Goal: Task Accomplishment & Management: Complete application form

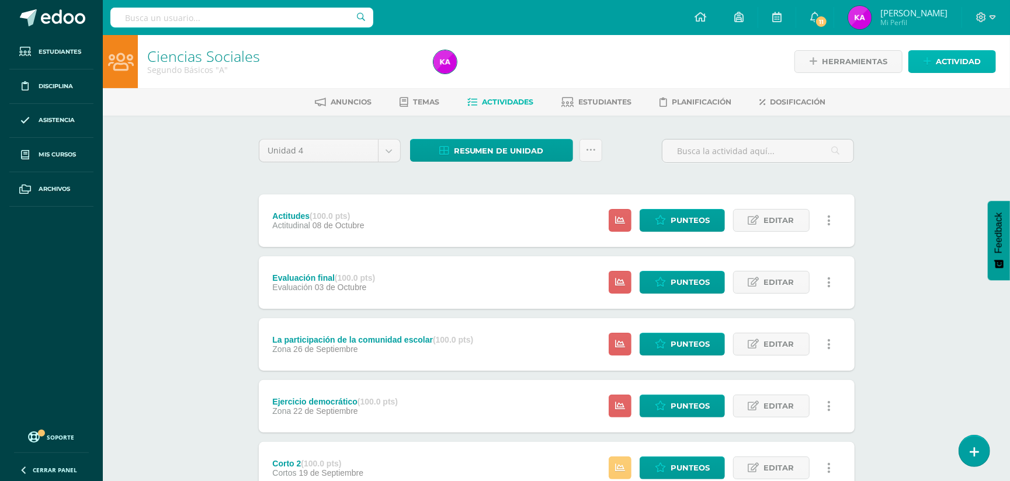
click at [966, 59] on span "Actividad" at bounding box center [958, 62] width 45 height 22
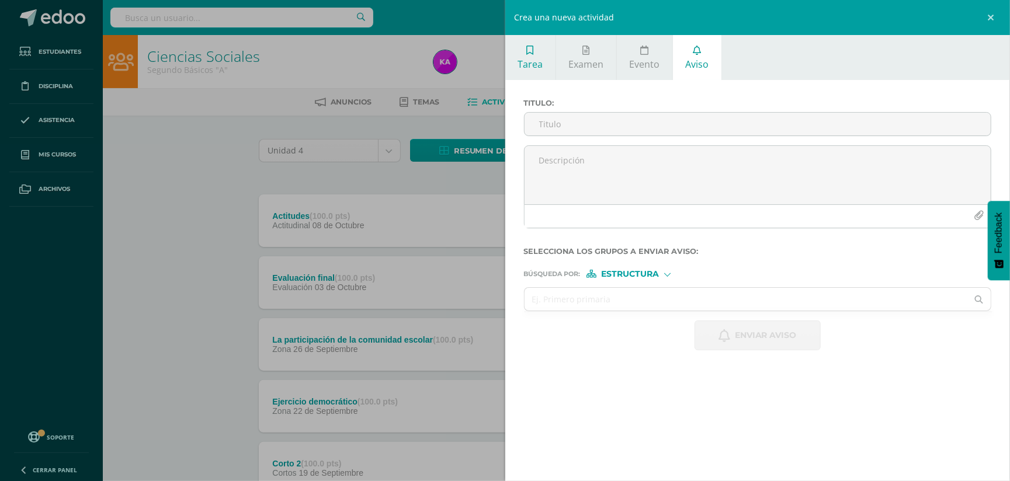
click at [530, 54] on link "Tarea" at bounding box center [530, 57] width 50 height 45
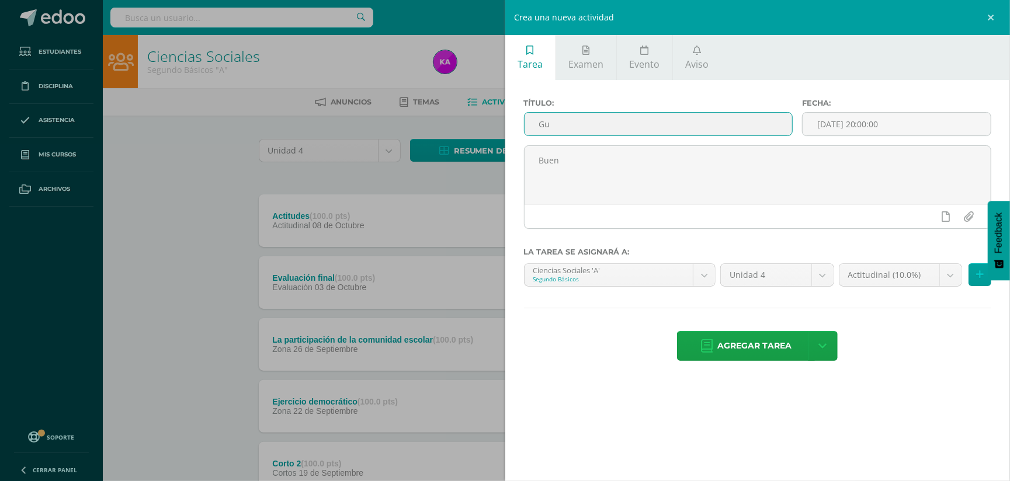
type input "G"
type input "R"
type input "r"
click at [610, 126] on input "Recordatorio Evaluacion Final" at bounding box center [659, 124] width 268 height 23
type input "Recordatorio Evaluación Final"
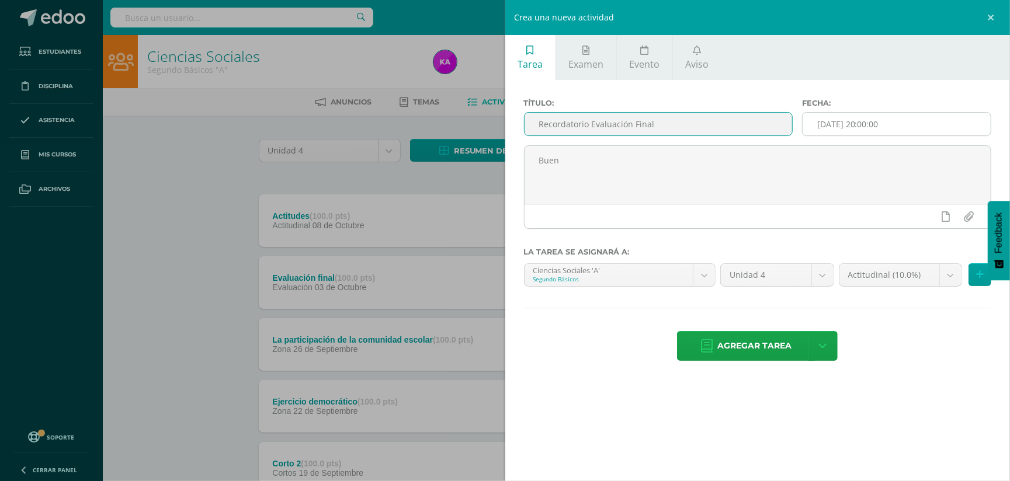
click at [897, 127] on input "[DATE] 20:00:00" at bounding box center [897, 124] width 188 height 23
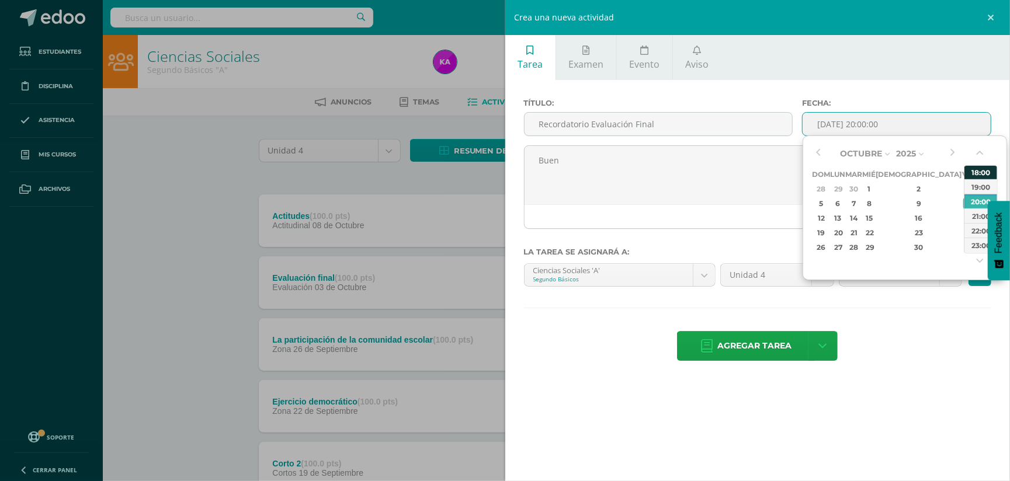
click at [979, 172] on div "18:00" at bounding box center [980, 172] width 33 height 15
type input "2025-10-10 18:00"
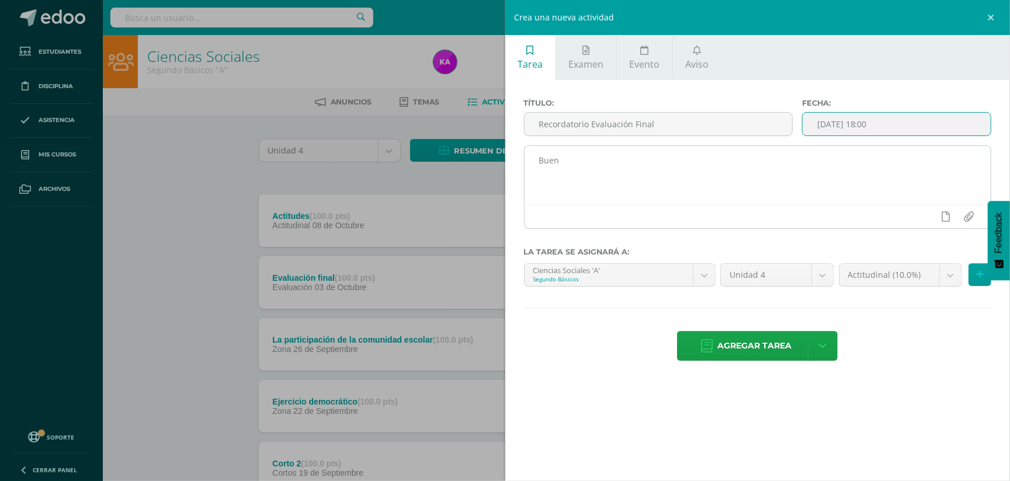
click at [597, 167] on textarea "Buen" at bounding box center [758, 175] width 467 height 58
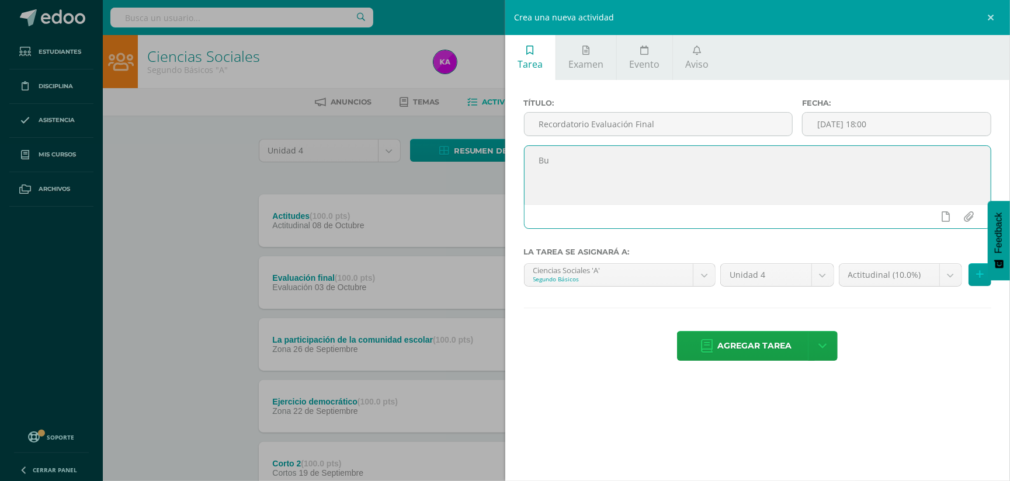
type textarea "B"
click at [543, 162] on textarea at bounding box center [758, 175] width 467 height 58
paste textarea "Quinto Primaria Curso: Estudios Sociales y Formación Ciudadana Temas: Evaluació…"
type textarea "Quinto Primaria Curso: Estudios Sociales y Formación Ciudadana Temas: Evaluació…"
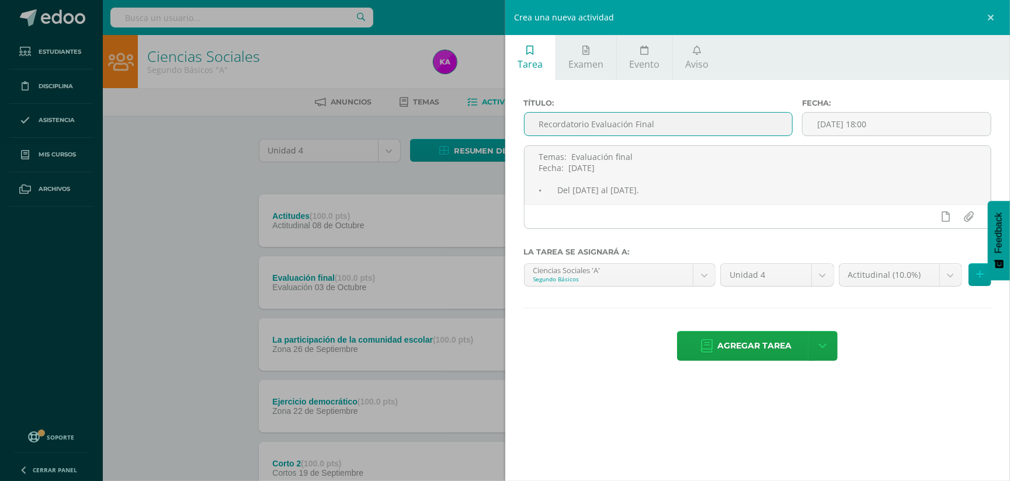
drag, startPoint x: 539, startPoint y: 120, endPoint x: 664, endPoint y: 124, distance: 125.7
click at [664, 124] on input "Recordatorio Evaluación Final" at bounding box center [659, 124] width 268 height 23
click at [704, 279] on body "Estudiantes Disciplina Asistencia Mis cursos Archivos Soporte Ayuda Reportar un…" at bounding box center [505, 439] width 1010 height 878
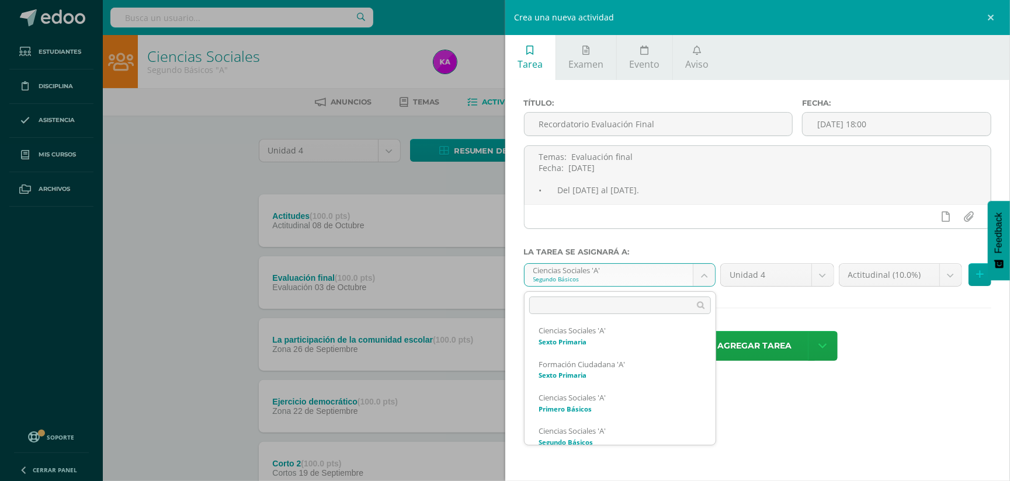
scroll to position [0, 0]
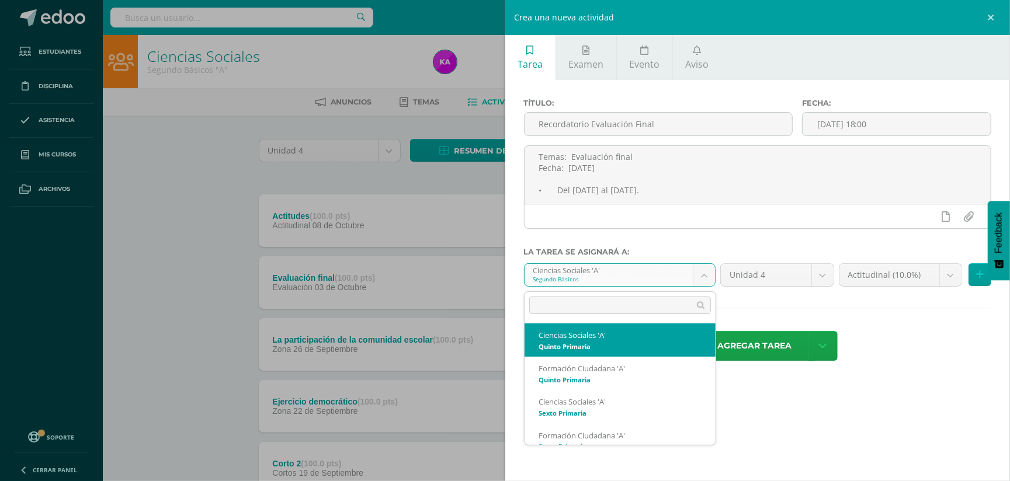
select select "156987"
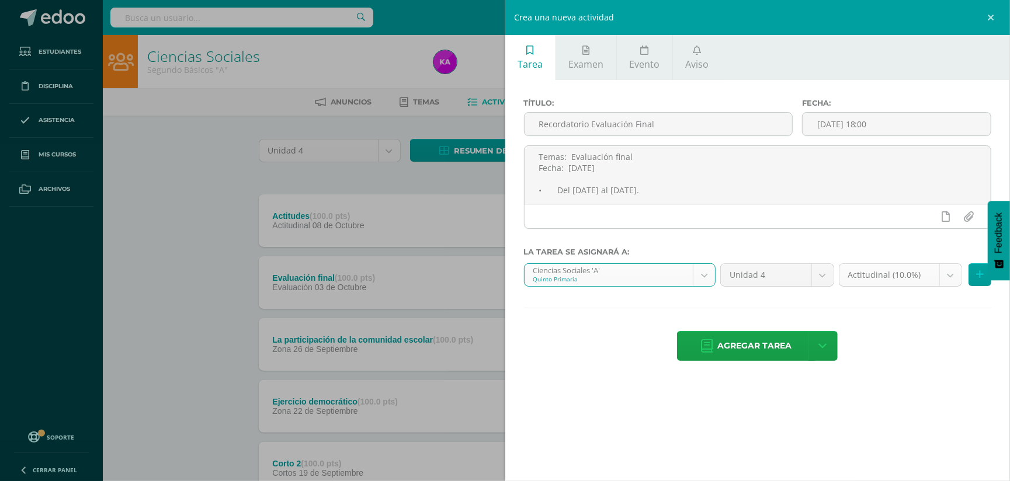
click at [949, 279] on body "Estudiantes Disciplina Asistencia Mis cursos Archivos Soporte Ayuda Reportar un…" at bounding box center [505, 439] width 1010 height 878
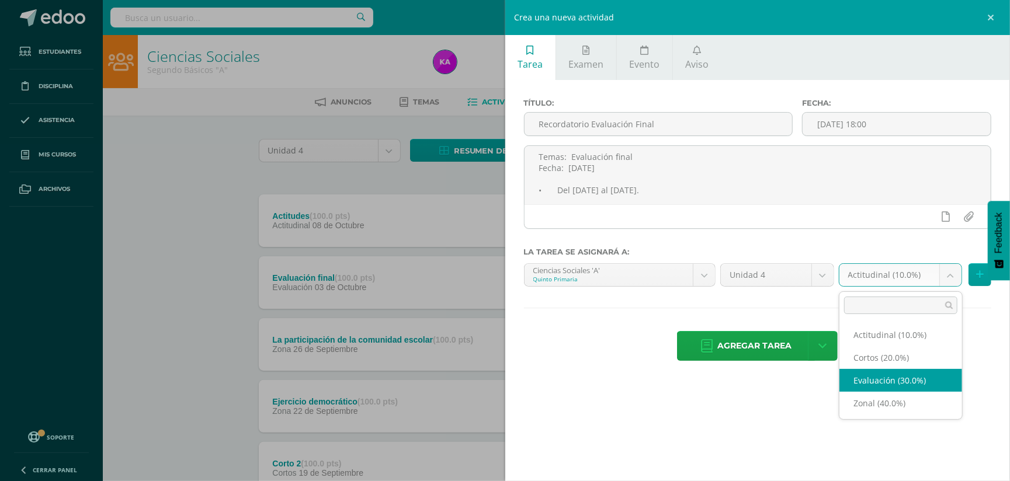
select select "169721"
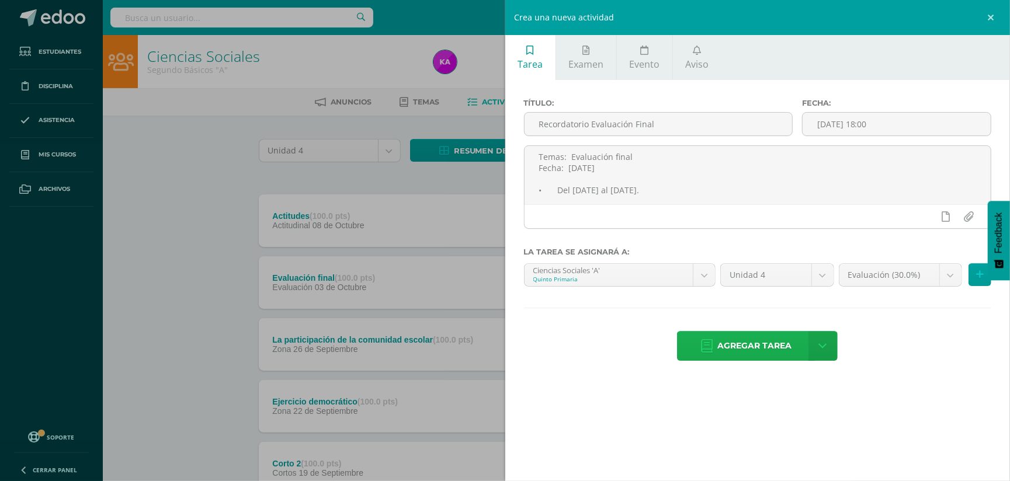
click at [782, 345] on span "Agregar tarea" at bounding box center [754, 346] width 74 height 29
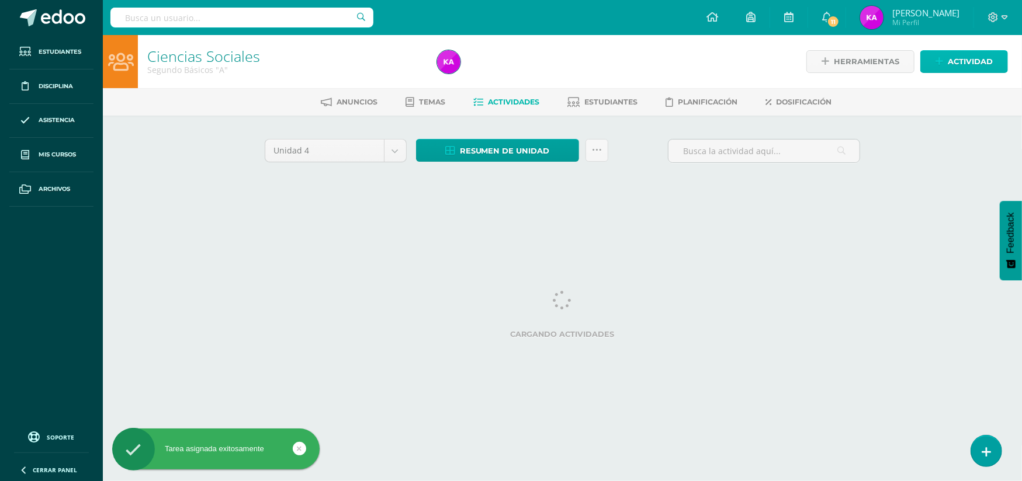
click at [968, 59] on span "Actividad" at bounding box center [969, 62] width 45 height 22
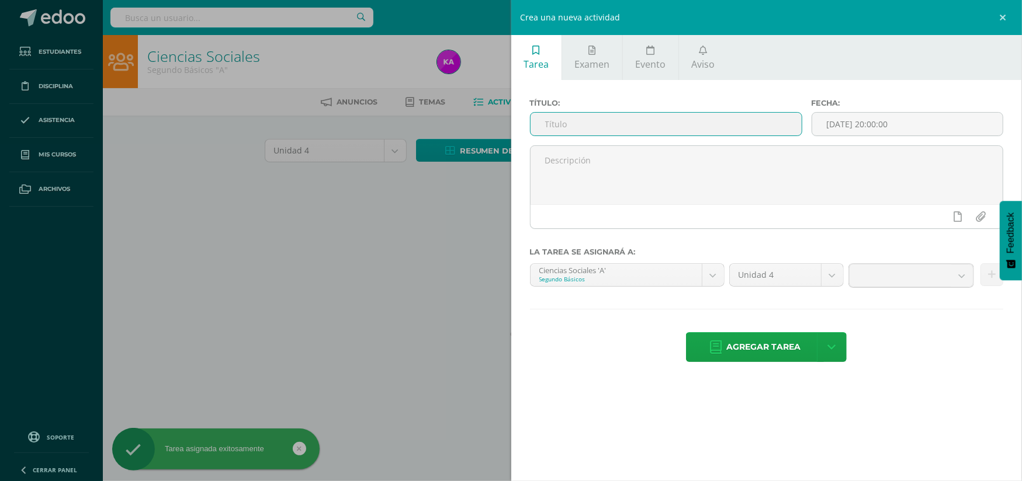
drag, startPoint x: 721, startPoint y: 136, endPoint x: 735, endPoint y: 120, distance: 21.5
click at [724, 132] on input "text" at bounding box center [665, 124] width 271 height 23
click at [734, 120] on input "text" at bounding box center [665, 124] width 271 height 23
paste input "Recordatorio Evaluación Final"
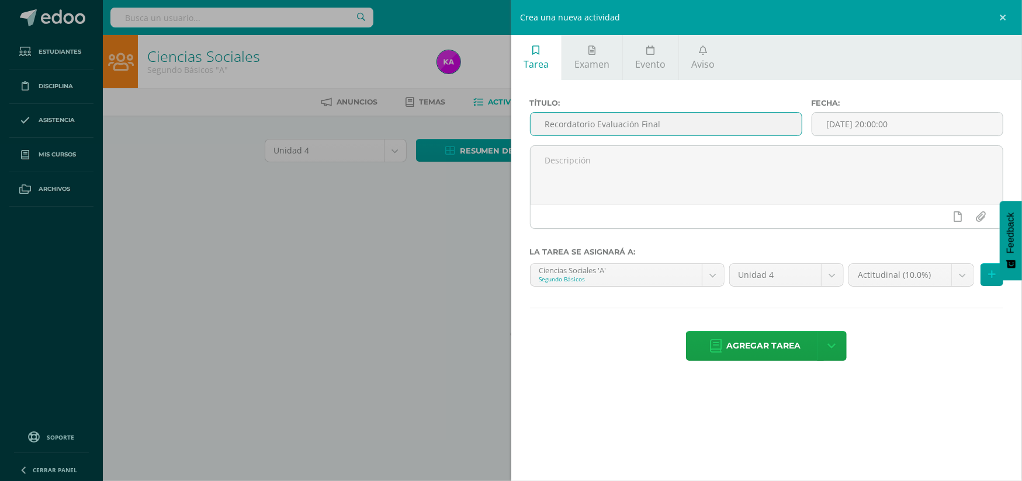
type input "Recordatorio Evaluación Final"
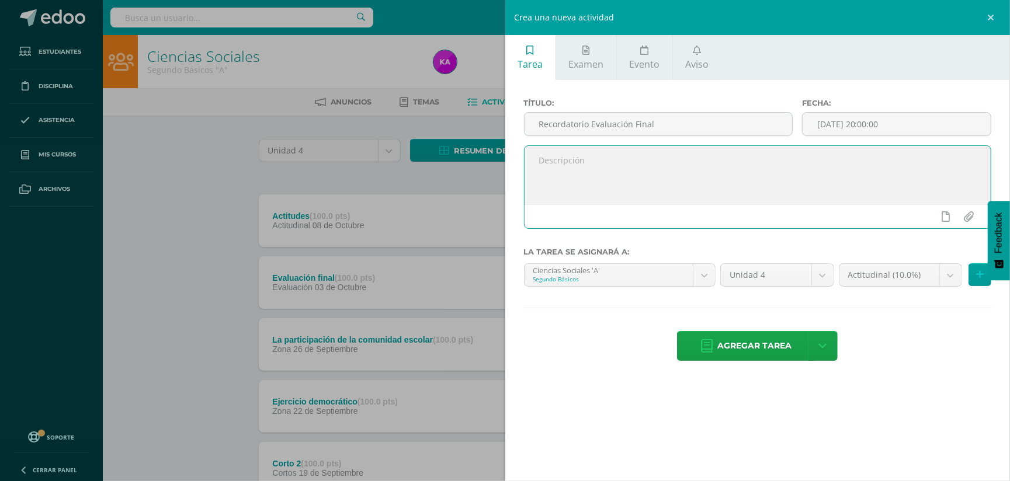
click at [563, 192] on textarea at bounding box center [758, 175] width 467 height 58
paste textarea "FORMACIÓN: Temas: Evaluación final Fecha: martes 14 de octubre • Semana del 4 d…"
type textarea "FORMACIÓN: Temas: Evaluación final Fecha: martes 14 de octubre • Semana del 4 d…"
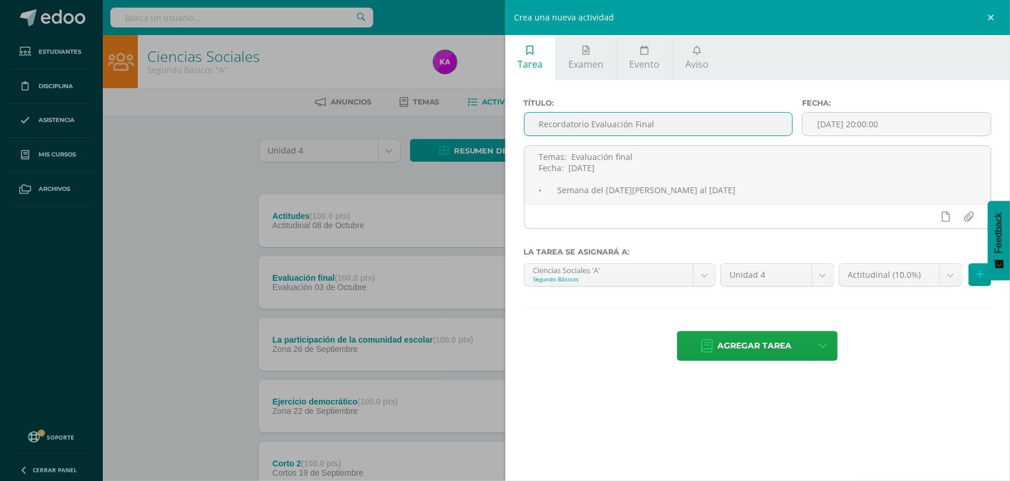
drag, startPoint x: 537, startPoint y: 120, endPoint x: 665, endPoint y: 134, distance: 128.1
click at [665, 134] on input "Recordatorio Evaluación Final" at bounding box center [659, 124] width 268 height 23
click at [968, 113] on input "[DATE] 20:00:00" at bounding box center [897, 124] width 188 height 23
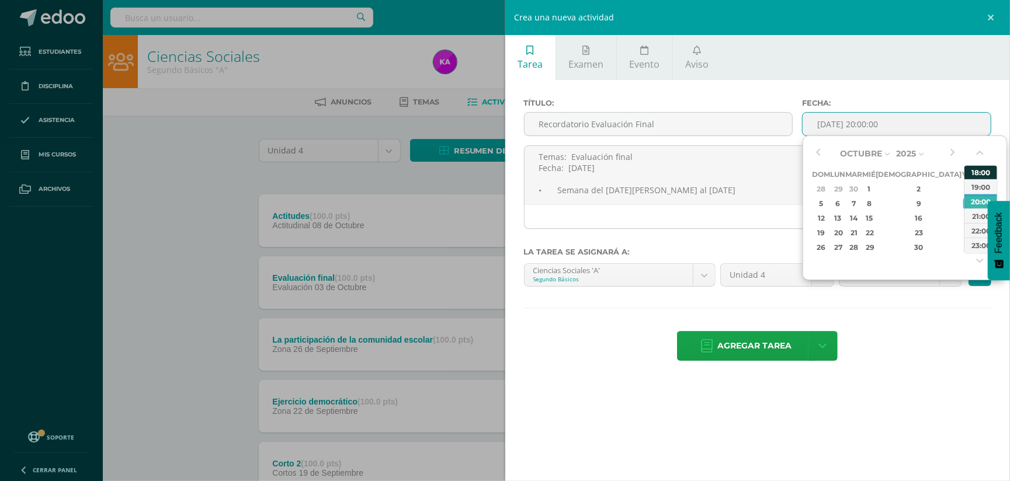
click at [980, 173] on div "18:00" at bounding box center [980, 172] width 33 height 15
type input "2025-10-10 18:00"
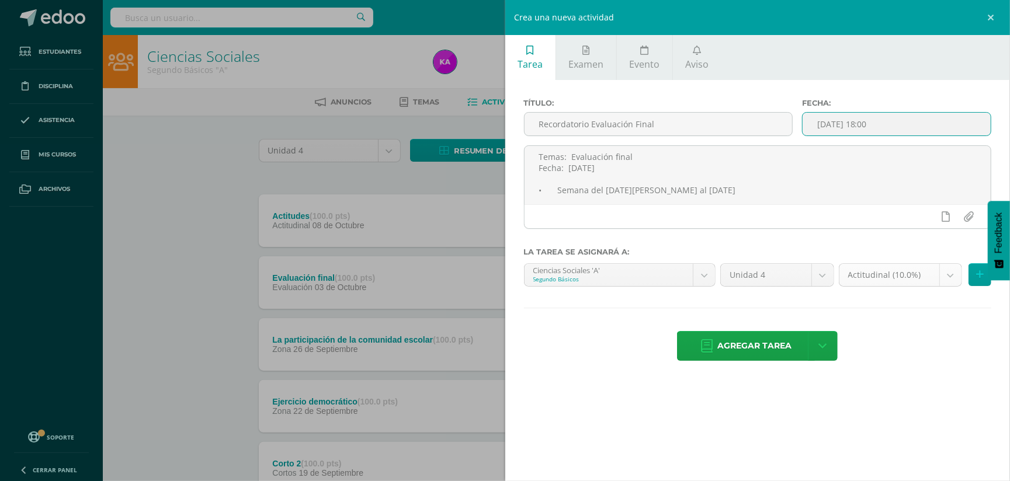
click at [950, 277] on body "Tarea asignada exitosamente Estudiantes Disciplina Asistencia Mis cursos Archiv…" at bounding box center [505, 439] width 1010 height 878
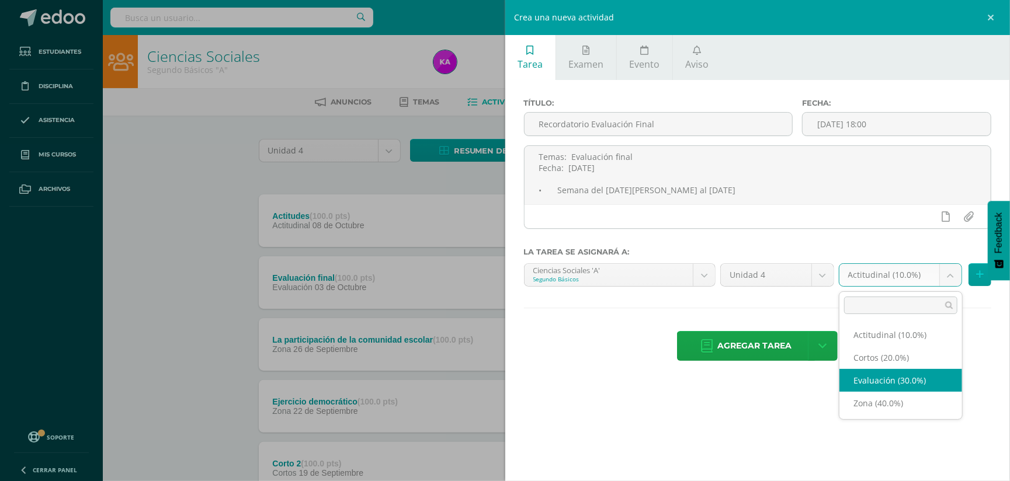
select select "169749"
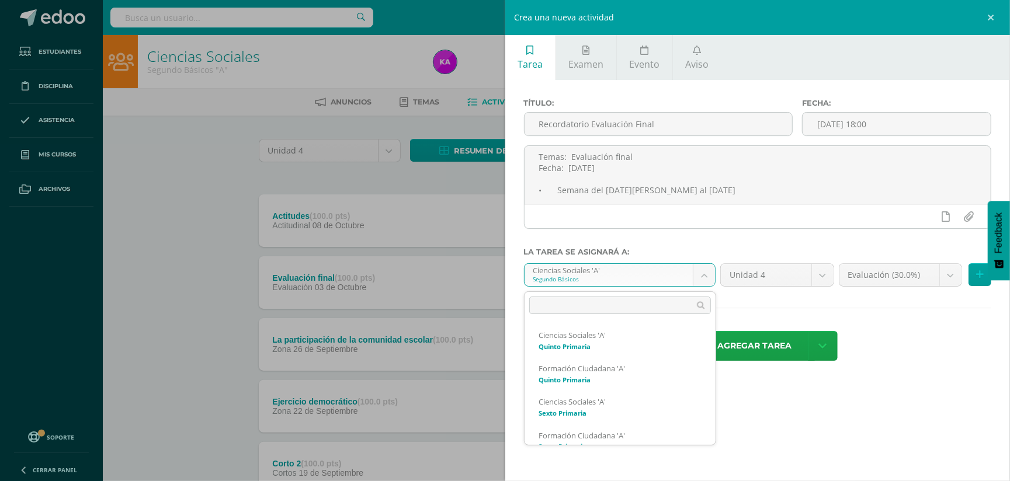
click at [704, 271] on body "Tarea asignada exitosamente Estudiantes Disciplina Asistencia Mis cursos Archiv…" at bounding box center [505, 439] width 1010 height 878
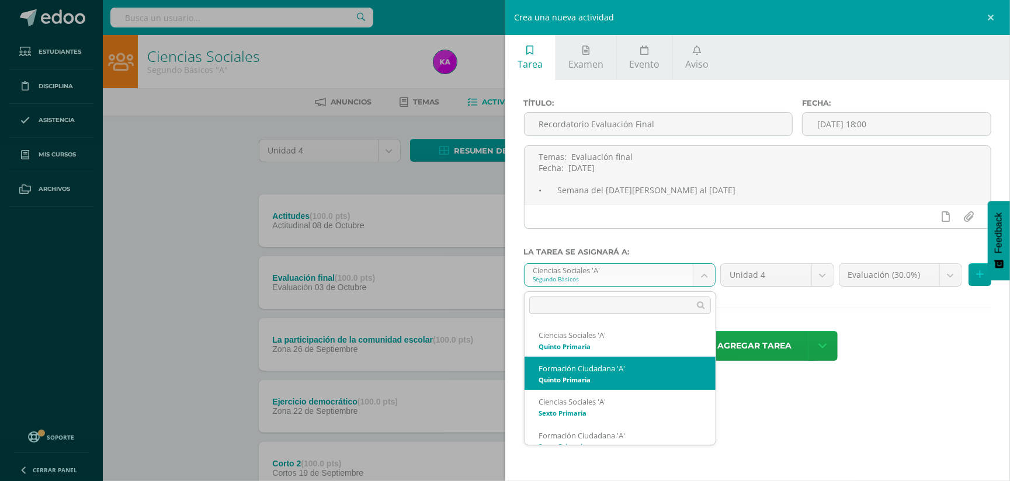
select select "156979"
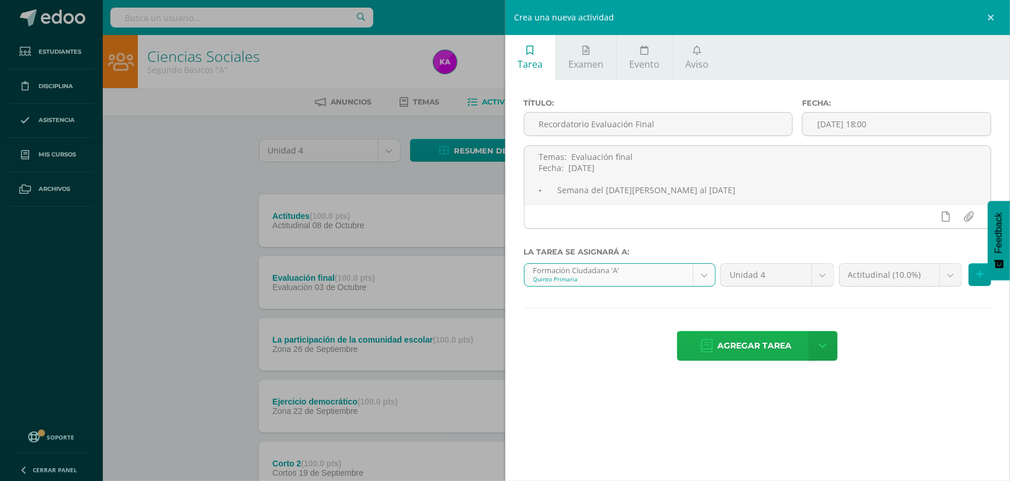
click at [750, 345] on span "Agregar tarea" at bounding box center [754, 346] width 74 height 29
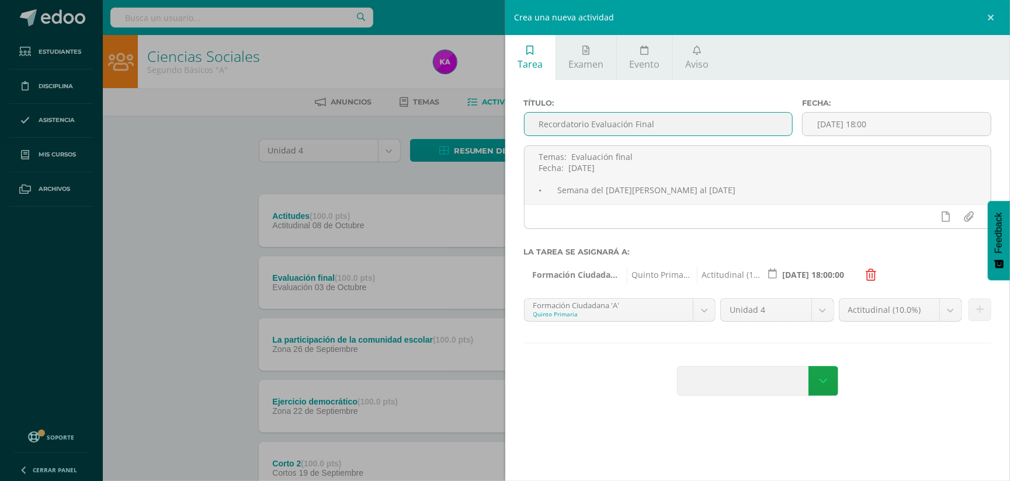
drag, startPoint x: 538, startPoint y: 121, endPoint x: 716, endPoint y: 124, distance: 178.2
click at [716, 124] on input "Recordatorio Evaluación Final" at bounding box center [659, 124] width 268 height 23
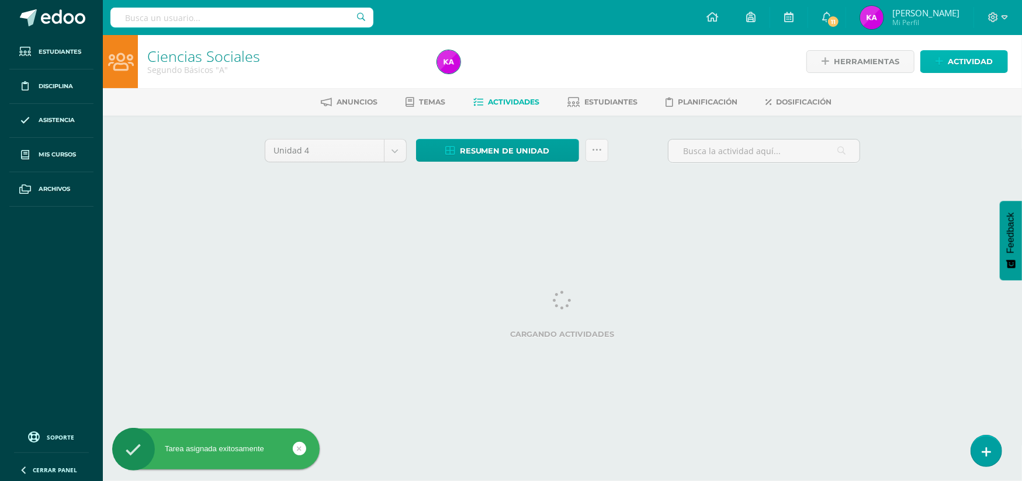
click at [982, 57] on span "Actividad" at bounding box center [969, 62] width 45 height 22
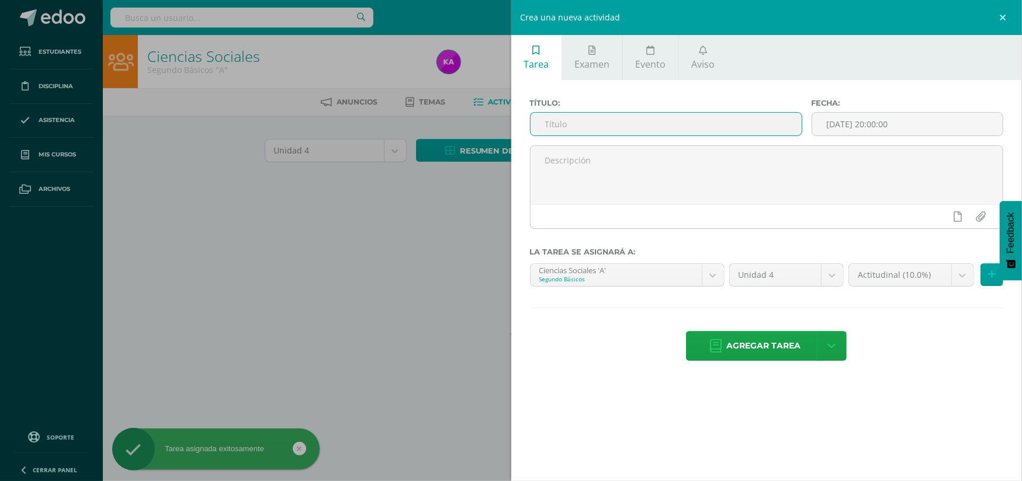
click at [765, 127] on input "text" at bounding box center [665, 124] width 271 height 23
paste input "Recordatorio Evaluación Final"
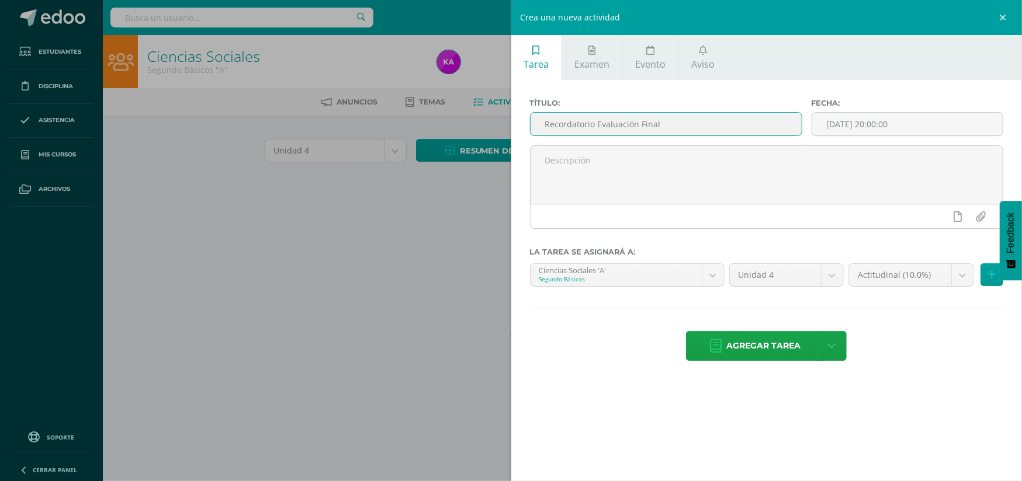
type input "Recordatorio Evaluación Final"
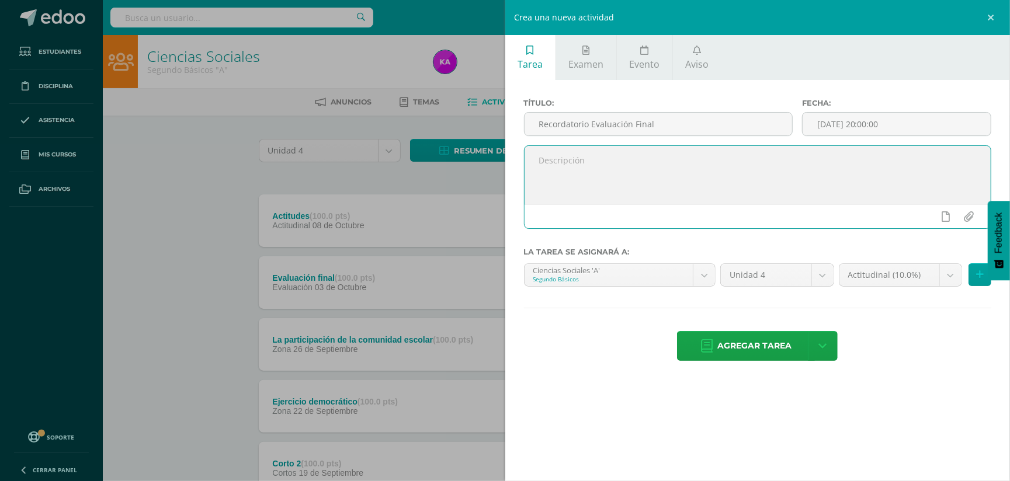
click at [562, 178] on textarea at bounding box center [758, 175] width 467 height 58
paste textarea "Sexto Primaria Curso: Estudios Sociales y Formación Ciudadana Temas: Evaluación…"
type textarea "Sexto Primaria Curso: Estudios Sociales y Formación Ciudadana Temas: Evaluación…"
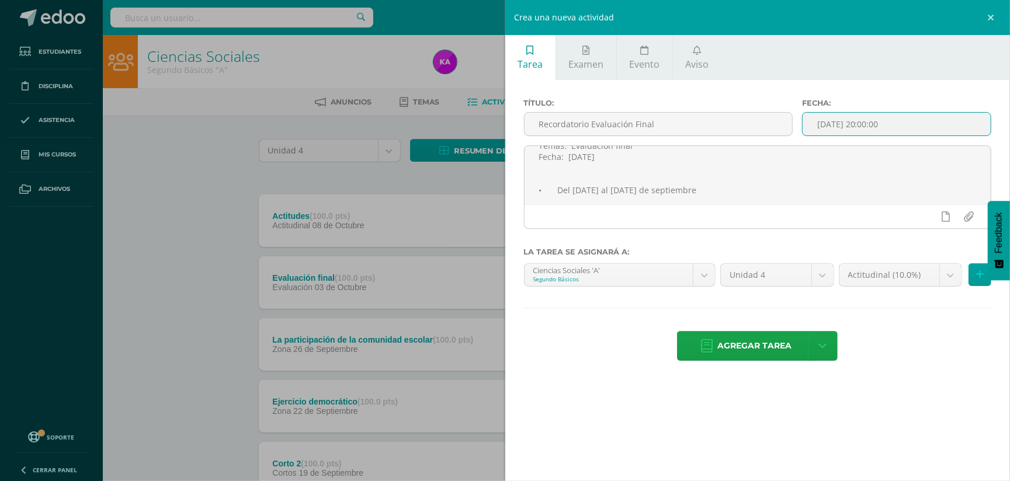
click at [981, 125] on input "[DATE] 20:00:00" at bounding box center [897, 124] width 188 height 23
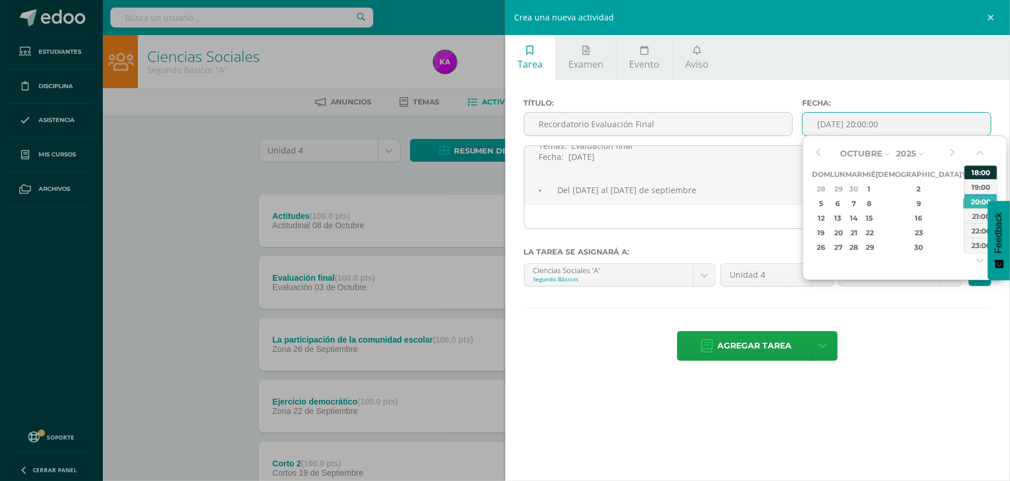
click at [984, 172] on div "18:00" at bounding box center [980, 172] width 33 height 15
type input "2025-10-10 18:00"
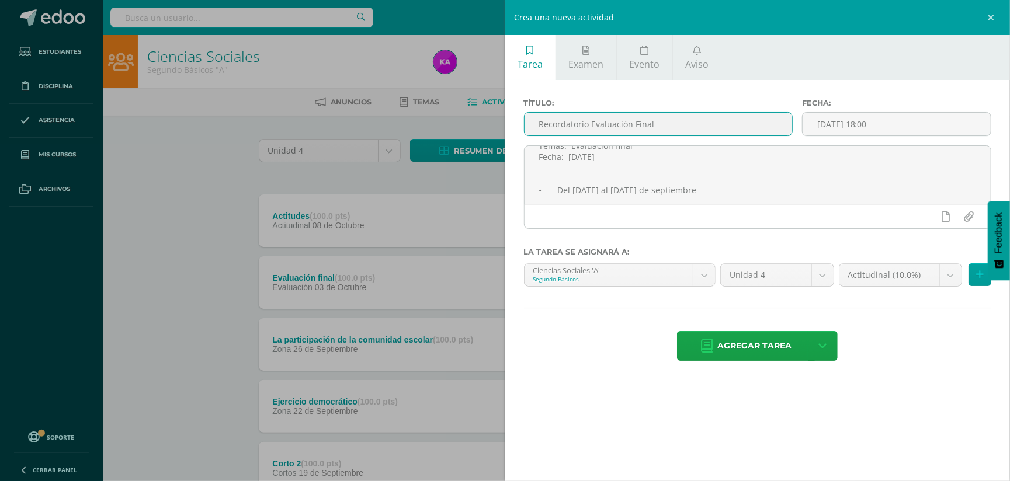
drag, startPoint x: 577, startPoint y: 124, endPoint x: 678, endPoint y: 134, distance: 101.0
click at [678, 134] on input "Recordatorio Evaluación Final" at bounding box center [659, 124] width 268 height 23
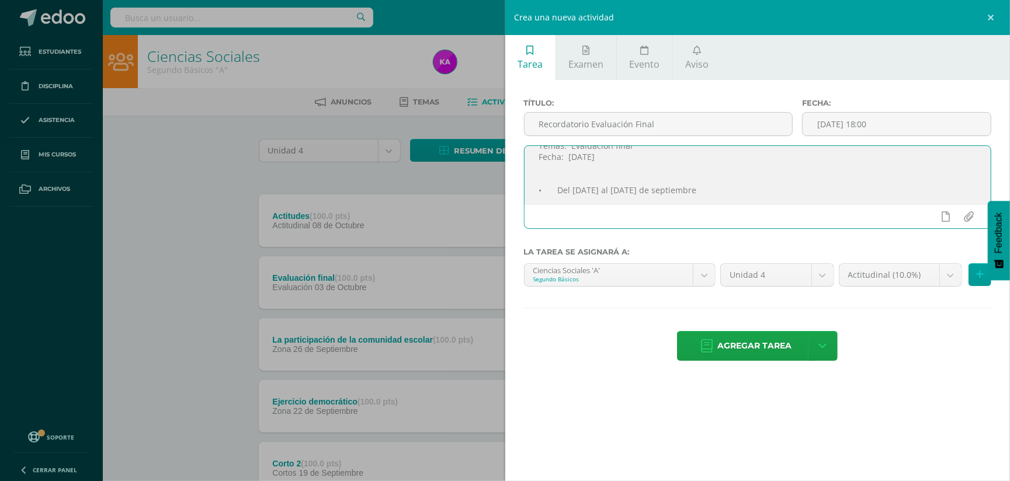
scroll to position [0, 0]
click at [704, 276] on body "Tarea asignada exitosamente Estudiantes Disciplina Asistencia Mis cursos Archiv…" at bounding box center [505, 439] width 1010 height 878
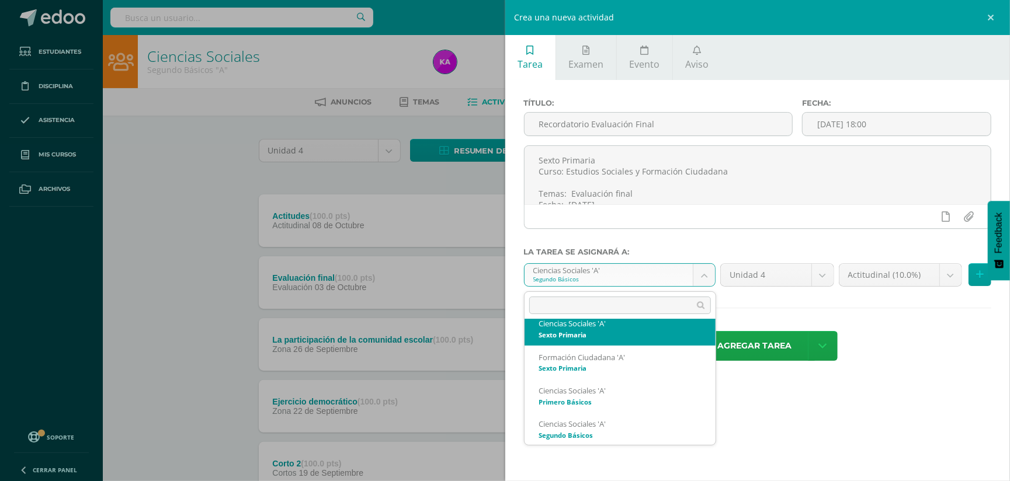
scroll to position [71, 0]
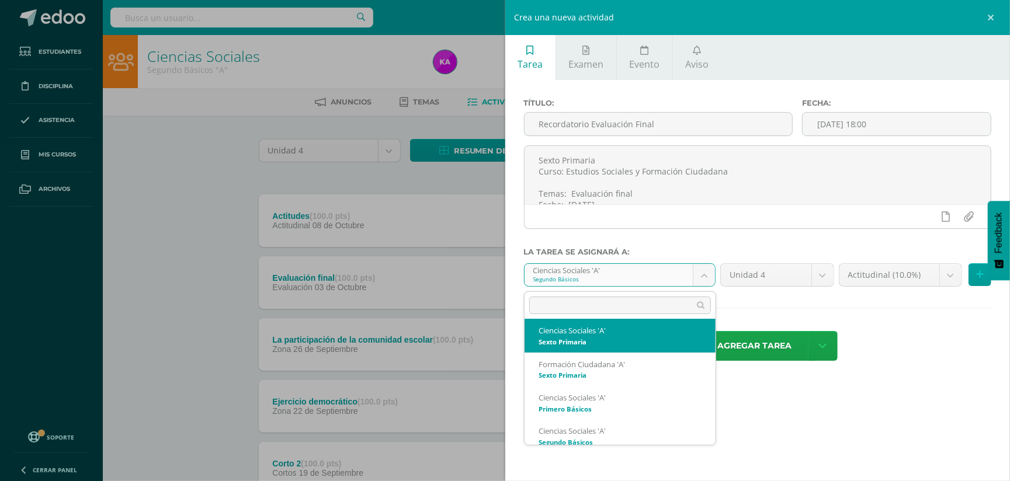
select select "157163"
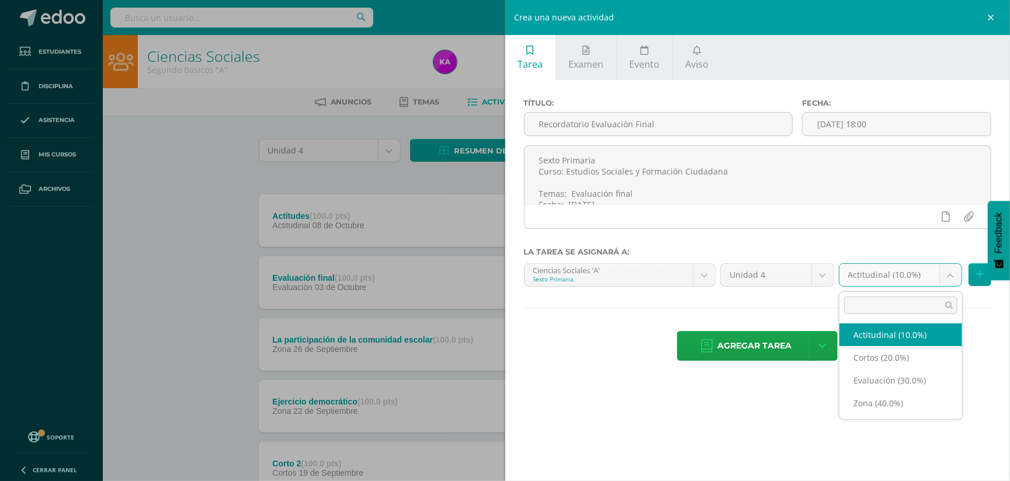
click at [949, 276] on body "Tarea asignada exitosamente Estudiantes Disciplina Asistencia Mis cursos Archiv…" at bounding box center [505, 439] width 1010 height 878
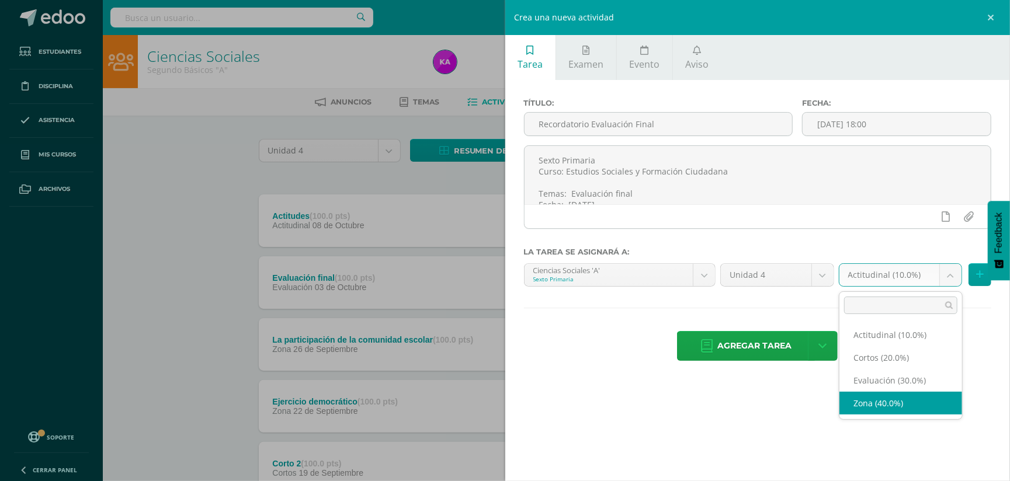
select select "169726"
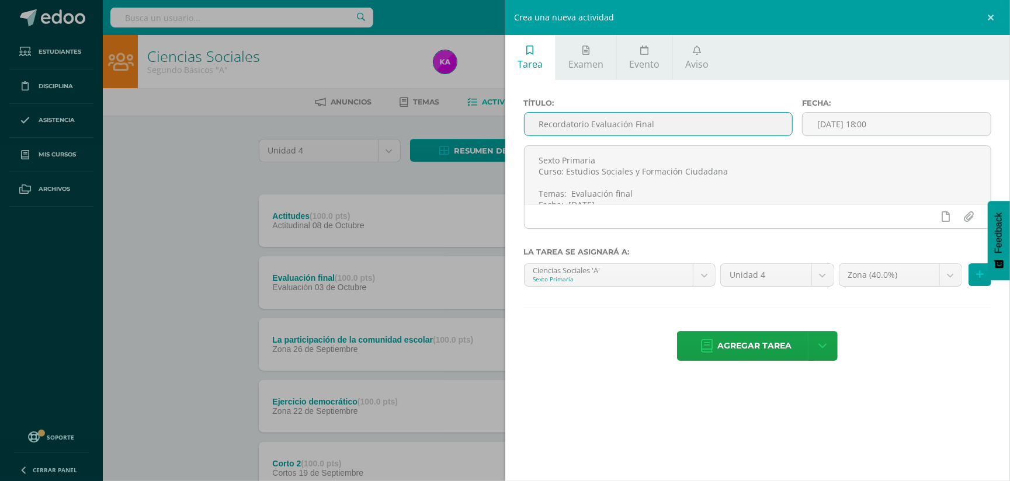
drag, startPoint x: 630, startPoint y: 121, endPoint x: 708, endPoint y: 119, distance: 78.3
click at [708, 119] on input "Recordatorio Evaluación Final" at bounding box center [659, 124] width 268 height 23
click at [758, 352] on span "Agregar tarea" at bounding box center [754, 346] width 74 height 29
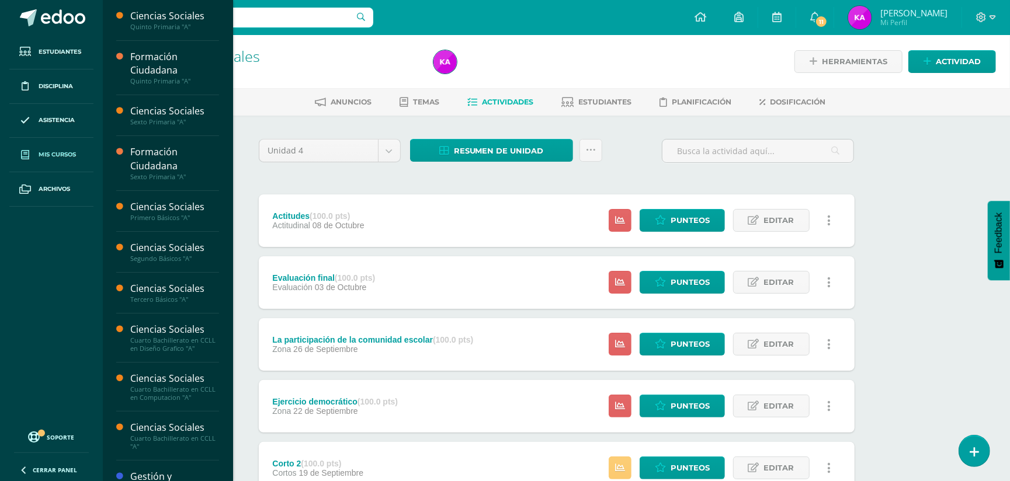
click at [69, 152] on span "Mis cursos" at bounding box center [57, 154] width 37 height 9
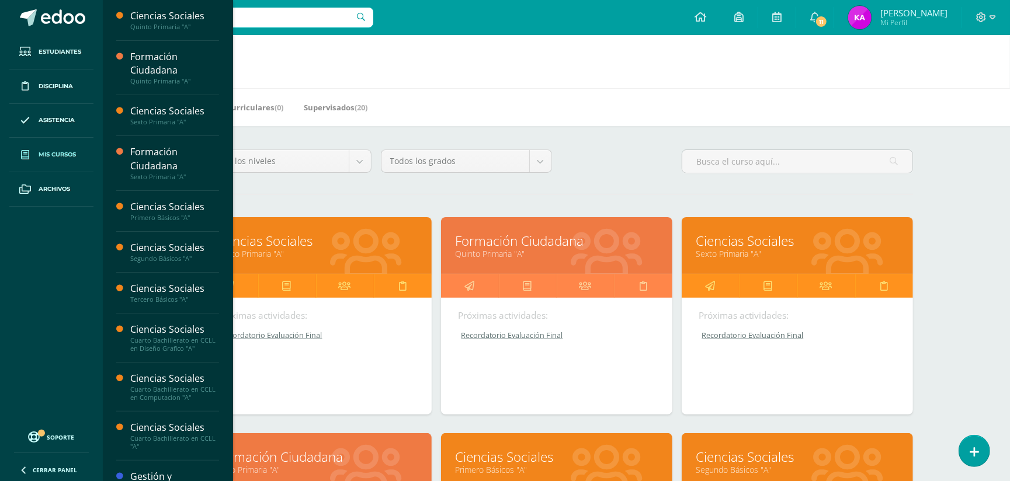
click at [798, 317] on div "Próximas actividades:" at bounding box center [797, 316] width 196 height 12
click at [804, 243] on link "Ciencias Sociales" at bounding box center [797, 241] width 202 height 18
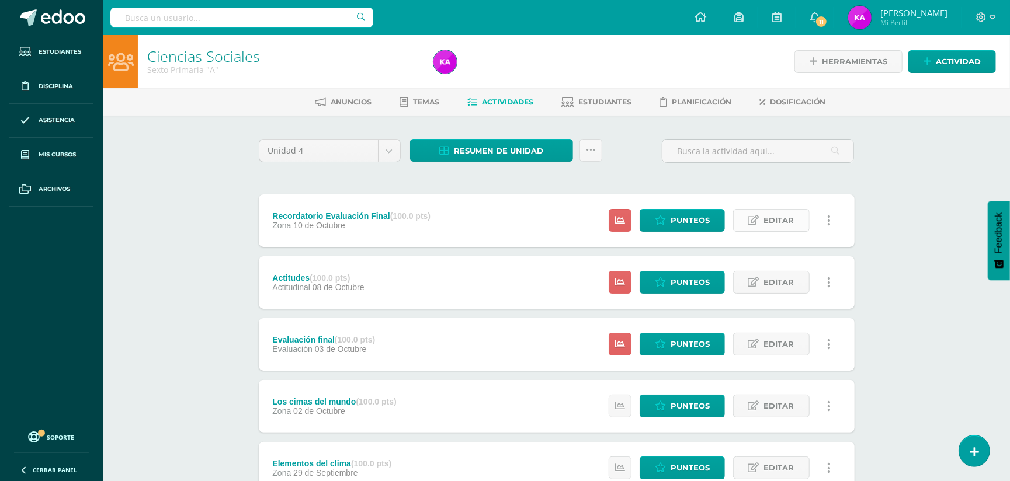
click at [785, 213] on span "Editar" at bounding box center [779, 221] width 30 height 22
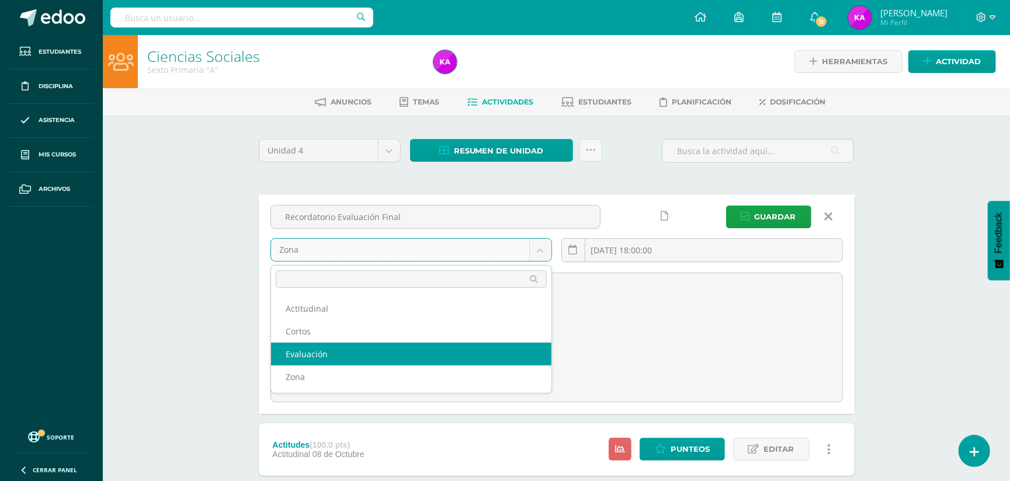
select select "169727"
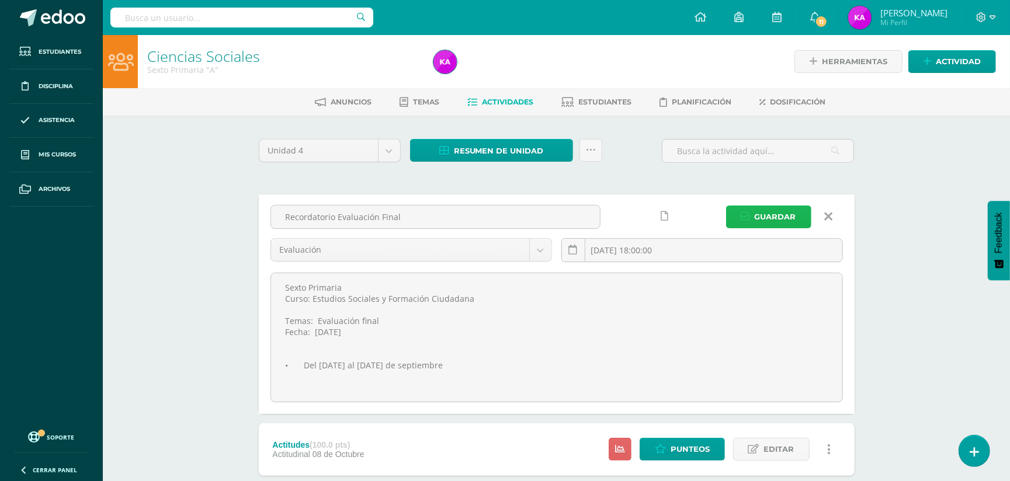
click at [777, 216] on span "Guardar" at bounding box center [775, 217] width 41 height 22
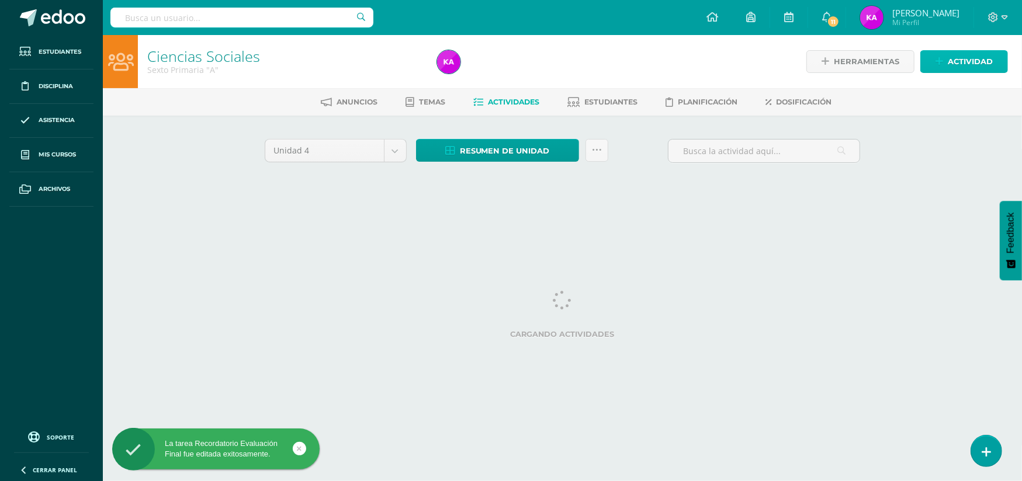
click at [974, 56] on span "Actividad" at bounding box center [969, 62] width 45 height 22
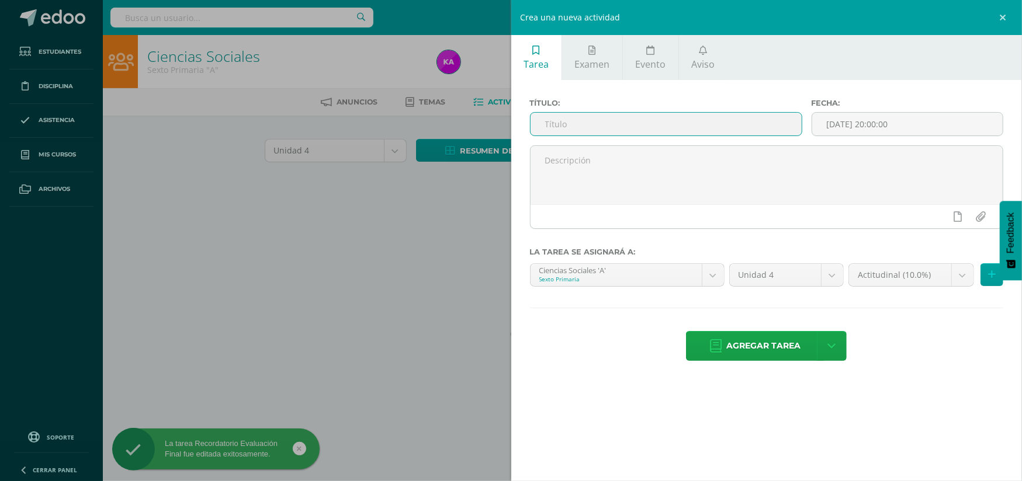
click at [772, 123] on input "text" at bounding box center [665, 124] width 271 height 23
paste input "Recordatorio Evaluación Final"
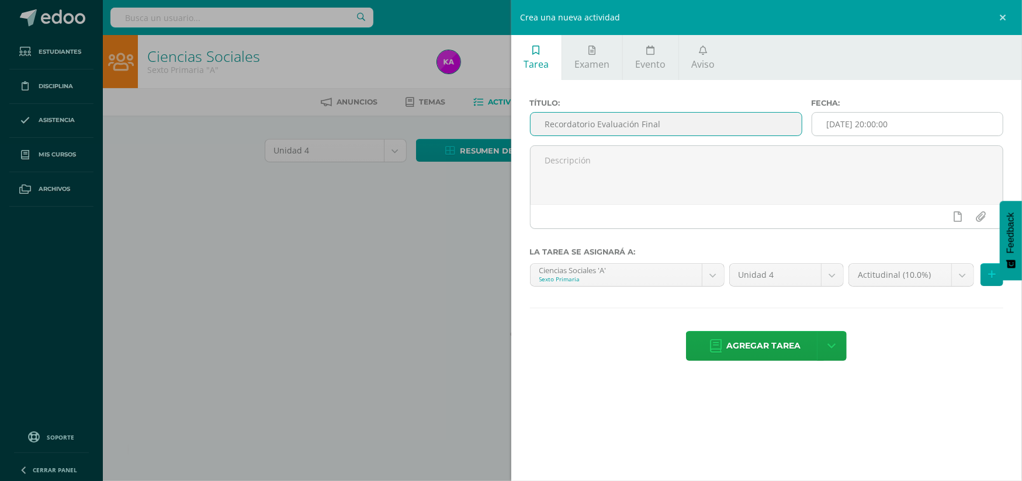
type input "Recordatorio Evaluación Final"
click at [958, 127] on input "2025-10-10 20:00:00" at bounding box center [907, 124] width 190 height 23
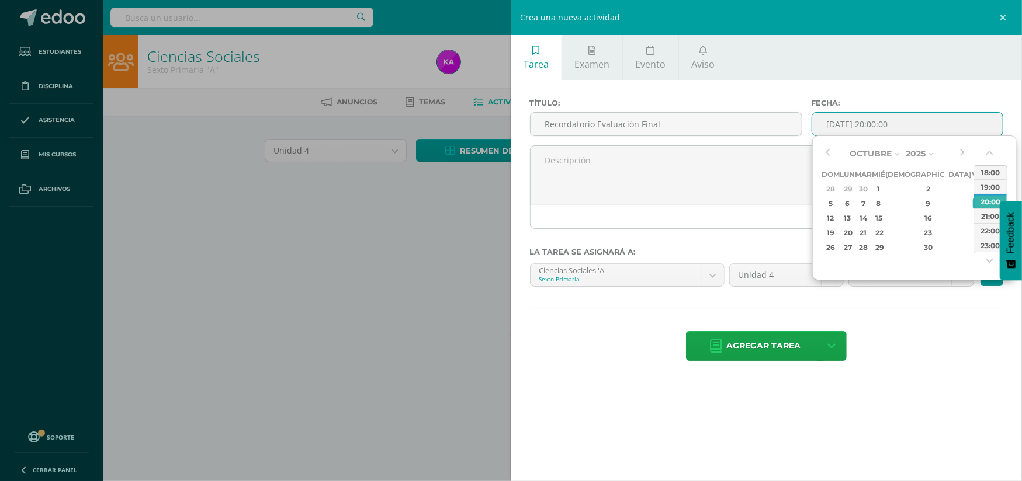
click at [991, 155] on div "Octubre Enero Febrero Marzo Abril Mayo Junio Julio Agosto Septiembre Octubre No…" at bounding box center [914, 208] width 204 height 145
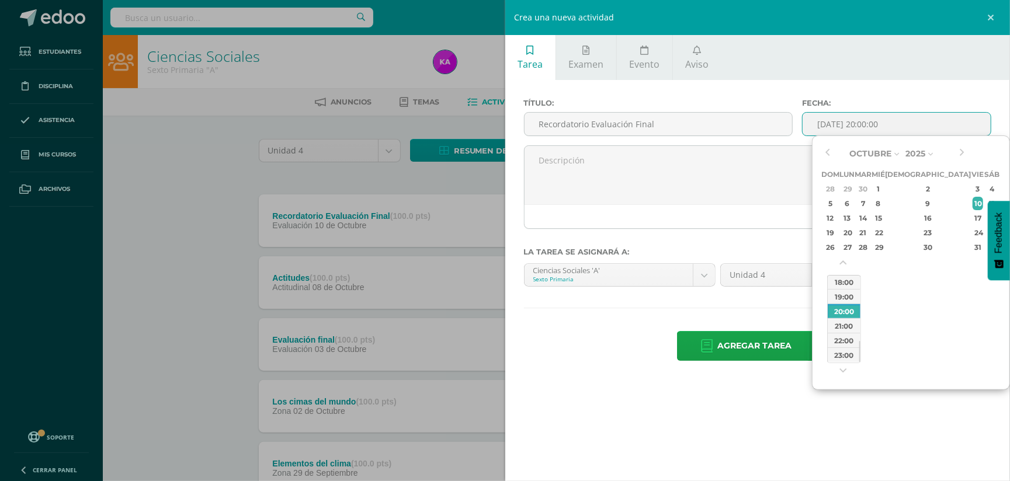
click at [991, 154] on div "Octubre Enero Febrero Marzo Abril Mayo Junio Julio Agosto Septiembre Octubre No…" at bounding box center [911, 263] width 198 height 255
click at [844, 283] on div "18:00" at bounding box center [844, 282] width 33 height 15
type input "[DATE] 18:00"
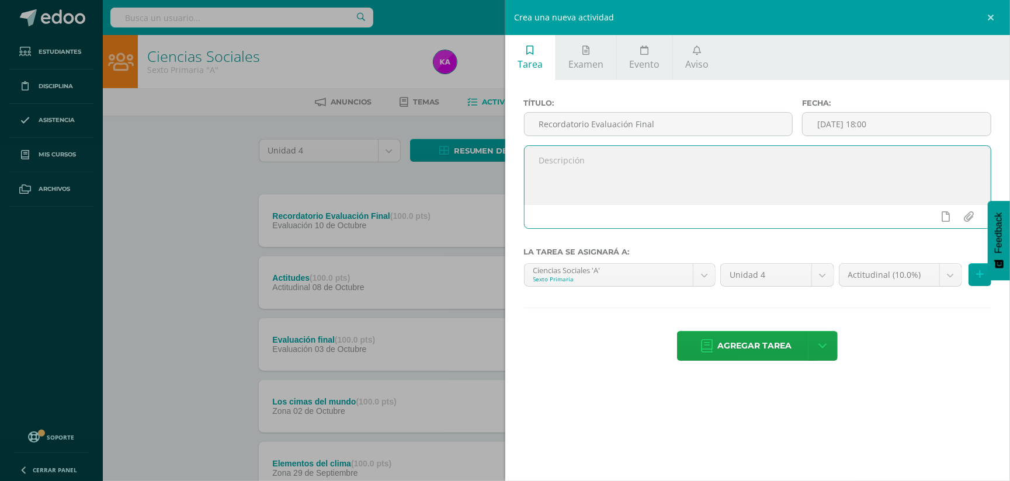
click at [555, 183] on textarea at bounding box center [758, 175] width 467 height 58
paste textarea "FORMACIÓN: Temas: Evaluación final Fecha: martes 14 de octubre • Semana del 4 d…"
type textarea "FORMACIÓN: Temas: Evaluación final Fecha: martes 14 de octubre • Semana del 4 d…"
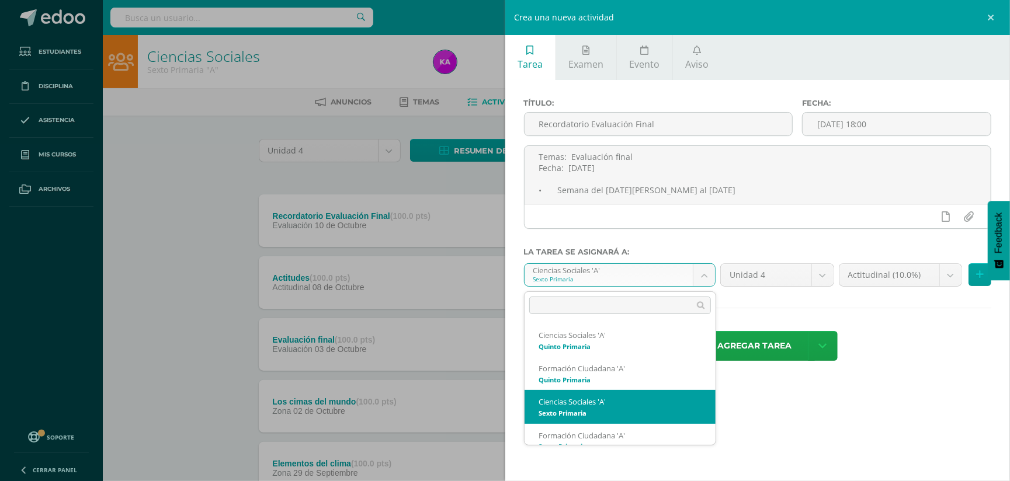
click at [703, 276] on body "La tarea Recordatorio Evaluación Final fue editada exitosamente. Estudiantes Di…" at bounding box center [505, 439] width 1010 height 878
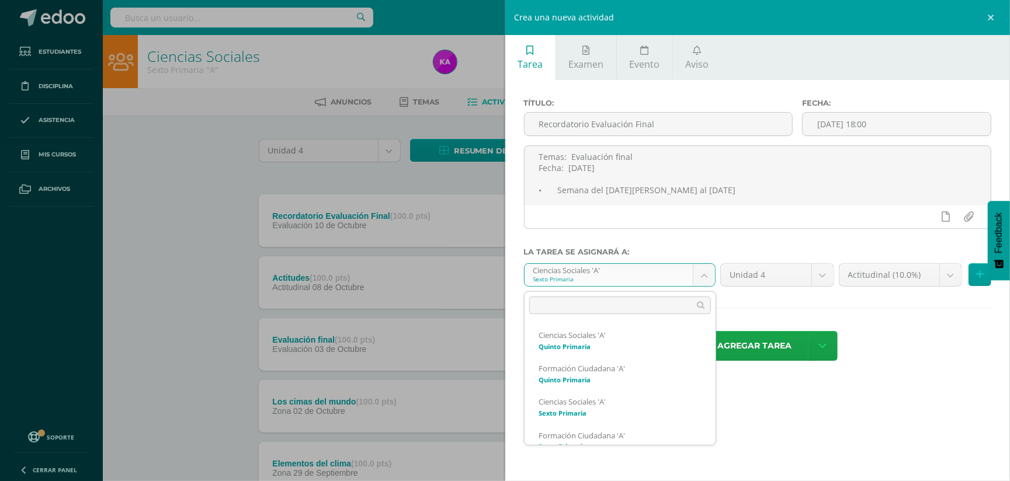
scroll to position [85, 0]
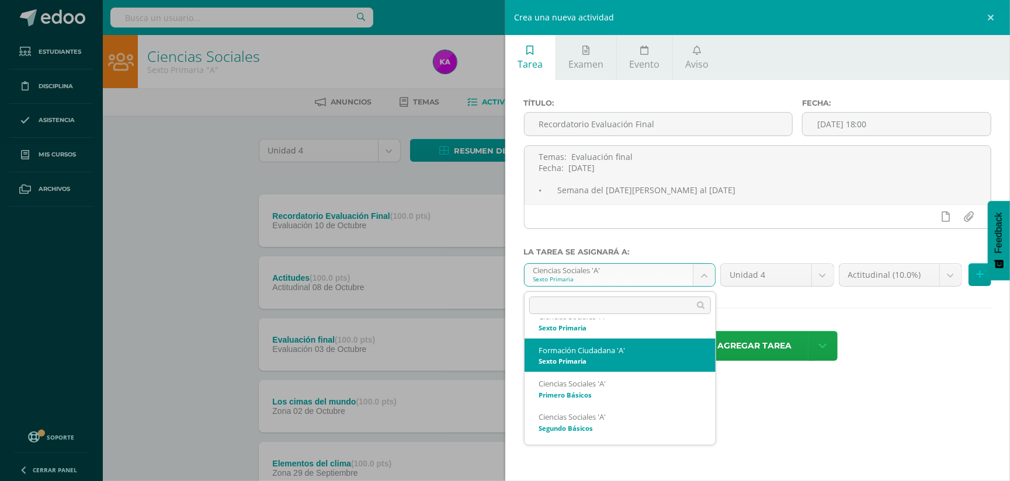
select select "157139"
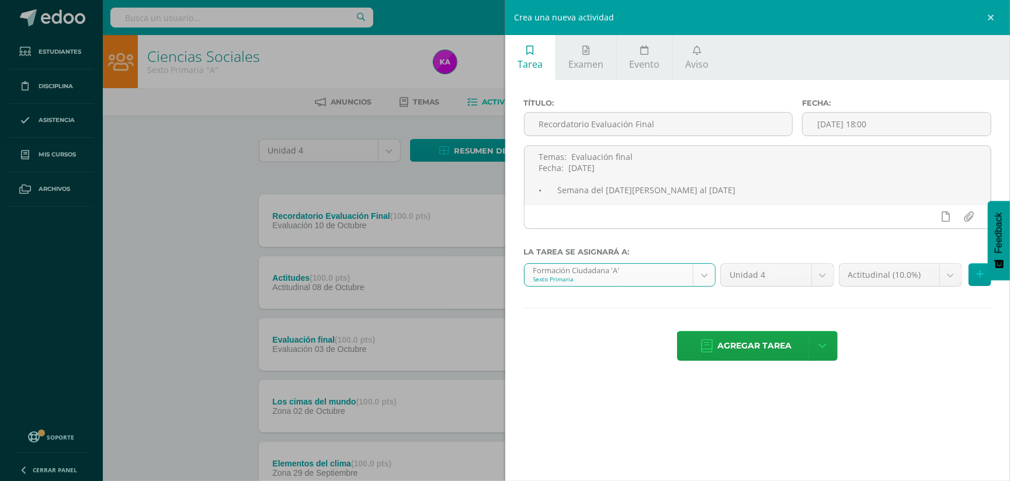
click at [949, 277] on body "La tarea Recordatorio Evaluación Final fue editada exitosamente. Estudiantes Di…" at bounding box center [505, 439] width 1010 height 878
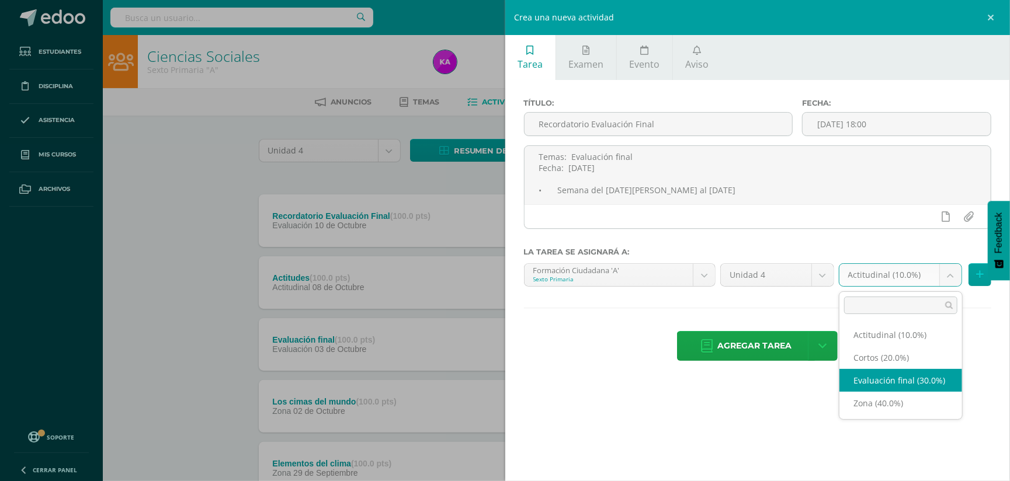
select select "171904"
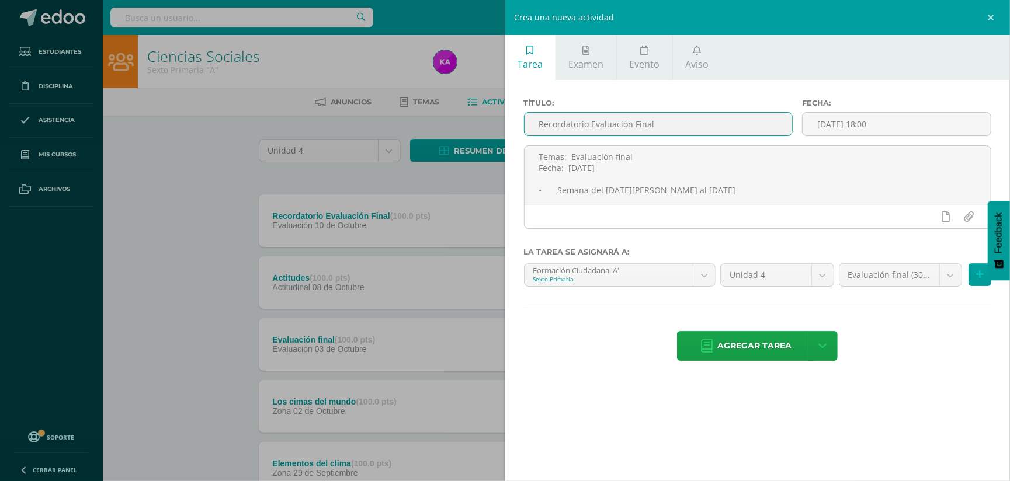
drag, startPoint x: 536, startPoint y: 119, endPoint x: 692, endPoint y: 131, distance: 156.4
click at [692, 131] on input "Recordatorio Evaluación Final" at bounding box center [659, 124] width 268 height 23
click at [776, 346] on span "Agregar tarea" at bounding box center [754, 346] width 74 height 29
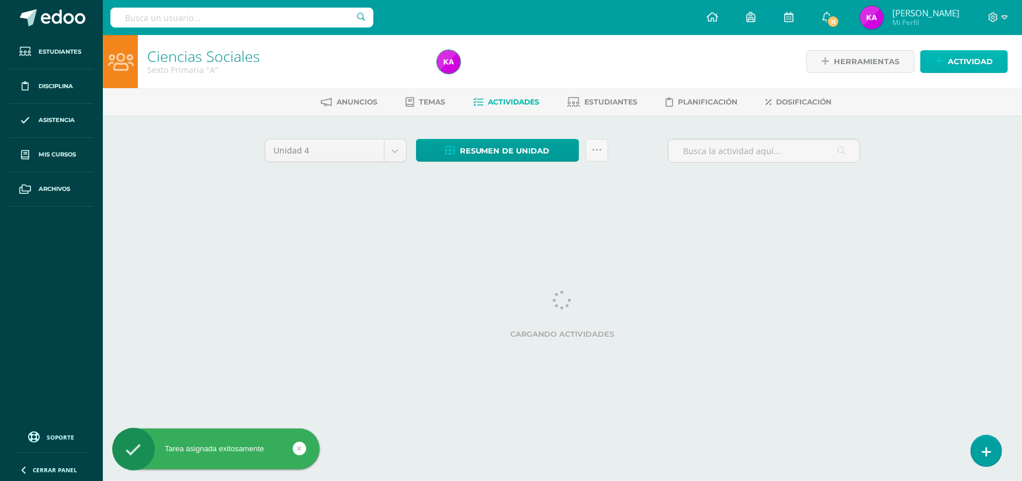
click at [977, 60] on span "Actividad" at bounding box center [969, 62] width 45 height 22
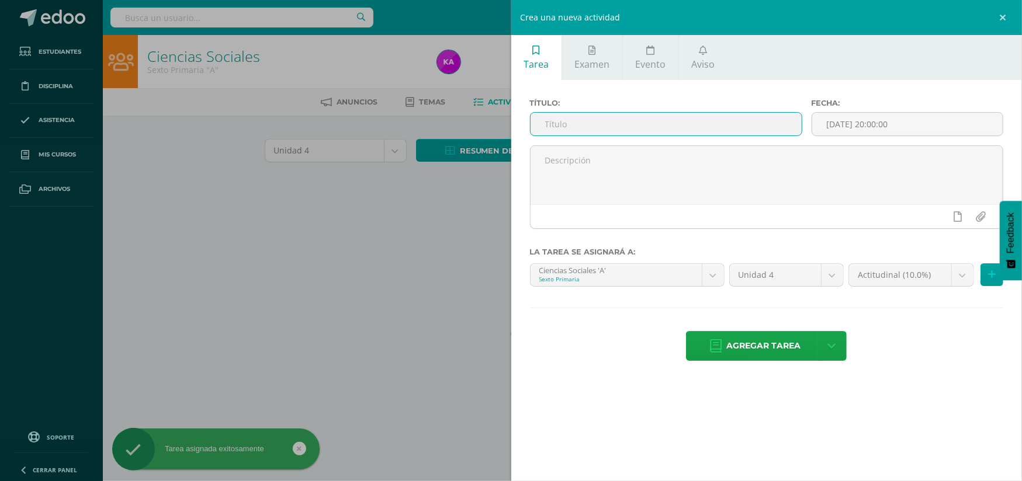
click at [728, 120] on input "text" at bounding box center [665, 124] width 271 height 23
paste input "Recordatorio Evaluación Final"
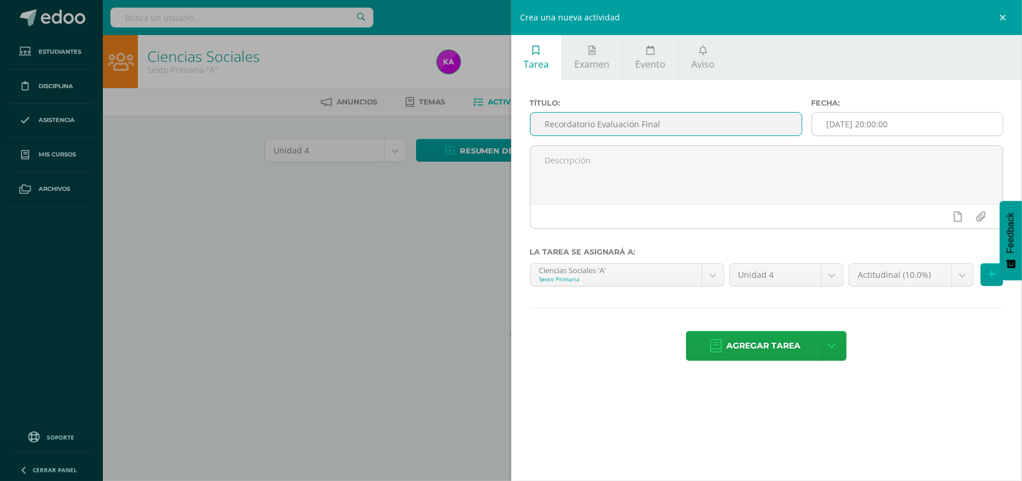
type input "Recordatorio Evaluación Final"
click at [989, 123] on input "[DATE] 20:00:00" at bounding box center [907, 124] width 190 height 23
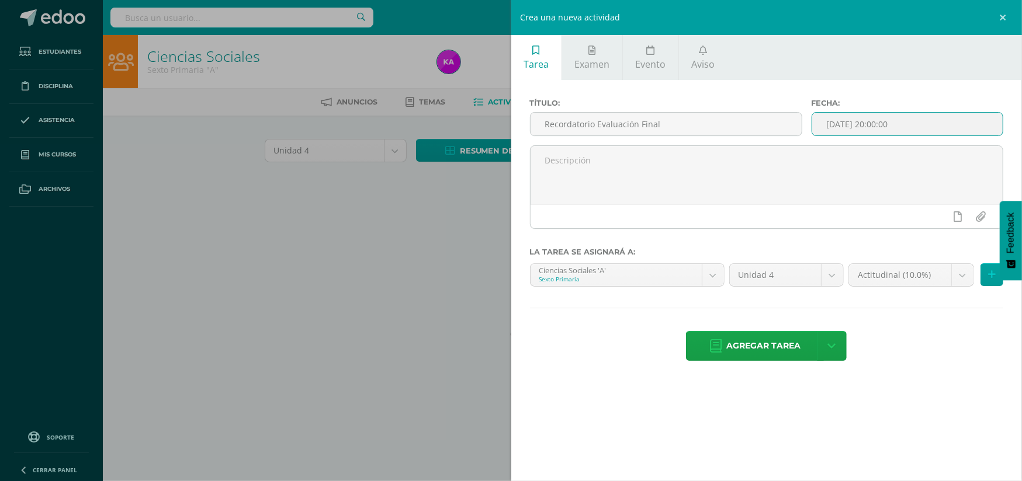
click at [989, 123] on input "[DATE] 20:00:00" at bounding box center [907, 124] width 190 height 23
click at [985, 124] on input "[DATE] 20:00:00" at bounding box center [907, 124] width 190 height 23
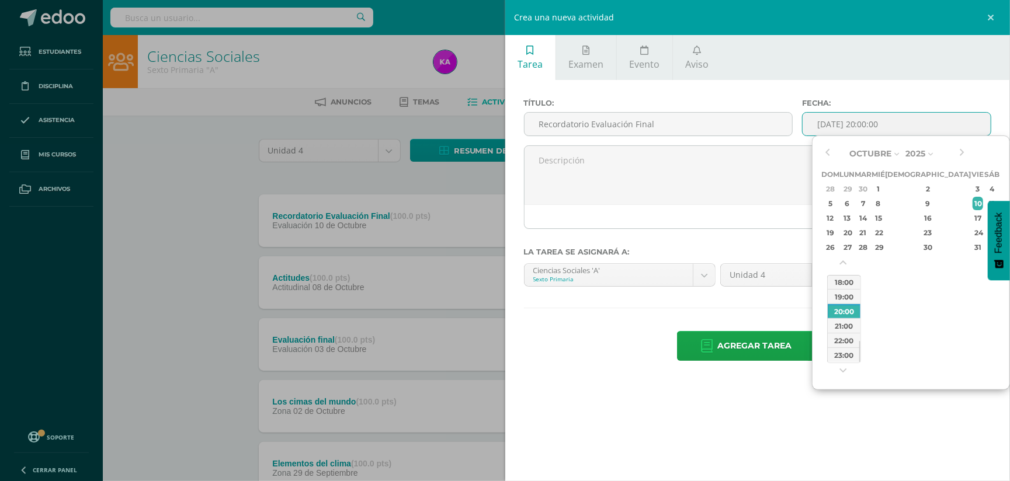
click at [846, 282] on div "18:00" at bounding box center [844, 282] width 33 height 15
type input "2025-10-10 18:00"
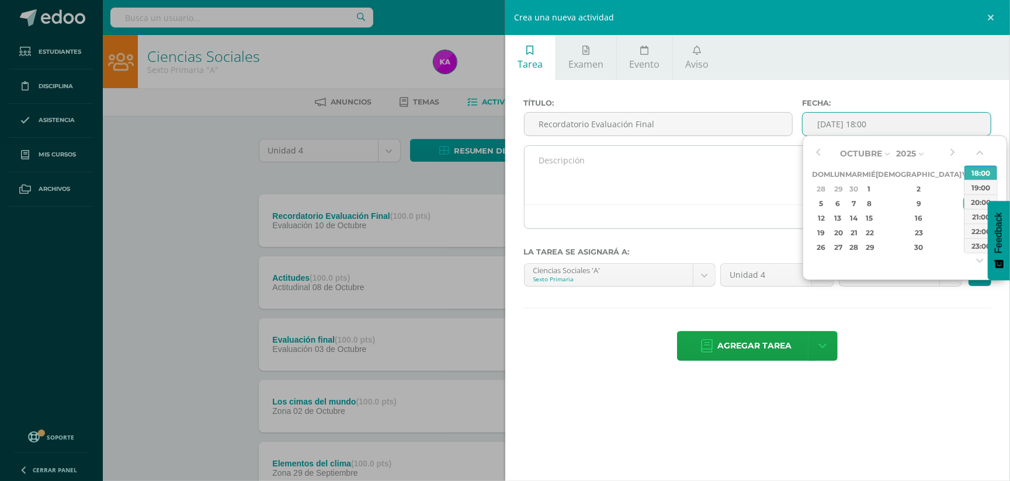
click at [585, 173] on textarea at bounding box center [758, 175] width 467 height 58
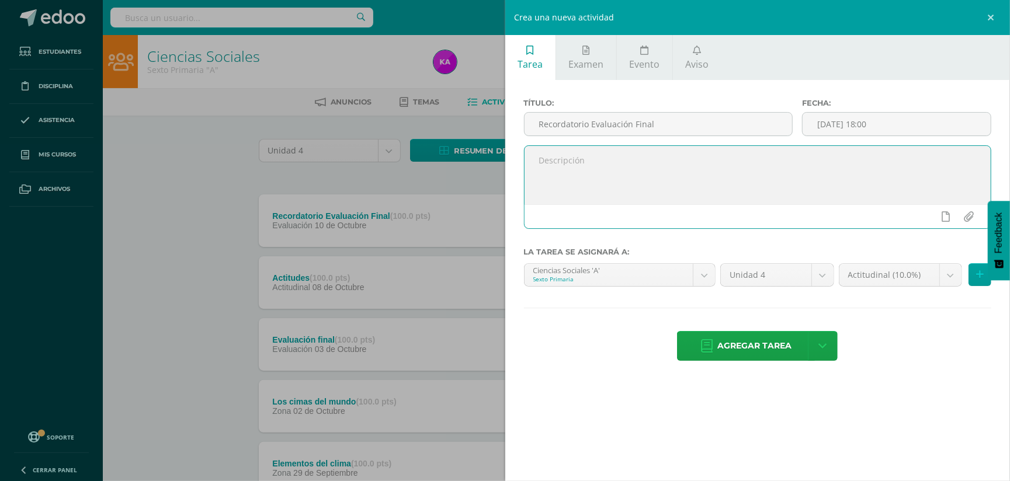
paste textarea "Primero Básico Curso: Estudios Sociales y Formación Ciudadana Temas: Evaluación…"
type textarea "Primero Básico Curso: Estudios Sociales y Formación Ciudadana Temas: Evaluación…"
click at [703, 273] on body "Tarea asignada exitosamente Estudiantes Disciplina Asistencia Mis cursos Archiv…" at bounding box center [505, 439] width 1010 height 878
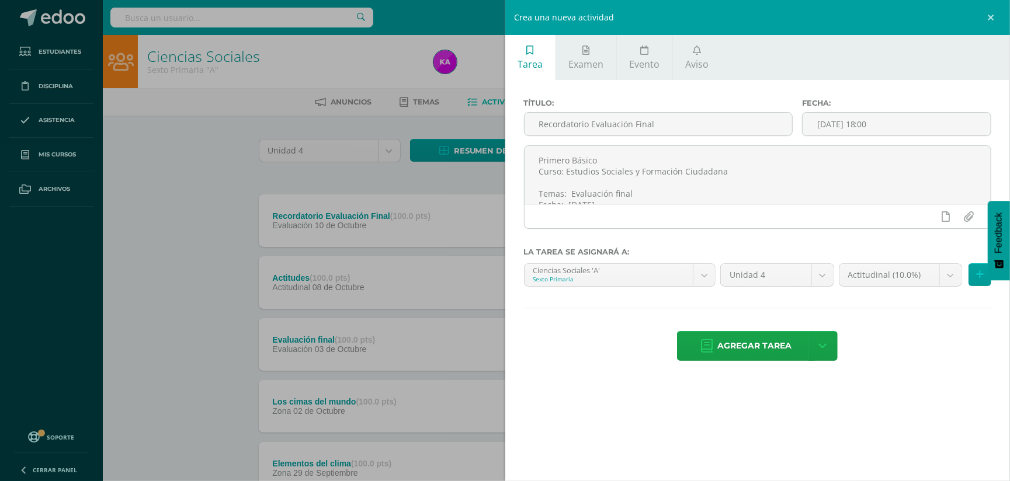
click at [602, 449] on body "Tarea asignada exitosamente Estudiantes Disciplina Asistencia Mis cursos Archiv…" at bounding box center [505, 439] width 1010 height 878
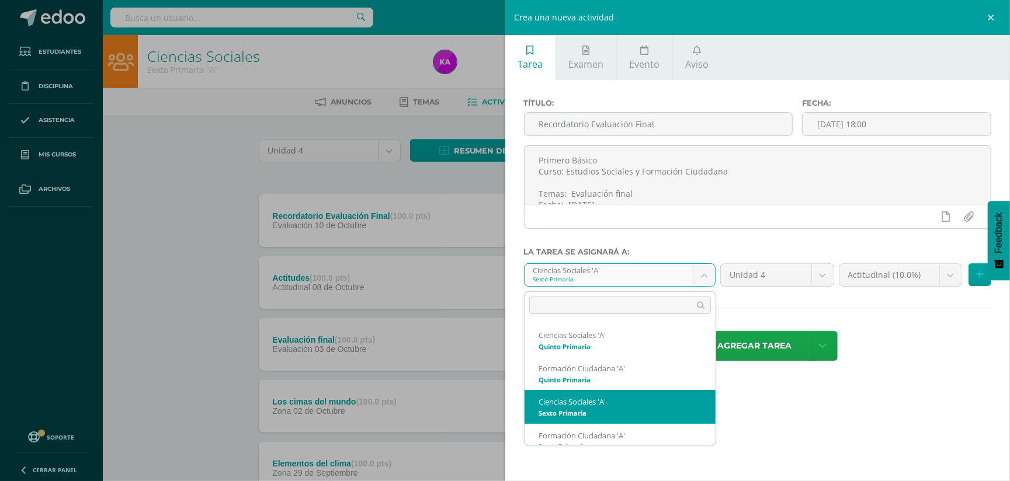
click at [702, 272] on body "Tarea asignada exitosamente Estudiantes Disciplina Asistencia Mis cursos Archiv…" at bounding box center [505, 439] width 1010 height 878
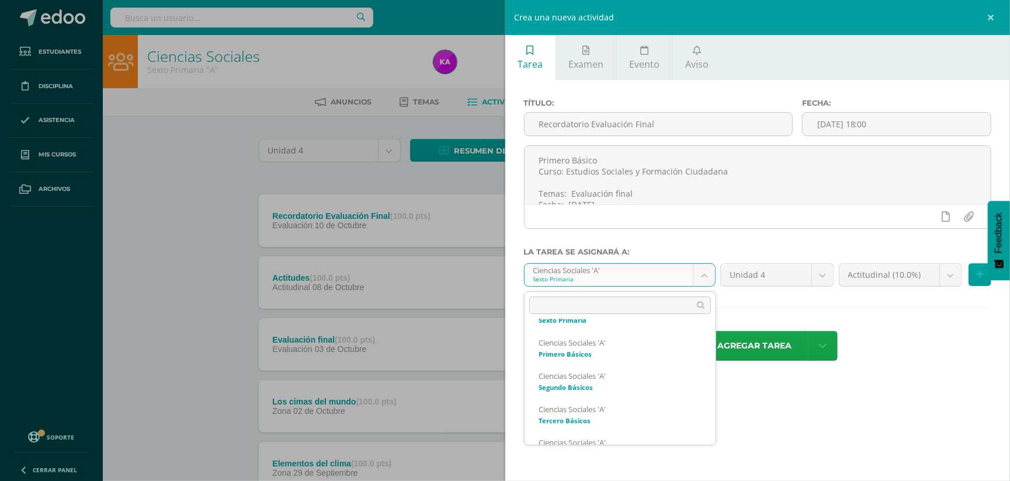
scroll to position [131, 0]
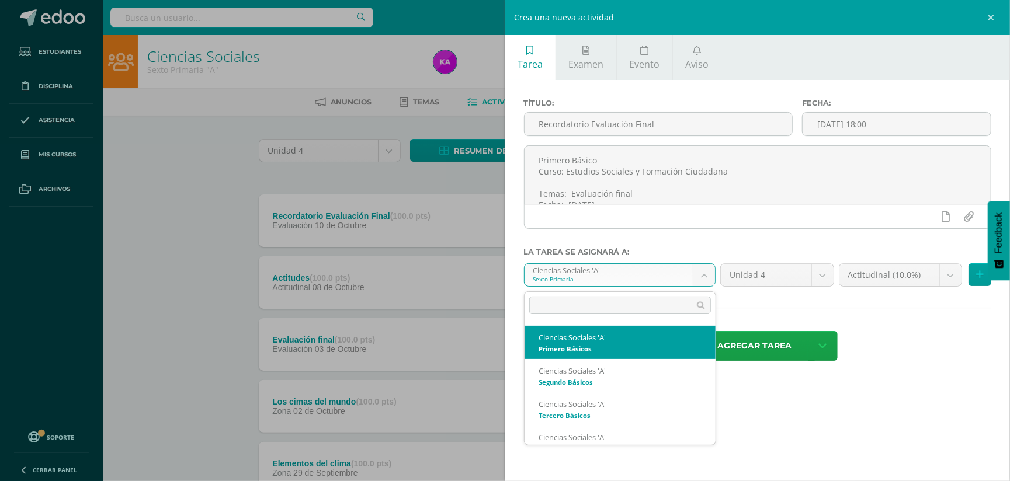
select select "157411"
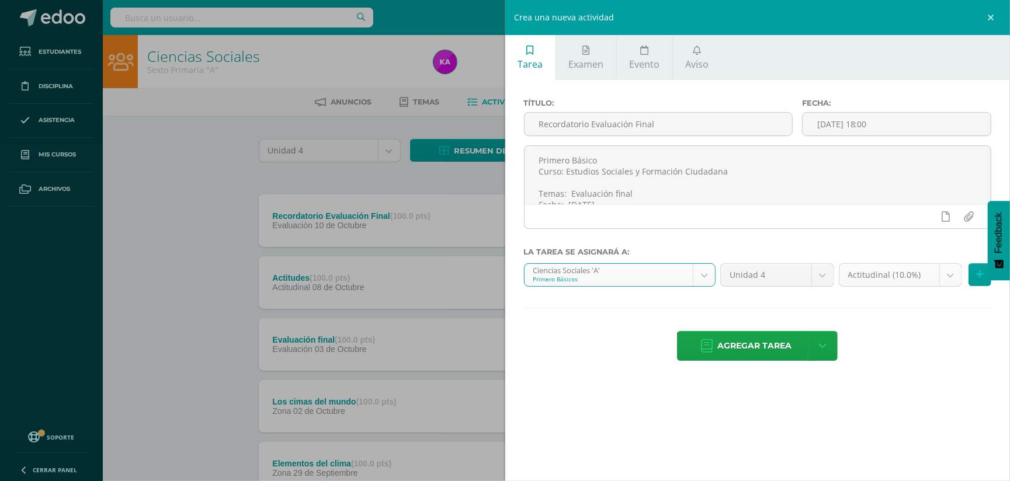
click at [950, 279] on body "Tarea asignada exitosamente Estudiantes Disciplina Asistencia Mis cursos Archiv…" at bounding box center [505, 439] width 1010 height 878
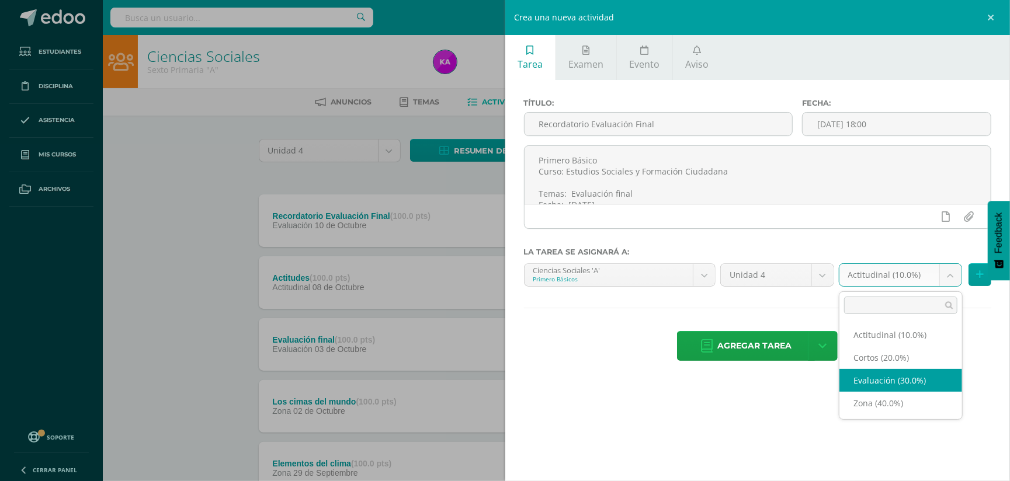
select select "169734"
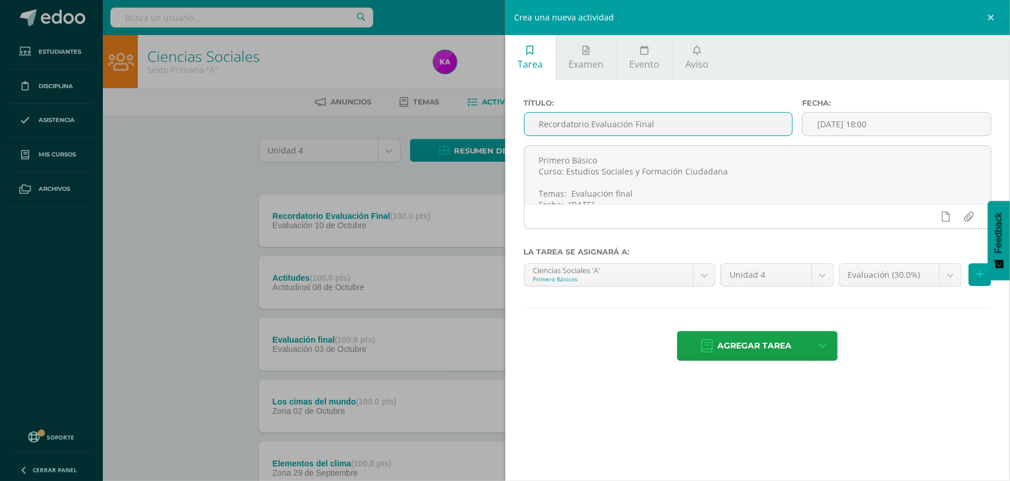
drag, startPoint x: 548, startPoint y: 122, endPoint x: 692, endPoint y: 129, distance: 144.4
click at [692, 129] on input "Recordatorio Evaluación Final" at bounding box center [659, 124] width 268 height 23
click at [748, 342] on span "Agregar tarea" at bounding box center [754, 346] width 74 height 29
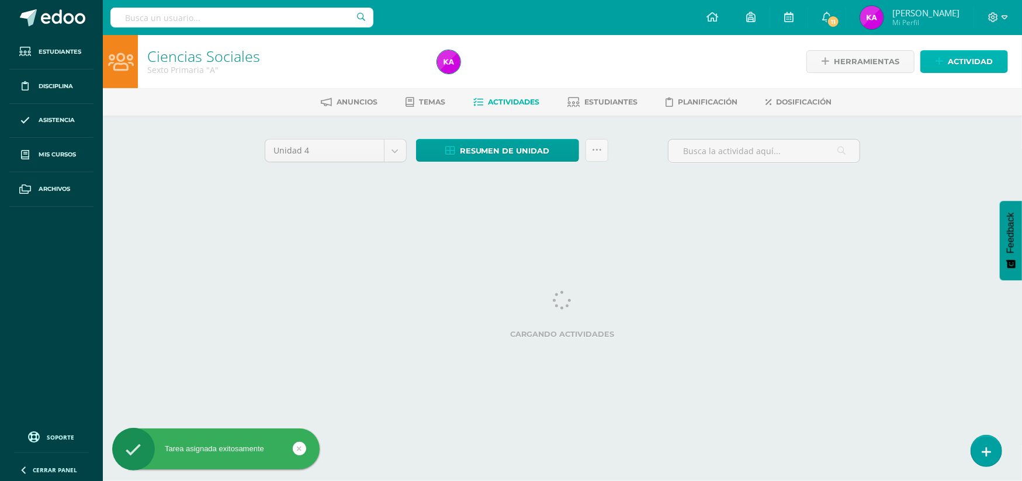
click at [959, 55] on span "Actividad" at bounding box center [969, 62] width 45 height 22
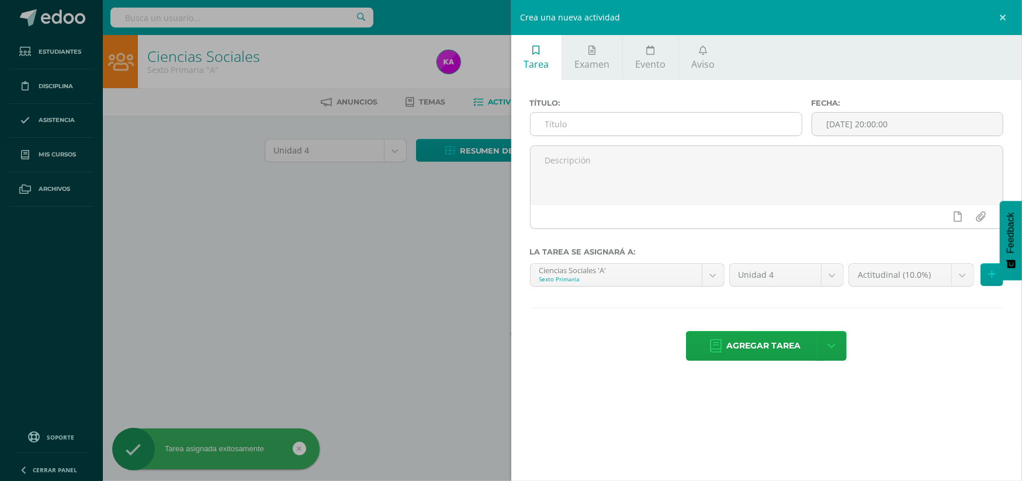
click at [748, 127] on input "text" at bounding box center [665, 124] width 271 height 23
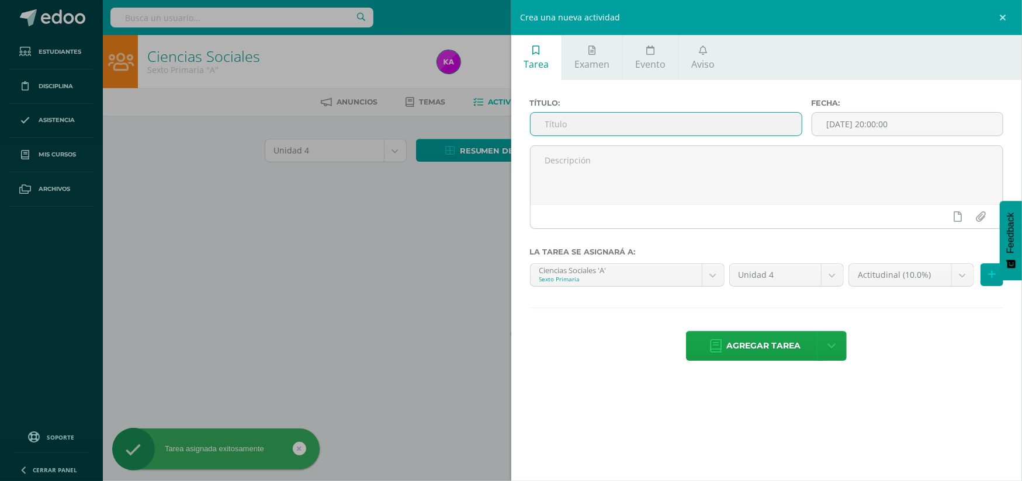
paste input "Recordatorio Evaluación Final"
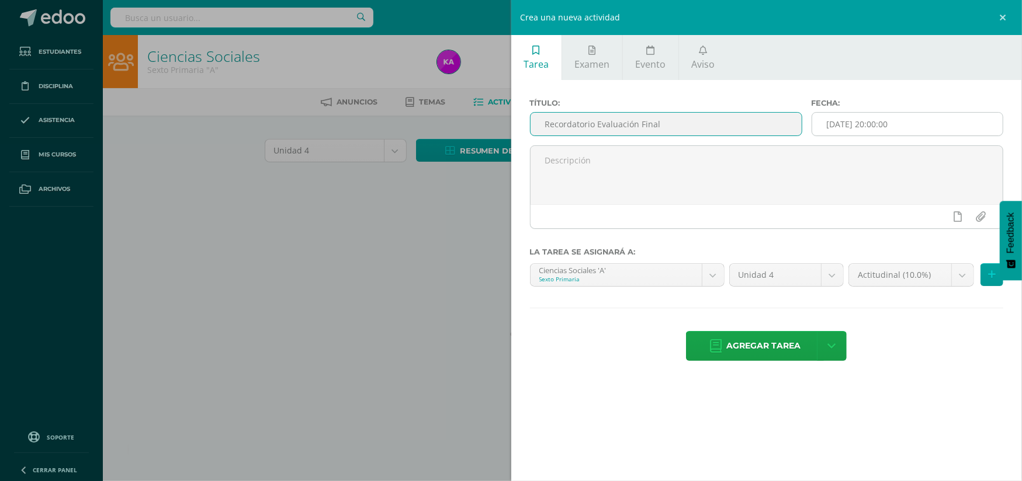
type input "Recordatorio Evaluación Final"
click at [936, 120] on input "[DATE] 20:00:00" at bounding box center [907, 124] width 190 height 23
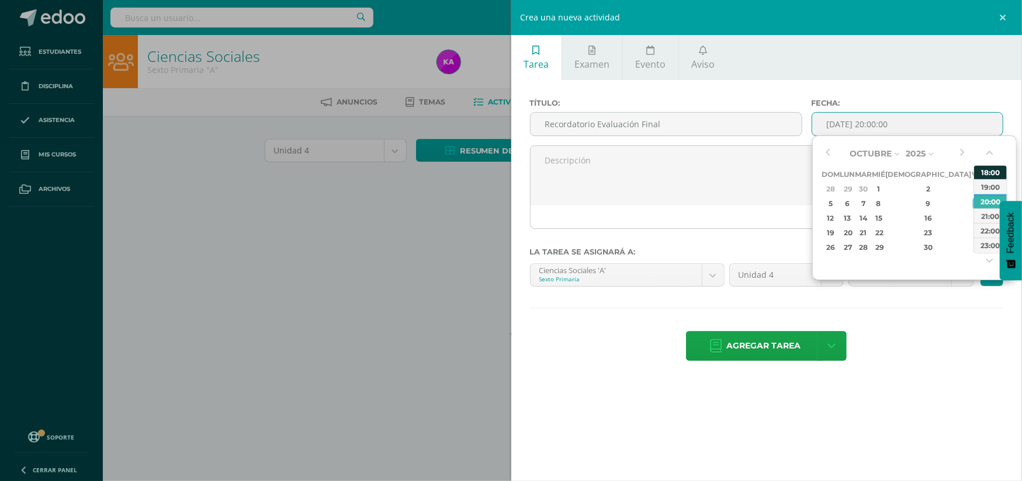
click at [987, 169] on div "Octubre Enero Febrero Marzo Abril Mayo Junio Julio Agosto Septiembre Octubre No…" at bounding box center [914, 208] width 204 height 145
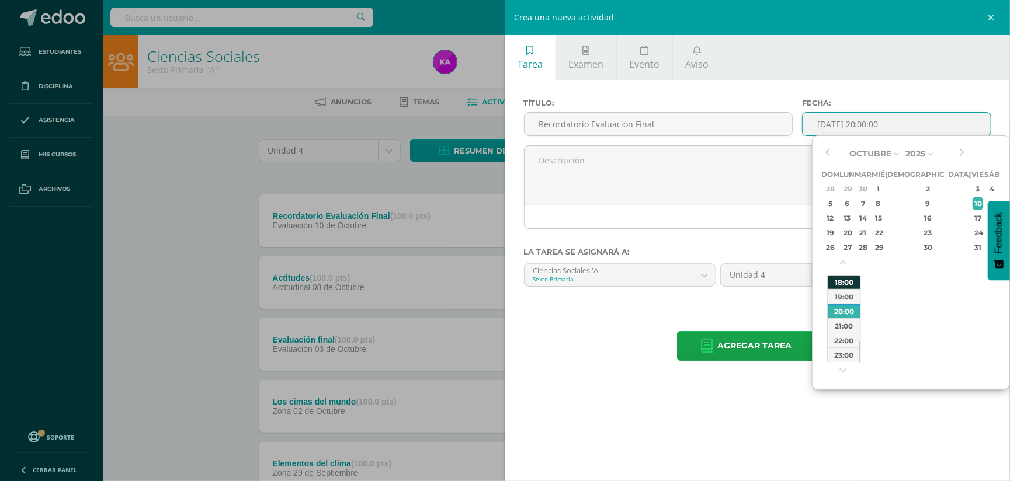
click at [840, 280] on div "18:00" at bounding box center [844, 282] width 33 height 15
type input "2025-10-10 18:00"
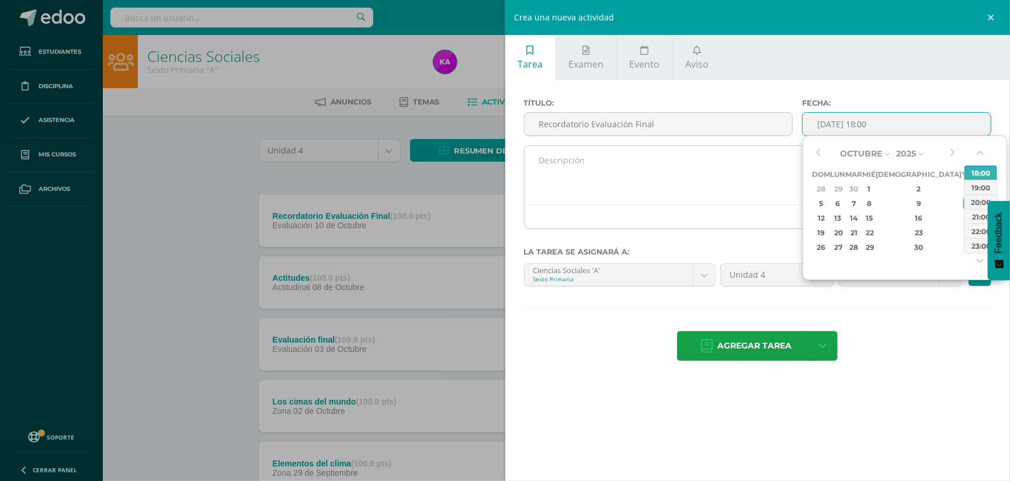
click at [534, 169] on textarea at bounding box center [758, 175] width 467 height 58
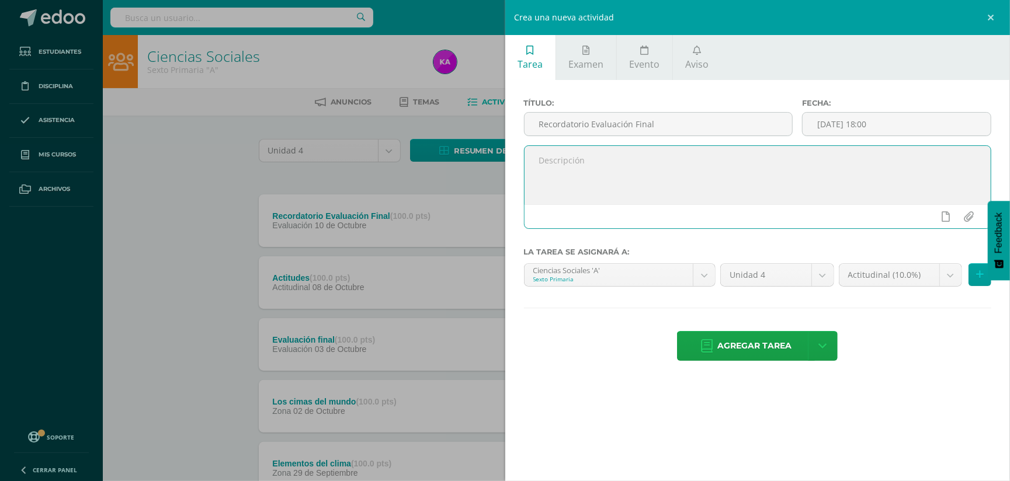
paste textarea "Segundo Básico Curso: Estudios Sociales y Formación Ciudadana Temas: Evaluación…"
type textarea "Segundo Básico Curso: Estudios Sociales y Formación Ciudadana Temas: Evaluación…"
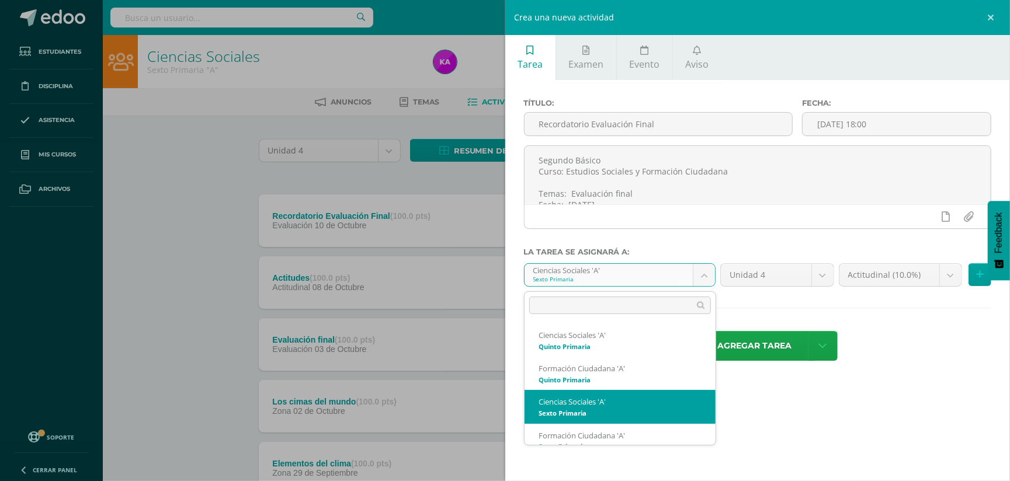
click at [702, 280] on body "Tarea asignada exitosamente Estudiantes Disciplina Asistencia Mis cursos Archiv…" at bounding box center [505, 439] width 1010 height 878
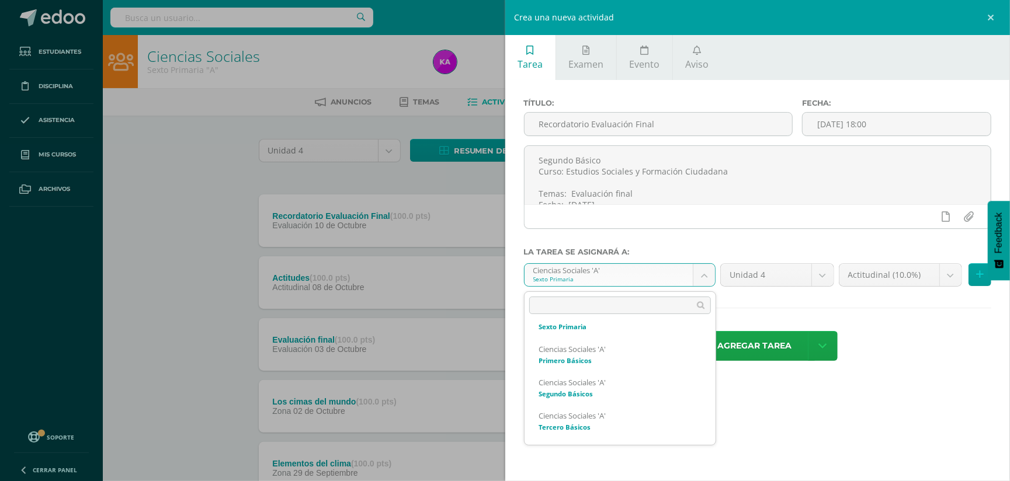
scroll to position [148, 0]
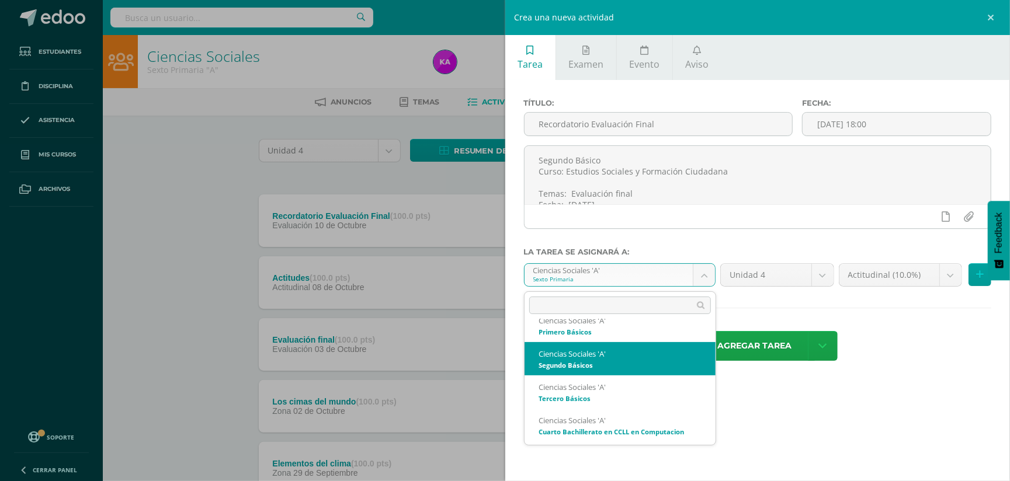
select select "157259"
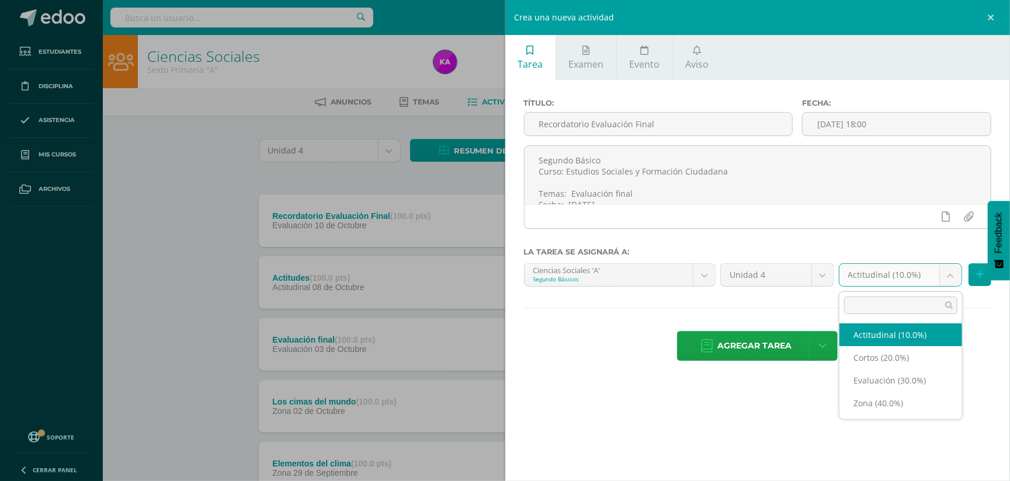
click at [954, 276] on body "Tarea asignada exitosamente Estudiantes Disciplina Asistencia Mis cursos Archiv…" at bounding box center [505, 439] width 1010 height 878
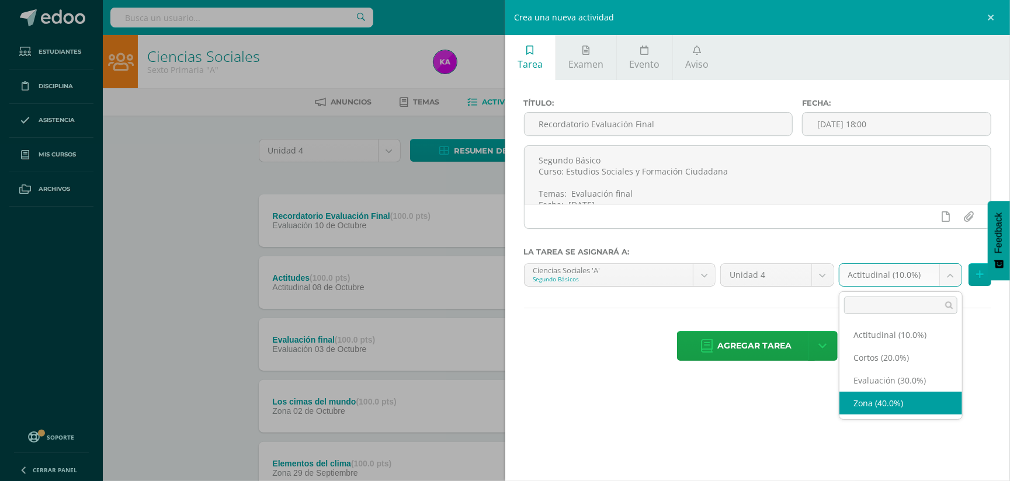
select select "169748"
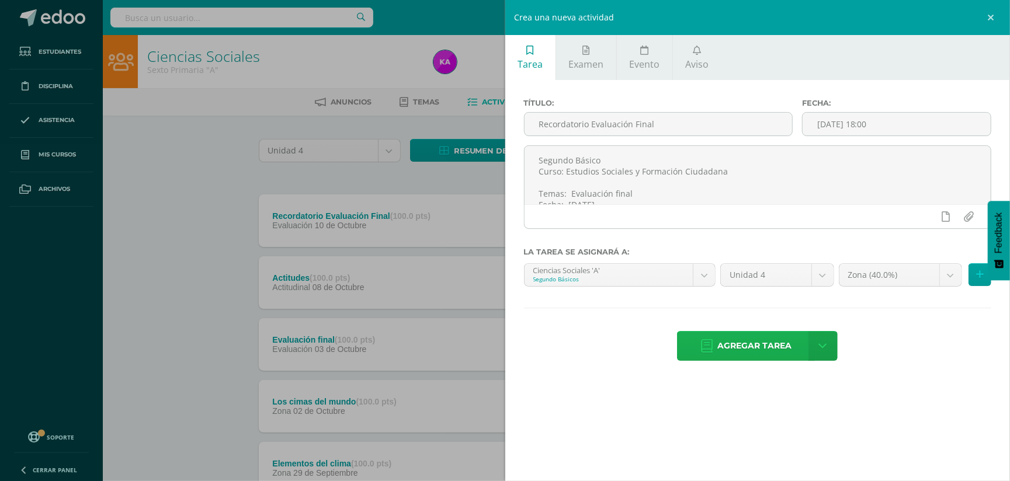
click at [777, 345] on span "Agregar tarea" at bounding box center [754, 346] width 74 height 29
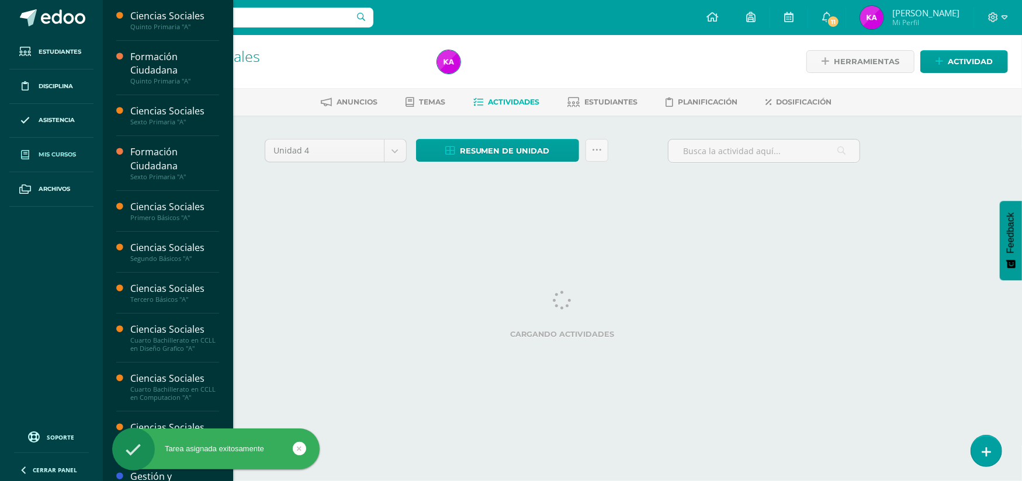
click at [72, 145] on link "Mis cursos" at bounding box center [51, 155] width 84 height 34
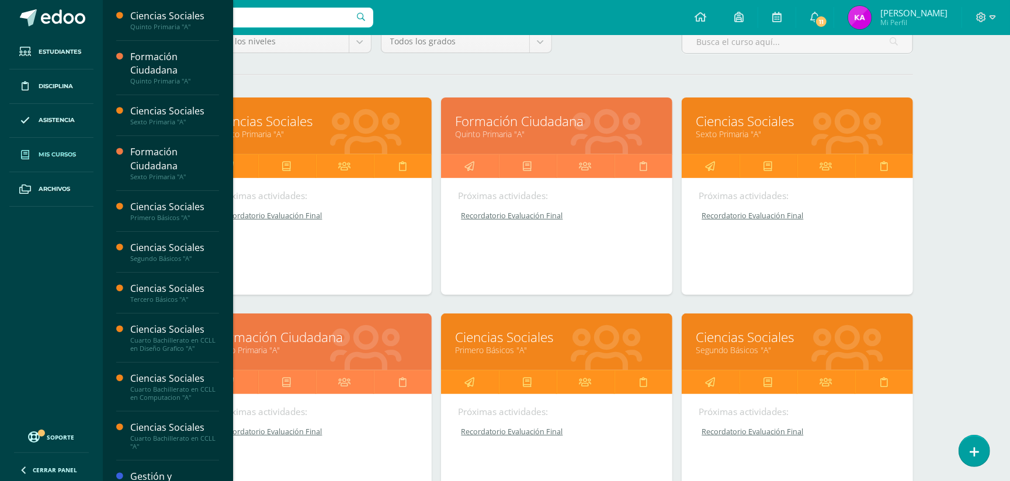
scroll to position [196, 0]
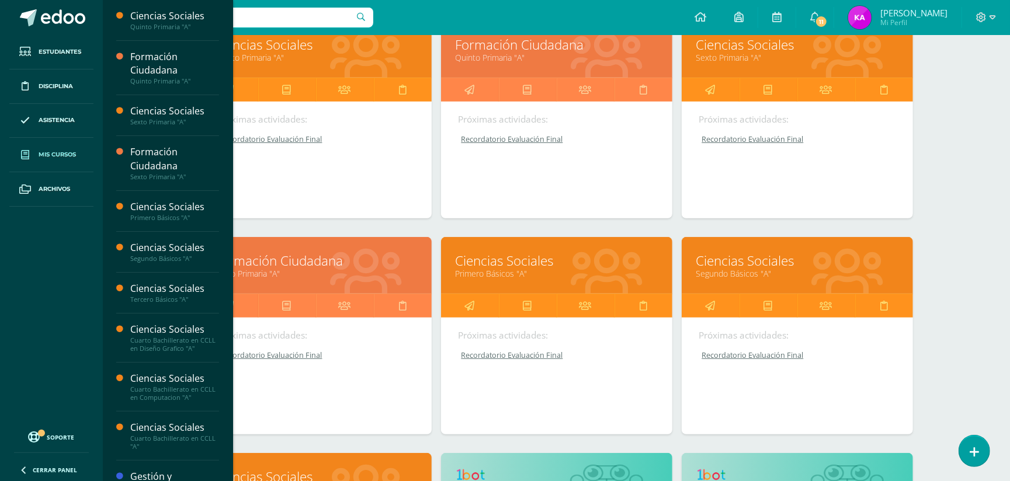
click at [638, 250] on icon at bounding box center [607, 273] width 72 height 57
drag, startPoint x: 638, startPoint y: 250, endPoint x: 608, endPoint y: 270, distance: 36.3
click at [608, 270] on link "Primero Básicos "A"" at bounding box center [557, 273] width 202 height 11
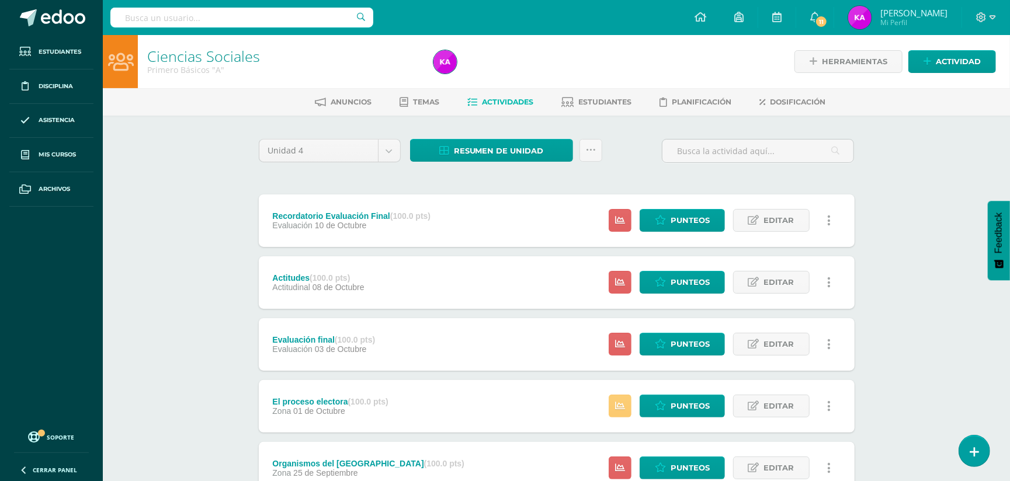
click at [518, 228] on div "Recordatorio Evaluación Final (100.0 pts) Evaluación [DATE] Estatus de Activida…" at bounding box center [557, 221] width 596 height 53
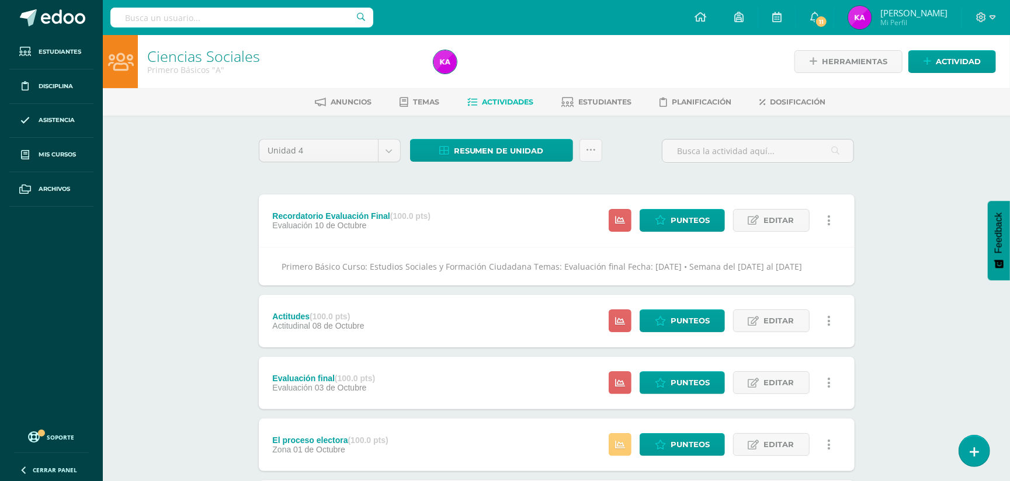
click at [470, 409] on div "Evaluación final (100.0 pts) Evaluación [DATE] Estatus de Actividad: 23 Estudia…" at bounding box center [557, 383] width 596 height 53
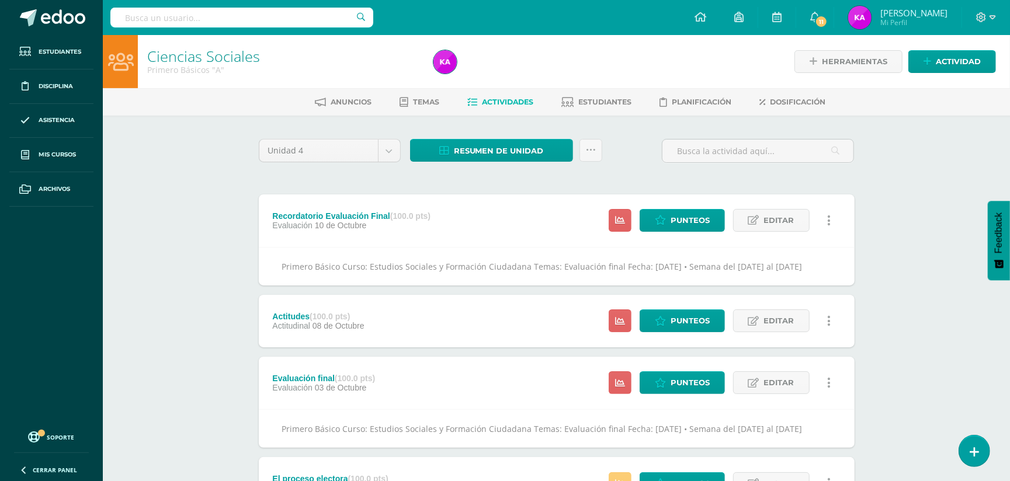
click at [470, 409] on div "Evaluación final (100.0 pts) Evaluación [DATE] Estatus de Actividad: 23 Estudia…" at bounding box center [557, 383] width 596 height 53
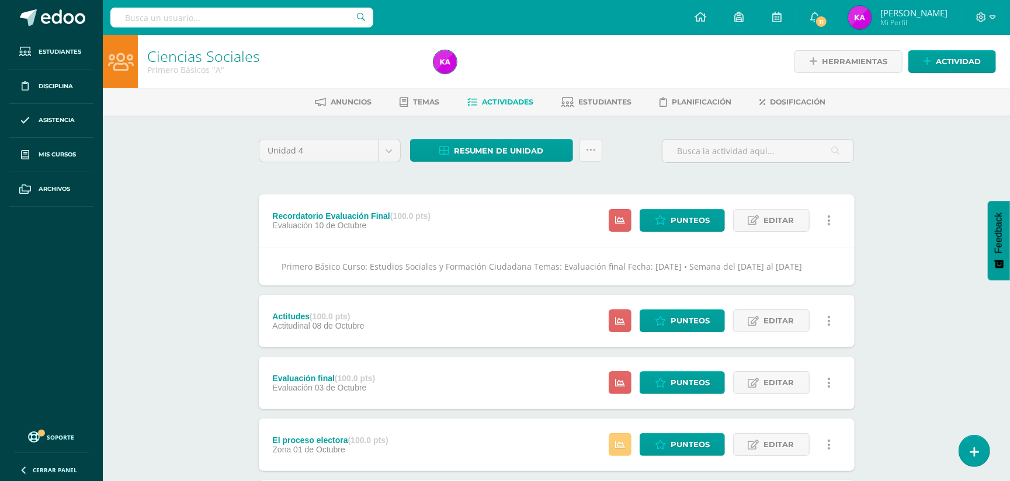
click at [470, 409] on div "Evaluación final (100.0 pts) Evaluación [DATE] Estatus de Actividad: 23 Estudia…" at bounding box center [557, 383] width 596 height 53
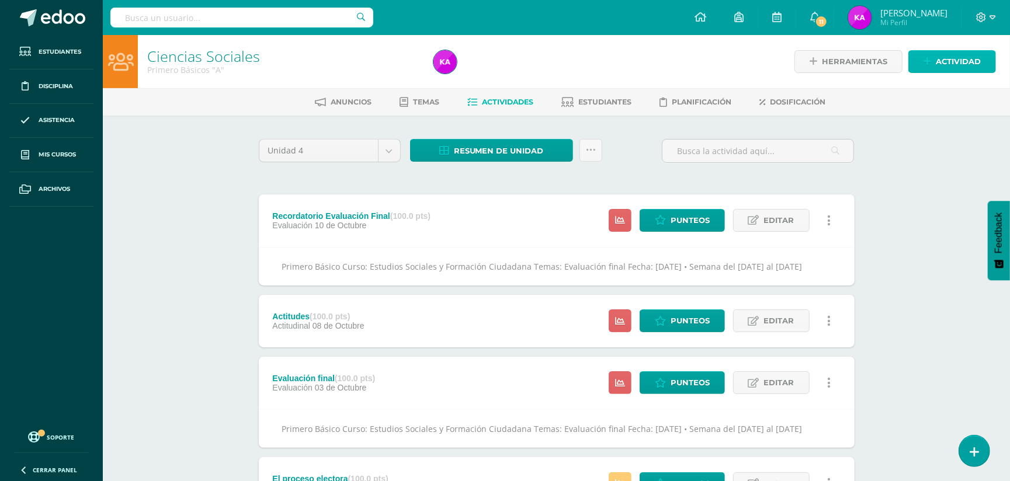
click at [973, 59] on span "Actividad" at bounding box center [958, 62] width 45 height 22
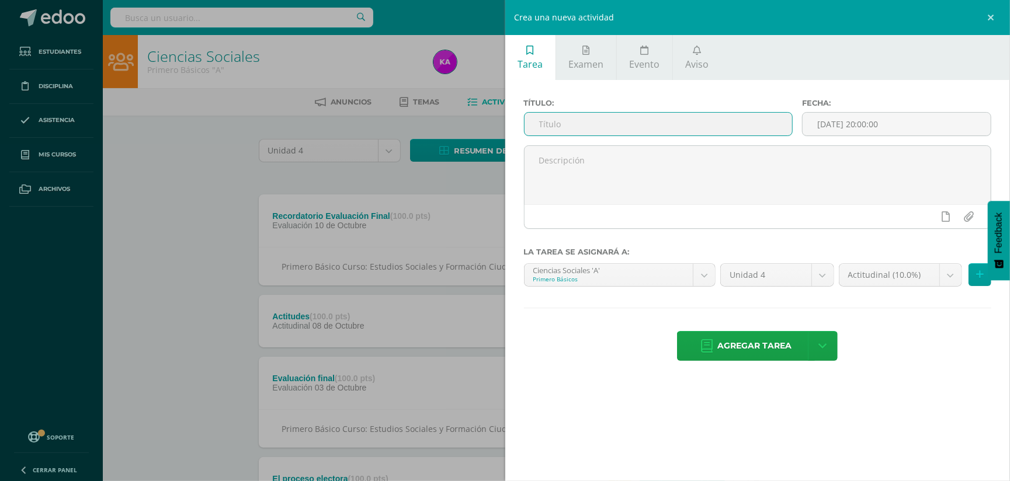
click at [785, 122] on input "text" at bounding box center [659, 124] width 268 height 23
paste input "Segundo Básico Curso: Estudios Sociales y Formación Ciudadana Temas: Evaluación…"
type input "Segundo Básico Curso: Estudios Sociales y Formación Ciudadana Temas: Evaluación…"
click at [583, 123] on input "text" at bounding box center [659, 124] width 268 height 23
click at [620, 123] on input "Recordatorio Evaluacion Final" at bounding box center [659, 124] width 268 height 23
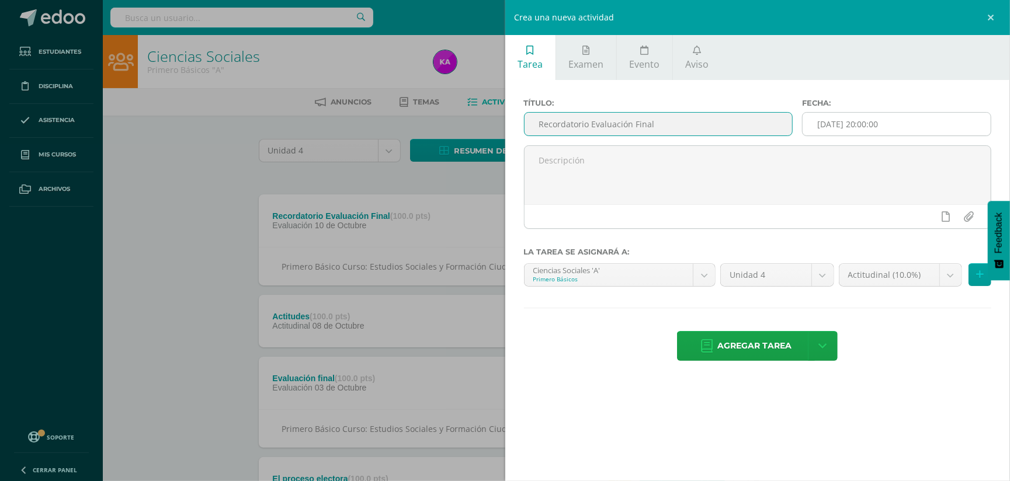
type input "Recordatorio Evaluación Final"
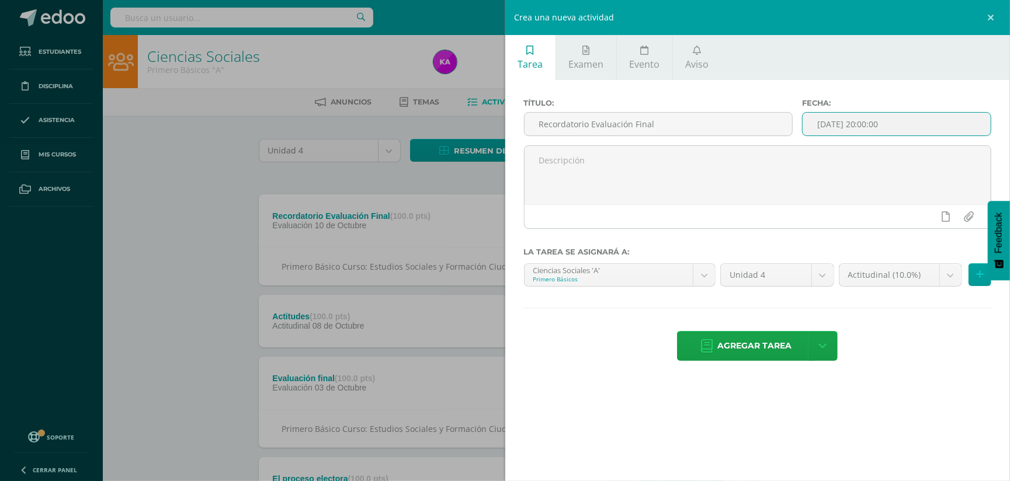
click at [842, 124] on input "[DATE] 20:00:00" at bounding box center [897, 124] width 188 height 23
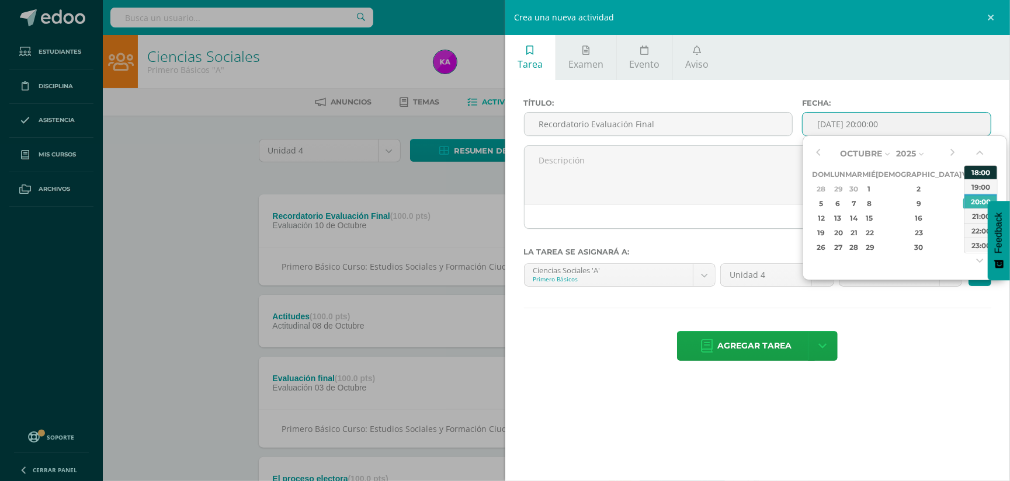
click at [971, 171] on div "18:00" at bounding box center [980, 172] width 33 height 15
type input "2025-10-10 18:00"
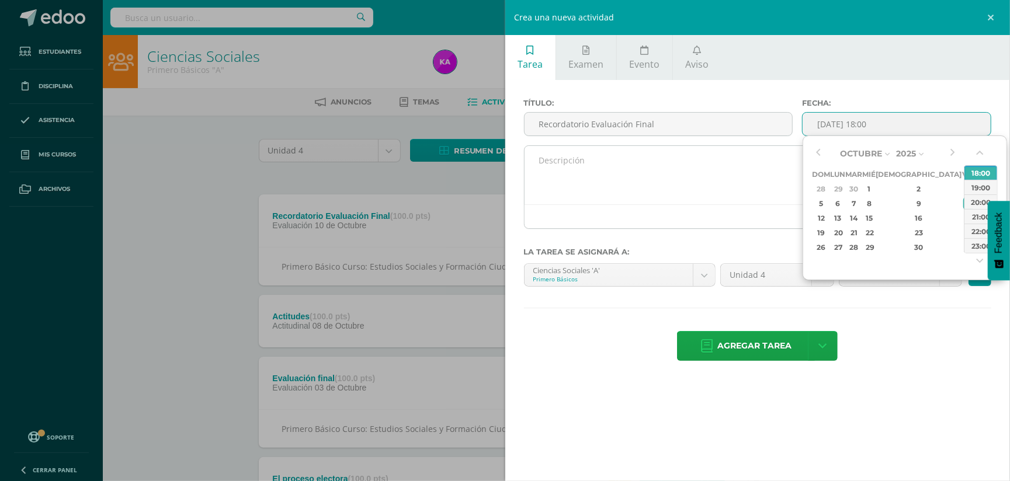
click at [593, 183] on textarea at bounding box center [758, 175] width 467 height 58
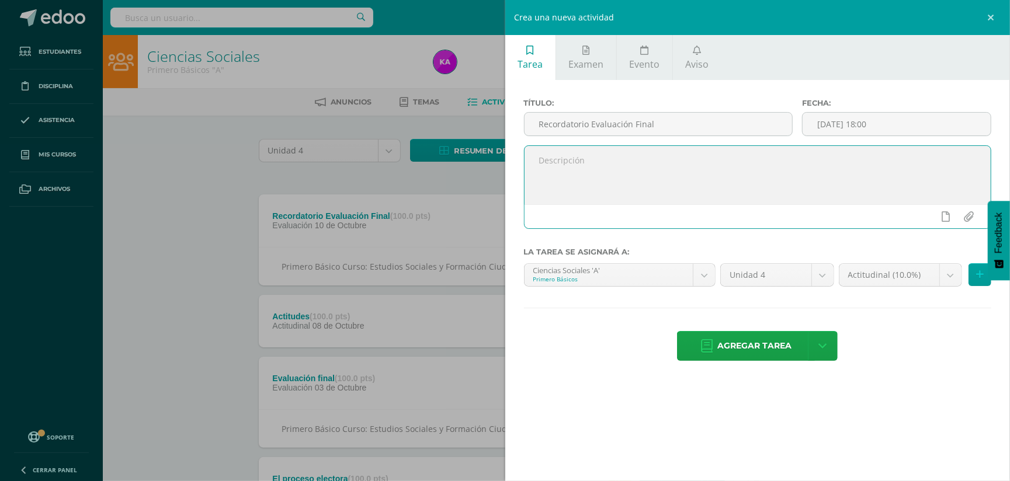
paste textarea "Tercero Básico Curso: Estudios Sociales y Formación Ciudadana Temas: Evaluación…"
type textarea "Tercero Básico Curso: Estudios Sociales y Formación Ciudadana Temas: Evaluación…"
click at [703, 277] on body "Estudiantes Disciplina Asistencia Mis cursos Archivos Soporte Ayuda Reportar un…" at bounding box center [505, 477] width 1010 height 955
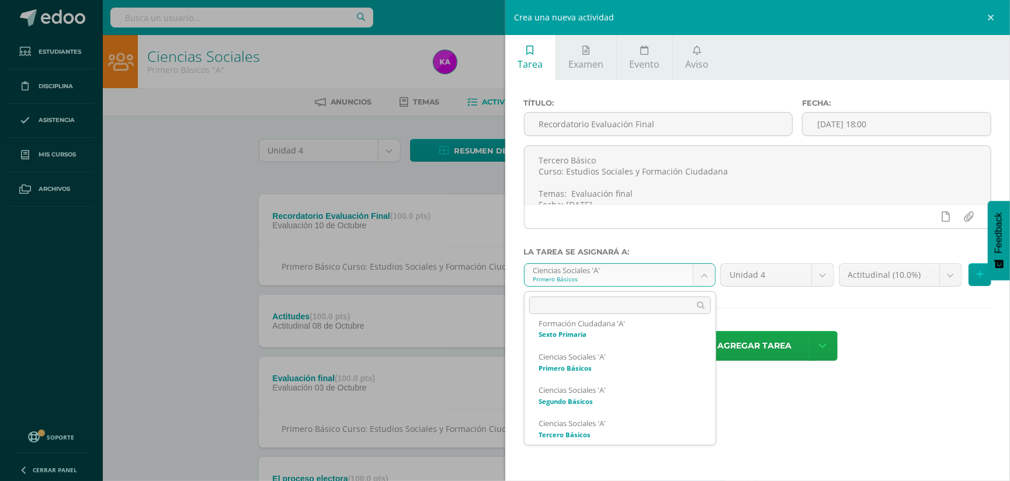
scroll to position [129, 0]
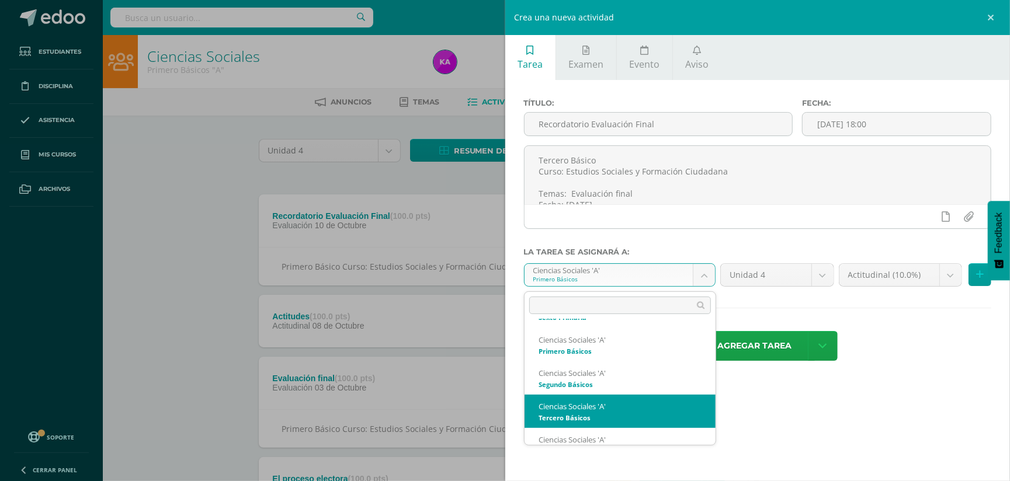
select select "157315"
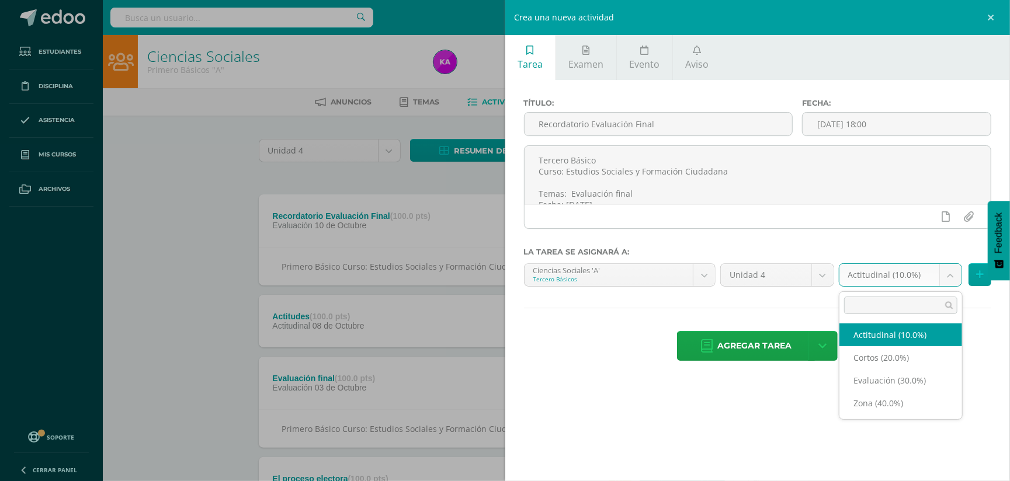
click at [951, 279] on body "Estudiantes Disciplina Asistencia Mis cursos Archivos Soporte Ayuda Reportar un…" at bounding box center [505, 477] width 1010 height 955
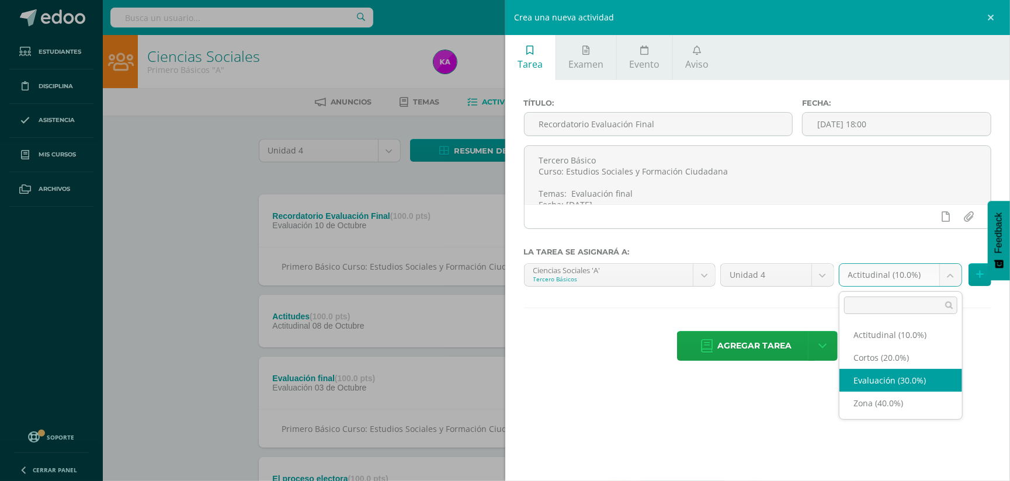
select select "169717"
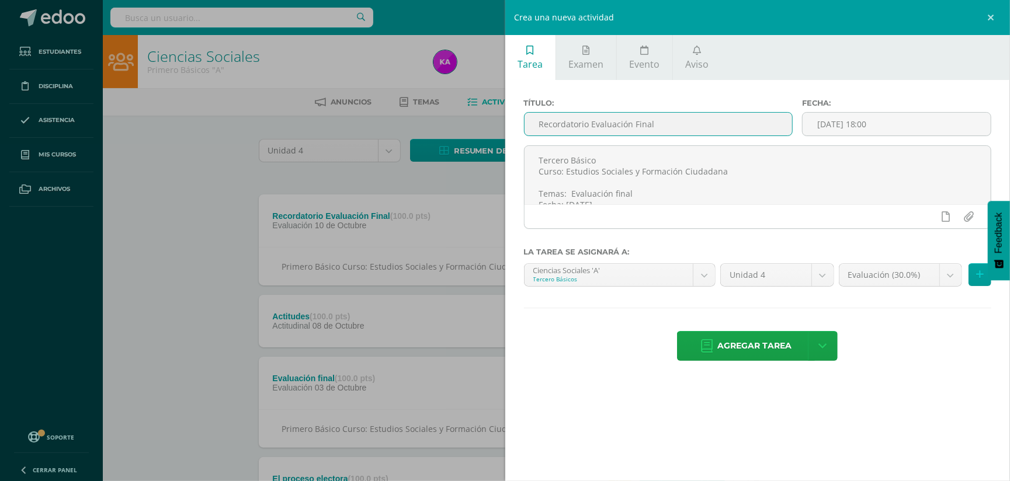
drag, startPoint x: 599, startPoint y: 112, endPoint x: 678, endPoint y: 116, distance: 78.9
click at [678, 116] on input "Recordatorio Evaluación Final" at bounding box center [659, 124] width 268 height 23
click at [751, 345] on span "Agregar tarea" at bounding box center [754, 346] width 74 height 29
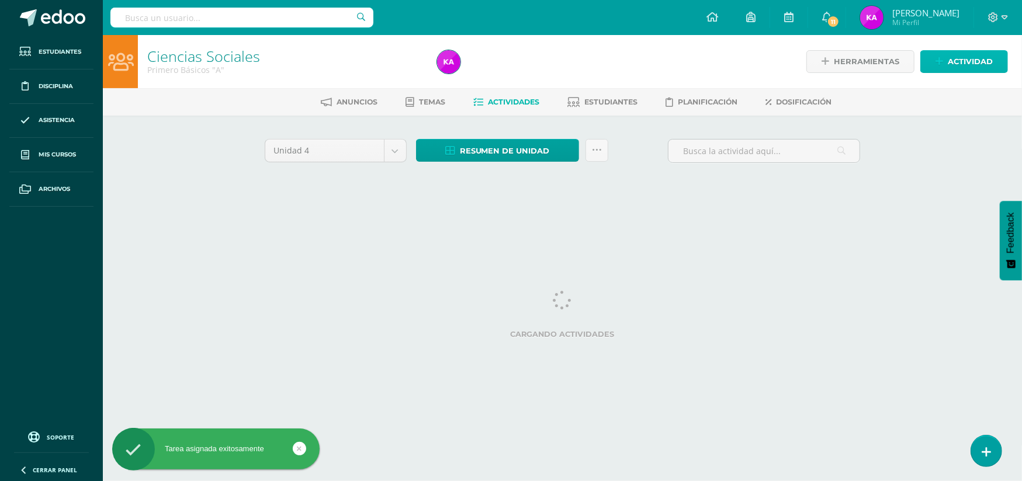
click at [984, 57] on span "Actividad" at bounding box center [969, 62] width 45 height 22
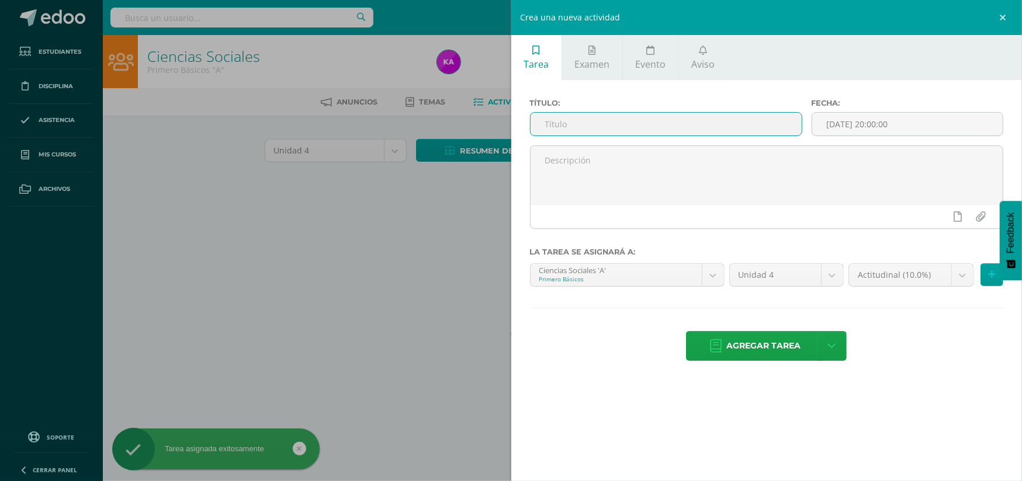
click at [779, 126] on input "text" at bounding box center [665, 124] width 271 height 23
paste input "Recordatorio Evaluación Final"
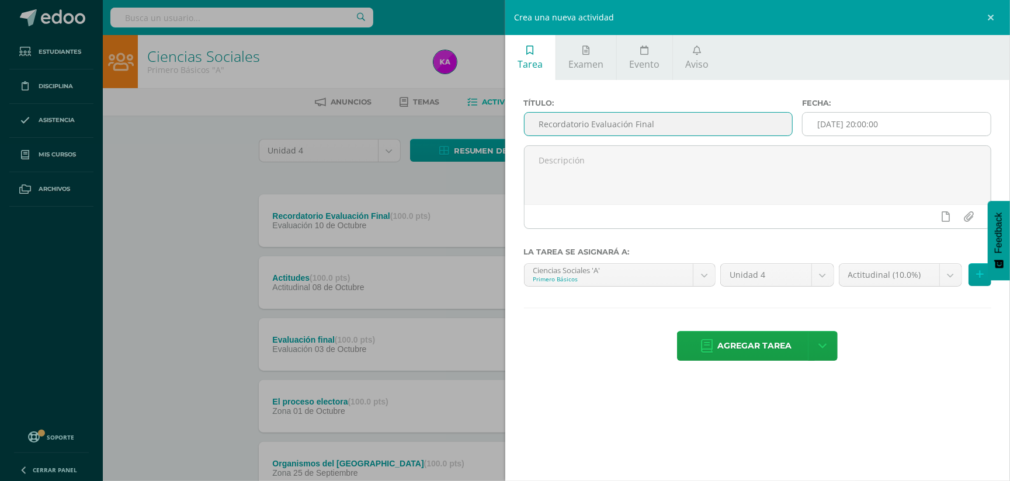
type input "Recordatorio Evaluación Final"
click at [961, 126] on input "[DATE] 20:00:00" at bounding box center [897, 124] width 188 height 23
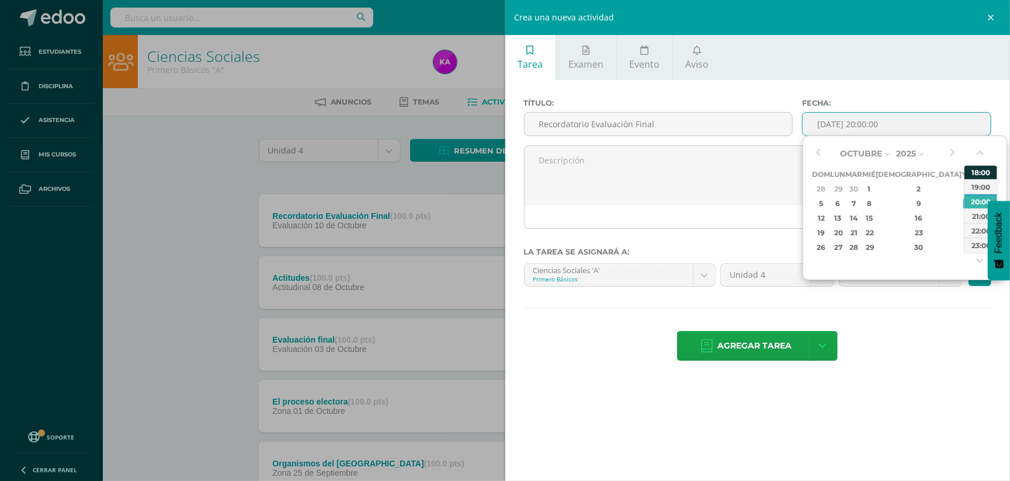
click at [980, 169] on div "18:00" at bounding box center [980, 172] width 33 height 15
type input "2025-10-10 18:00"
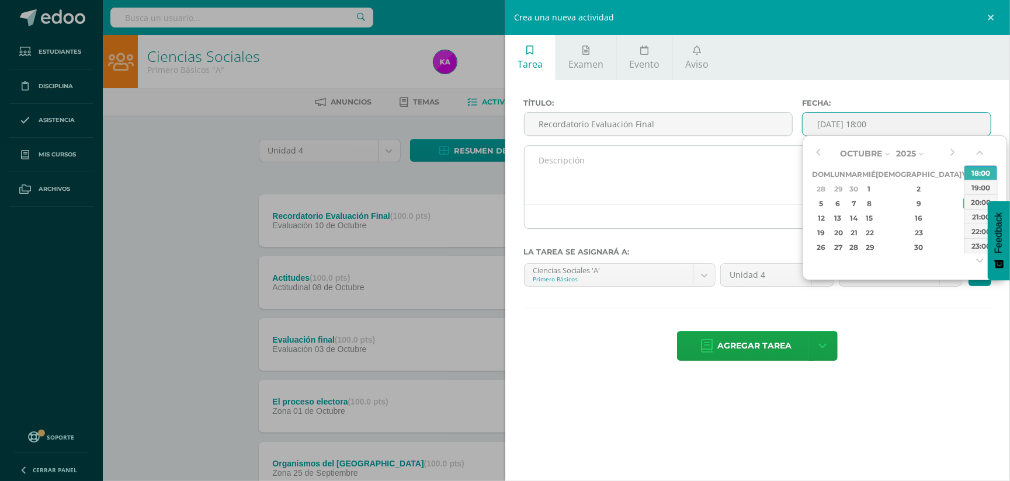
click at [557, 183] on textarea at bounding box center [758, 175] width 467 height 58
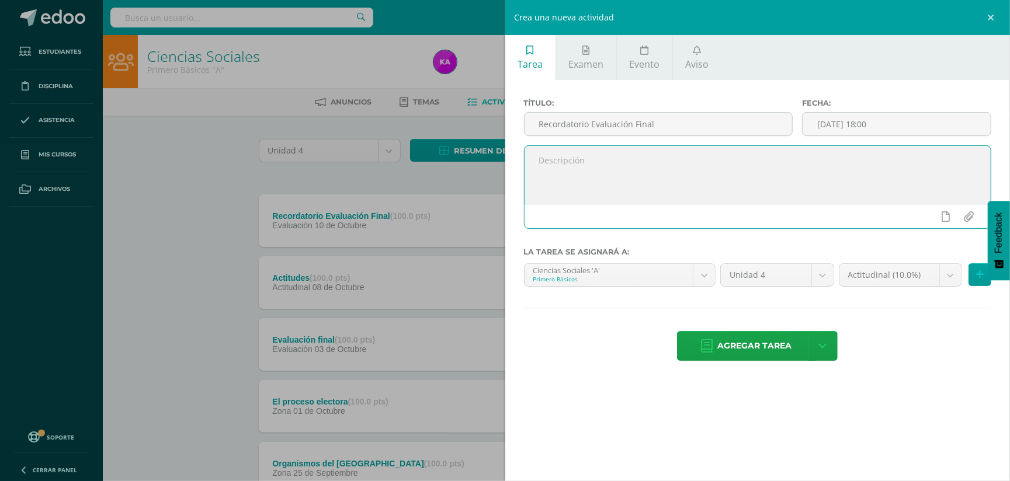
paste textarea "Cuarto Bachillerato Curso: Estudios Sociales y Formación Ciudadana Temas: Evalu…"
click at [752, 182] on textarea "Cuarto Bachillerato Curso: Estudios Sociales y Formación Ciudadana Temas: Evalu…" at bounding box center [758, 175] width 467 height 58
type textarea "Cuarto Bachillerato Curso: Estudios Sociales y Formación Ciudadana Temas: Evalu…"
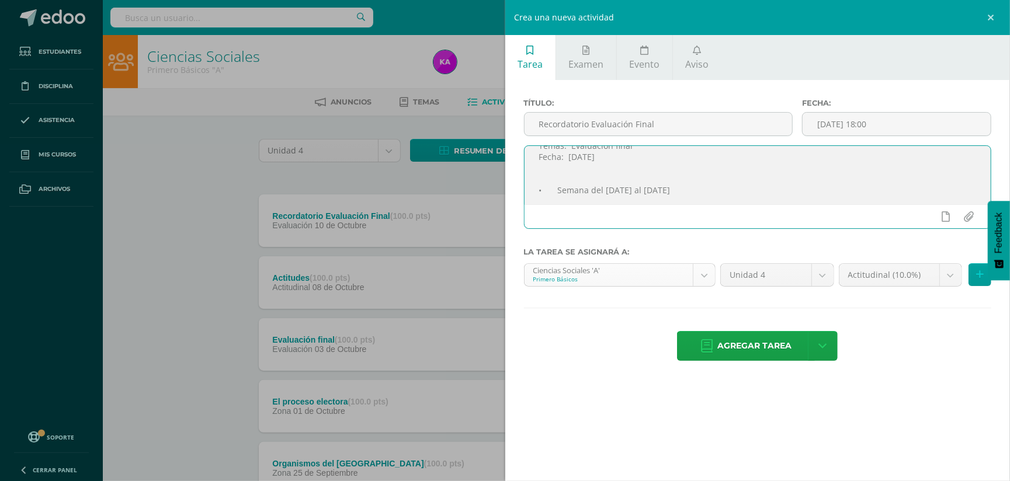
click at [702, 277] on body "Tarea asignada exitosamente Estudiantes Disciplina Asistencia Mis cursos Archiv…" at bounding box center [505, 439] width 1010 height 878
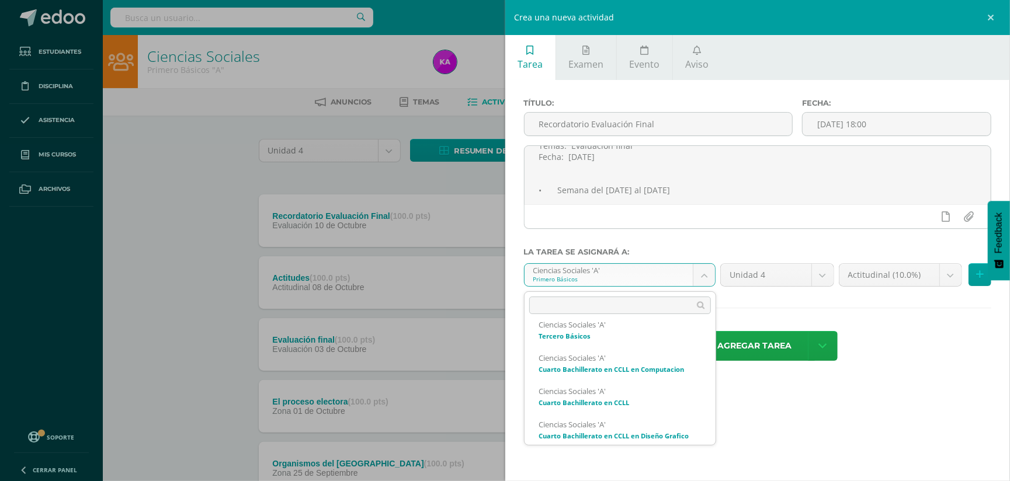
scroll to position [223, 0]
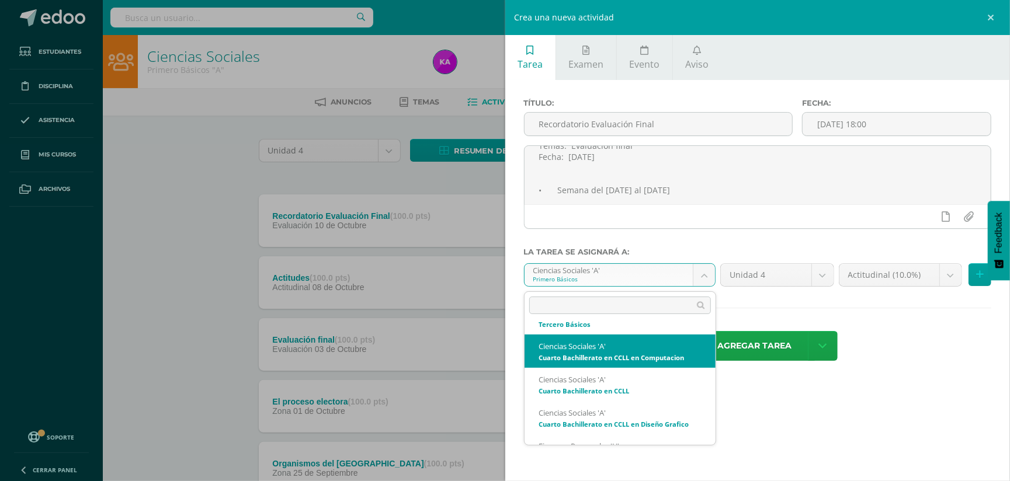
select select "157899"
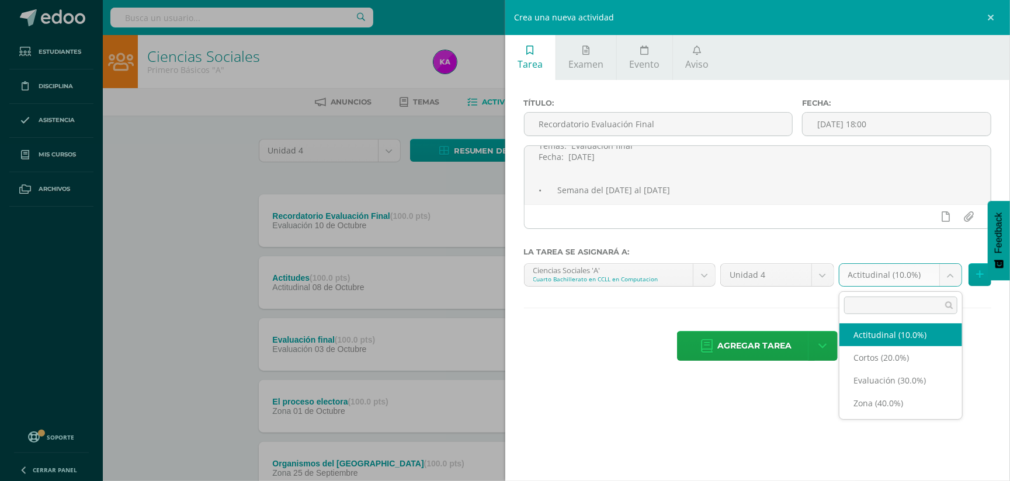
click at [952, 273] on body "Tarea asignada exitosamente Estudiantes Disciplina Asistencia Mis cursos Archiv…" at bounding box center [505, 439] width 1010 height 878
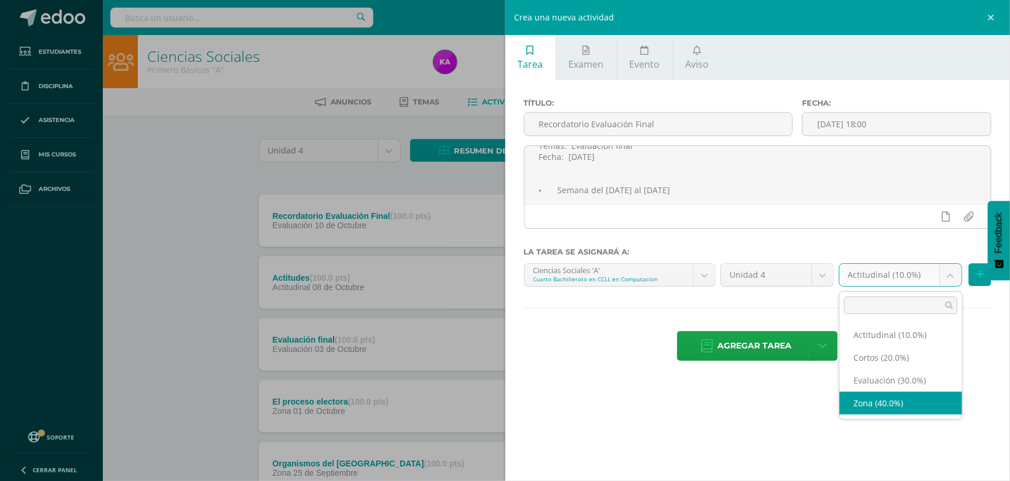
select select "169753"
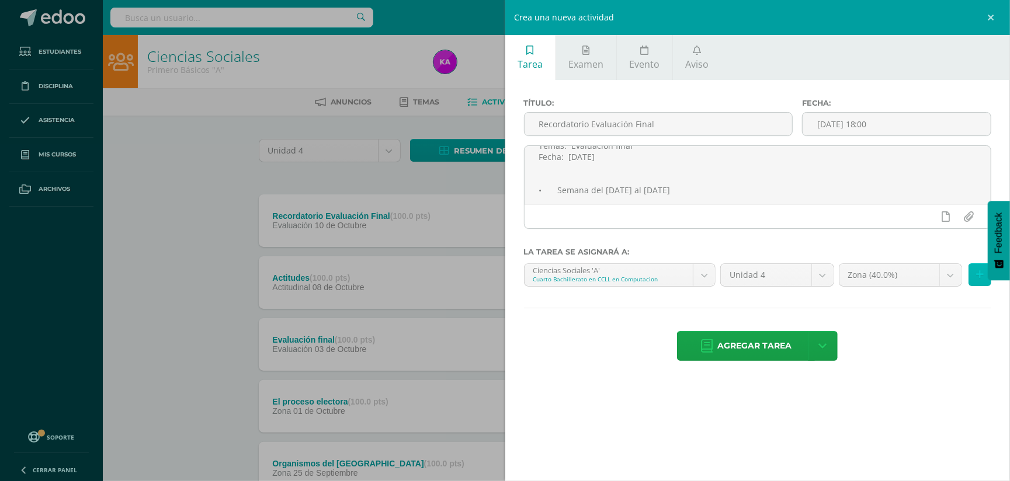
click at [976, 275] on icon at bounding box center [980, 275] width 8 height 10
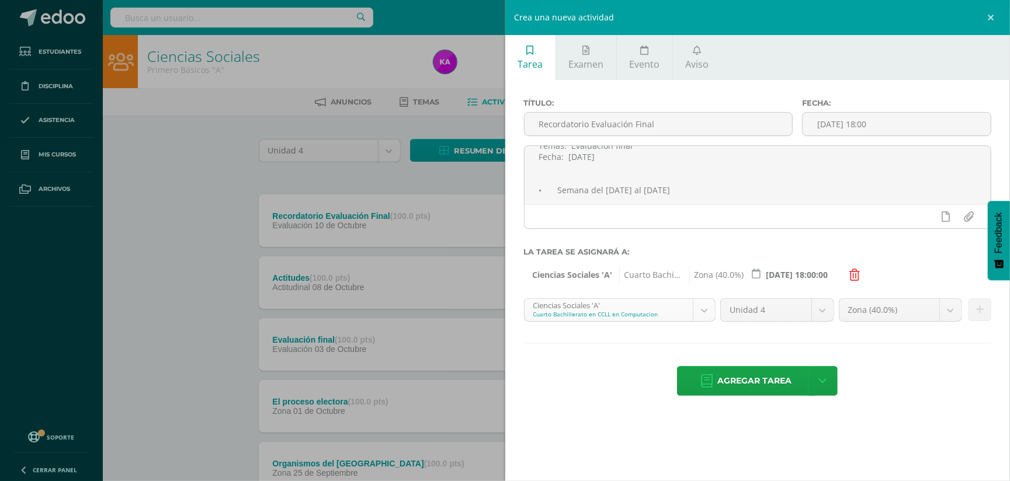
click at [709, 311] on body "Tarea asignada exitosamente Estudiantes Disciplina Asistencia Mis cursos Archiv…" at bounding box center [505, 439] width 1010 height 878
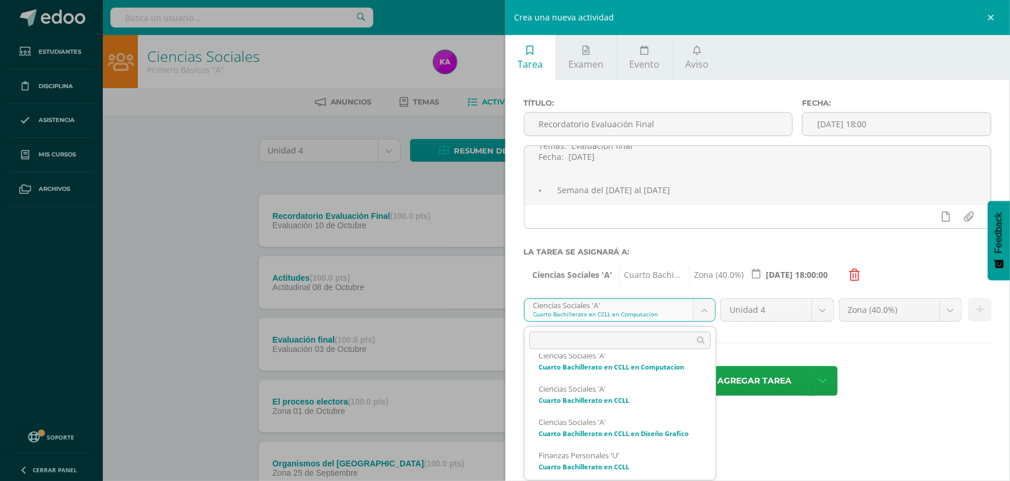
scroll to position [255, 0]
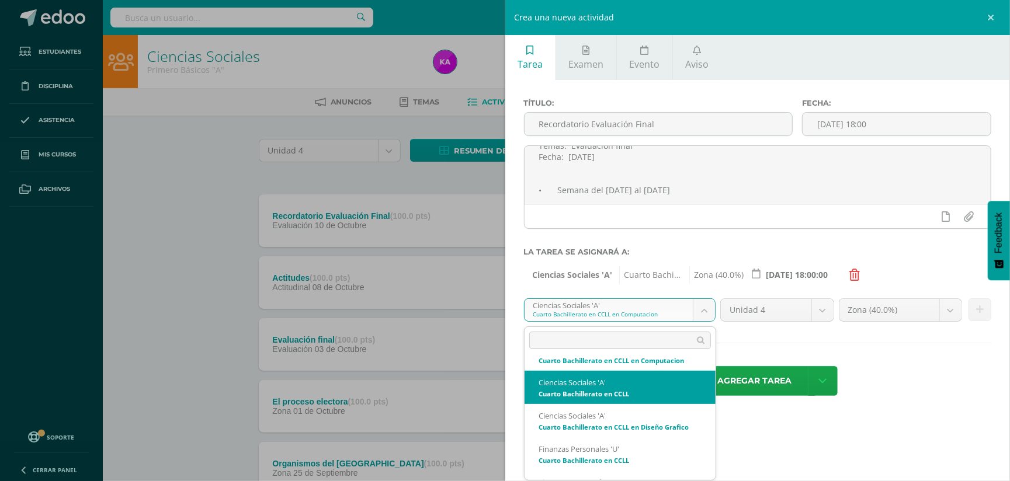
select select "158093"
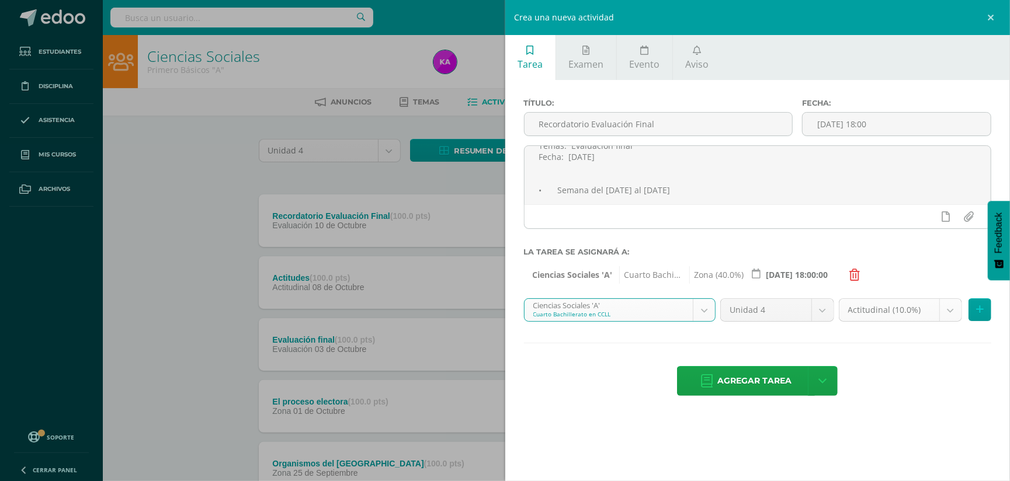
click at [953, 308] on body "Tarea asignada exitosamente Estudiantes Disciplina Asistencia Mis cursos Archiv…" at bounding box center [505, 439] width 1010 height 878
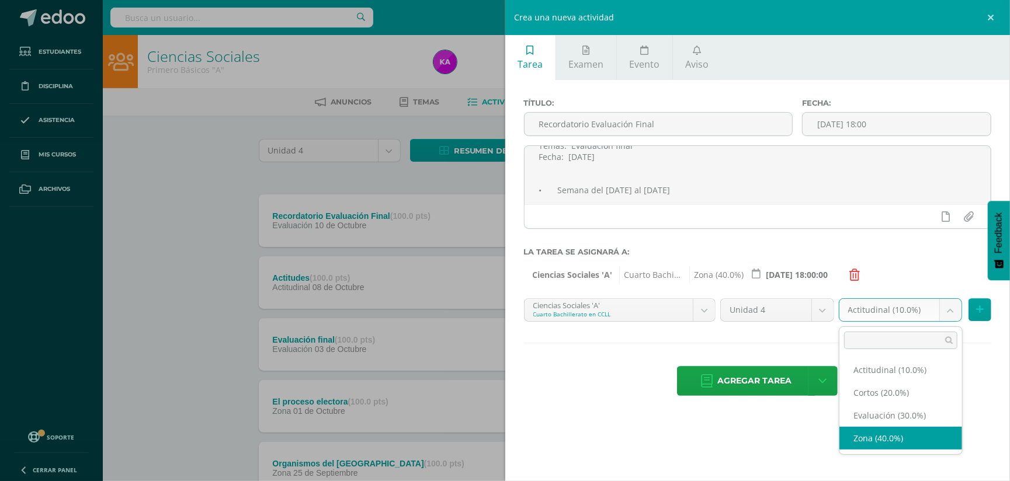
select select "169757"
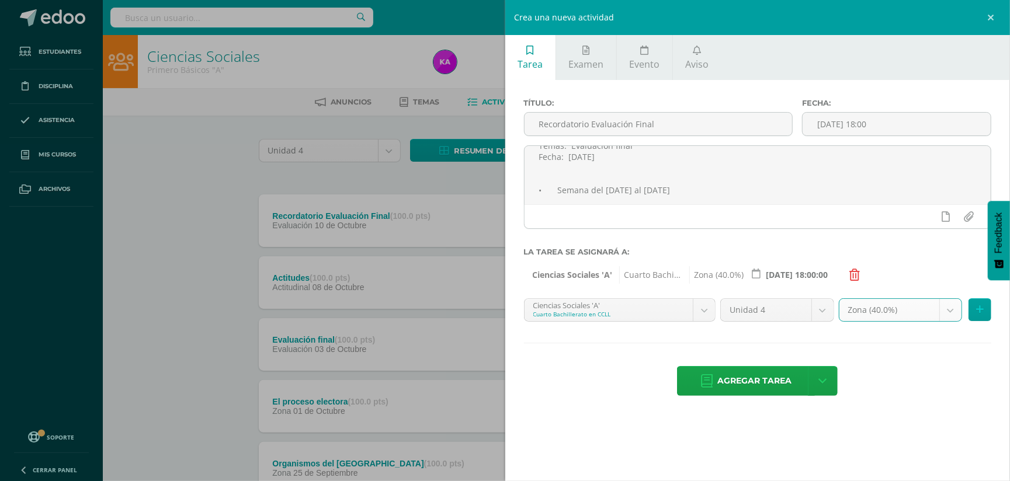
scroll to position [178, 0]
click at [704, 310] on body "Tarea asignada exitosamente Estudiantes Disciplina Asistencia Mis cursos Archiv…" at bounding box center [505, 439] width 1010 height 878
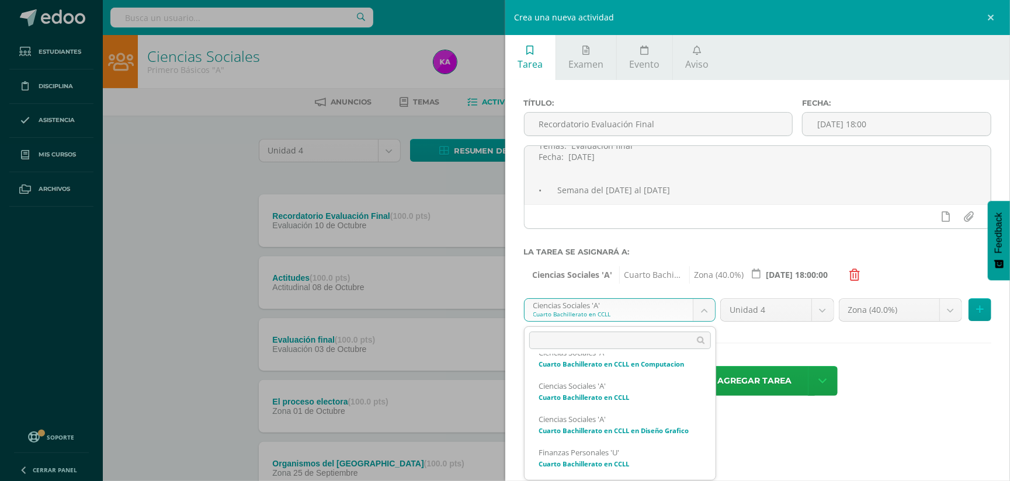
scroll to position [257, 0]
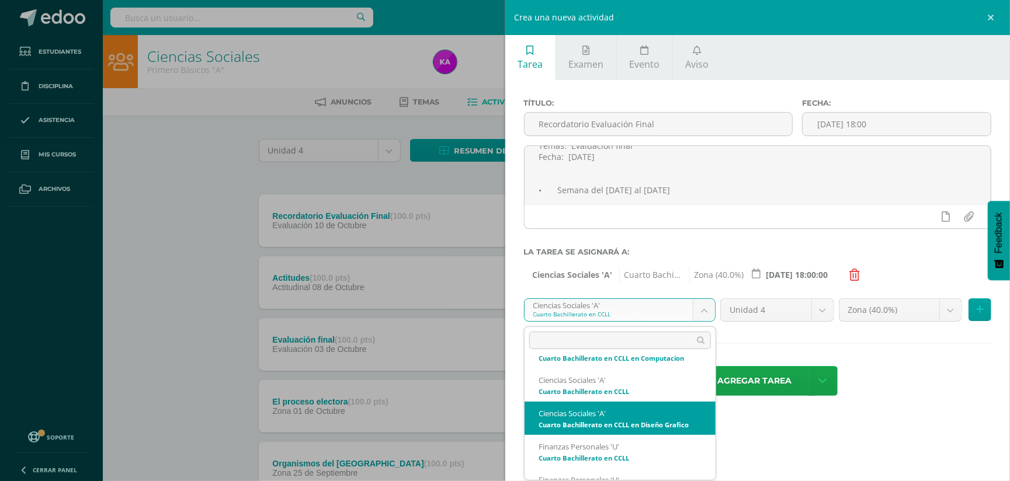
select select "158165"
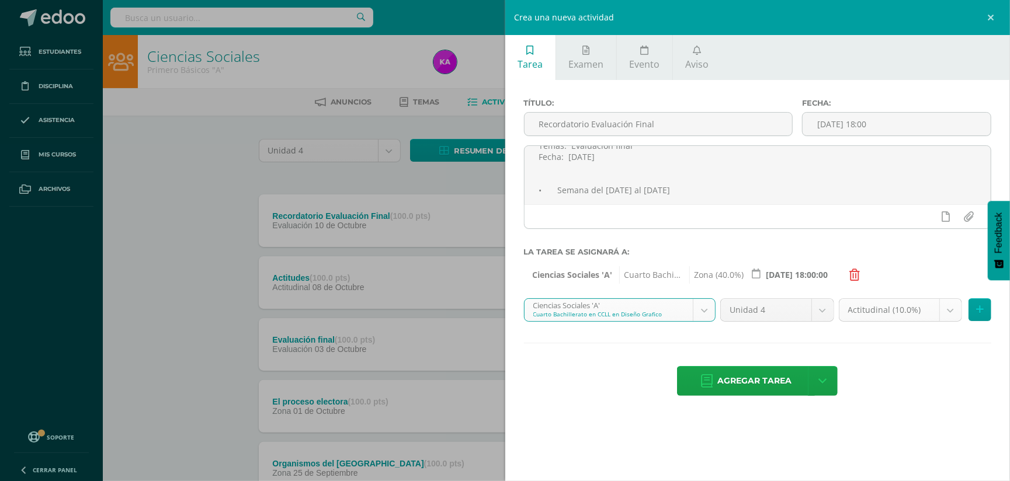
click at [953, 308] on body "Tarea asignada exitosamente Estudiantes Disciplina Asistencia Mis cursos Archiv…" at bounding box center [505, 439] width 1010 height 878
click at [928, 347] on div "Título: Recordatorio Evaluación Final Fecha: 2025-10-10 18:00 Cuarto Bachillera…" at bounding box center [757, 248] width 505 height 337
click at [952, 313] on body "Tarea asignada exitosamente Estudiantes Disciplina Asistencia Mis cursos Archiv…" at bounding box center [505, 439] width 1010 height 878
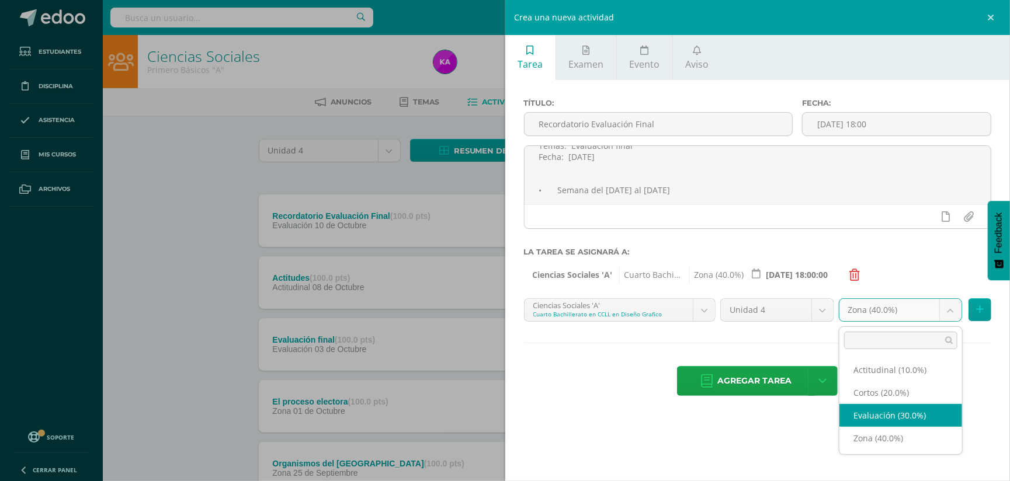
select select "169762"
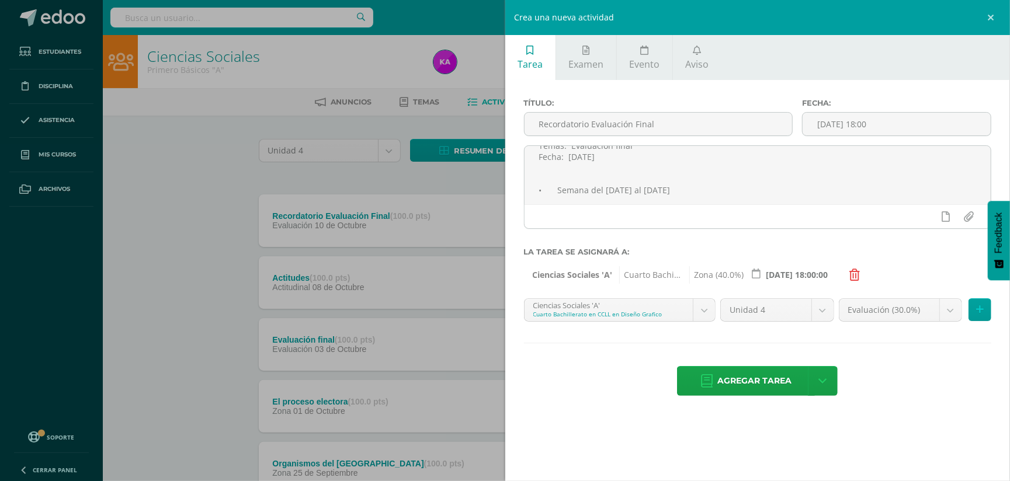
click at [853, 276] on icon at bounding box center [855, 275] width 11 height 12
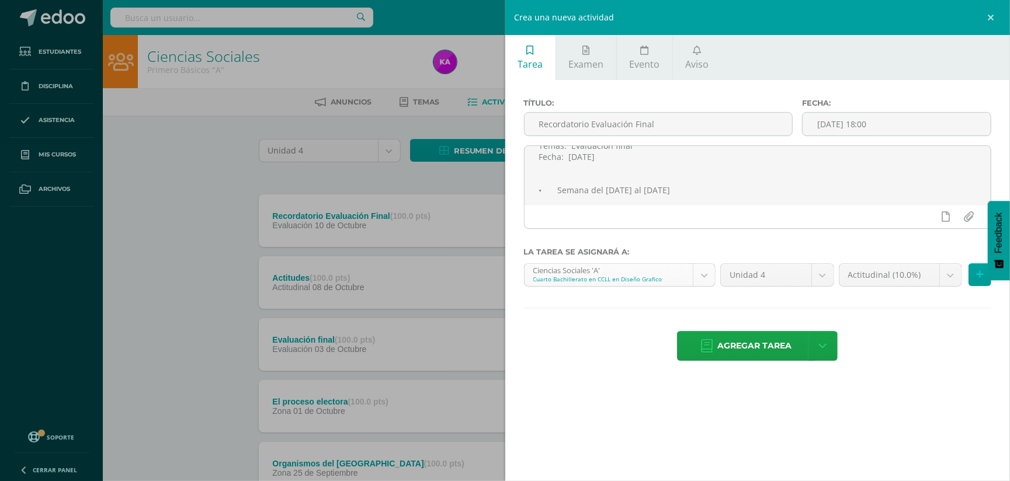
click at [704, 279] on body "Tarea asignada exitosamente Estudiantes Disciplina Asistencia Mis cursos Archiv…" at bounding box center [505, 439] width 1010 height 878
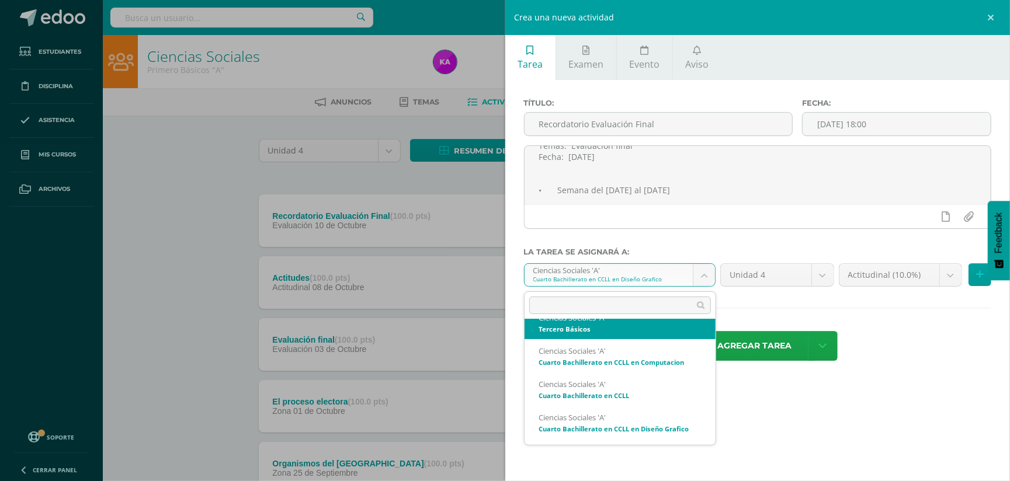
scroll to position [204, 0]
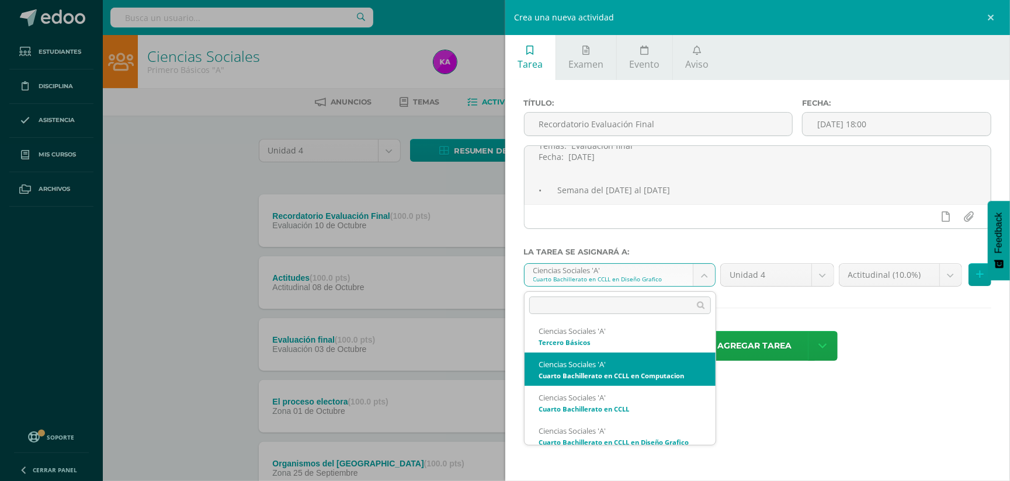
select select "157899"
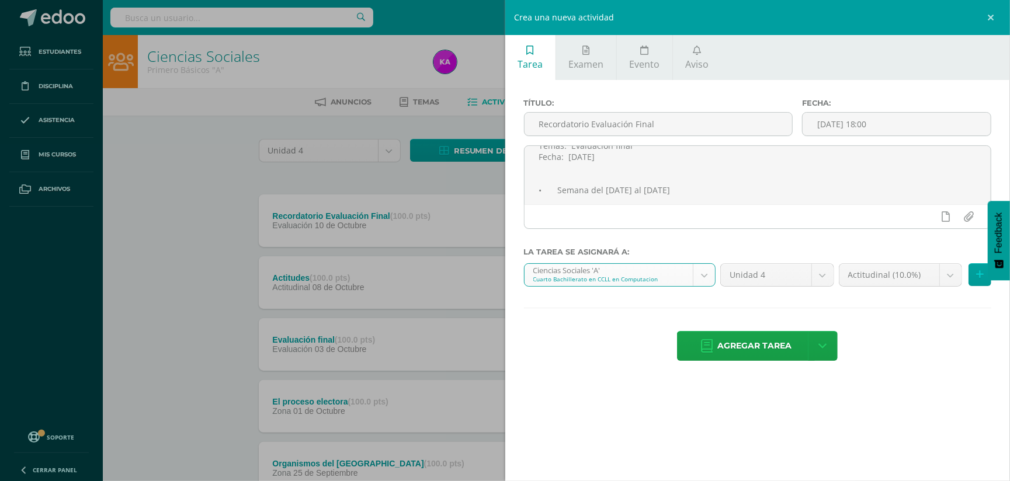
click at [945, 278] on body "Tarea asignada exitosamente Estudiantes Disciplina Asistencia Mis cursos Archiv…" at bounding box center [505, 439] width 1010 height 878
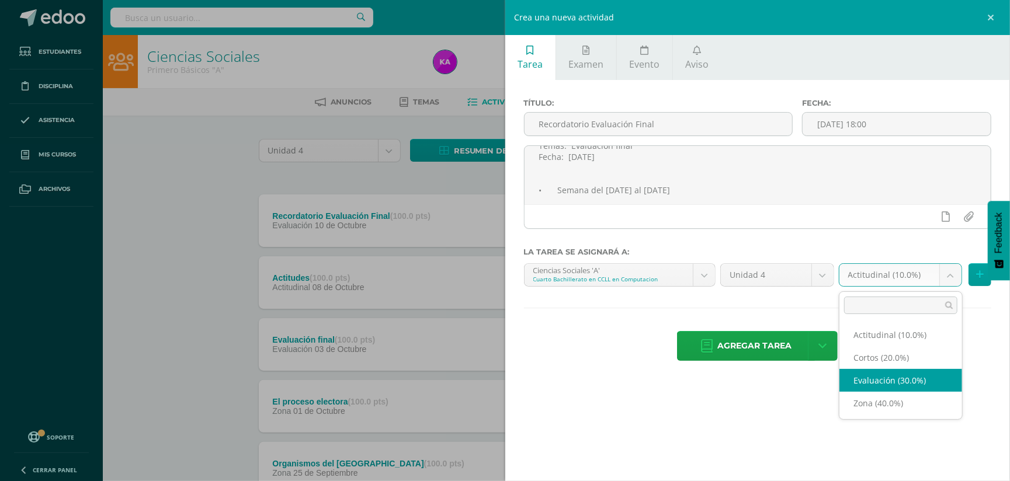
select select "169754"
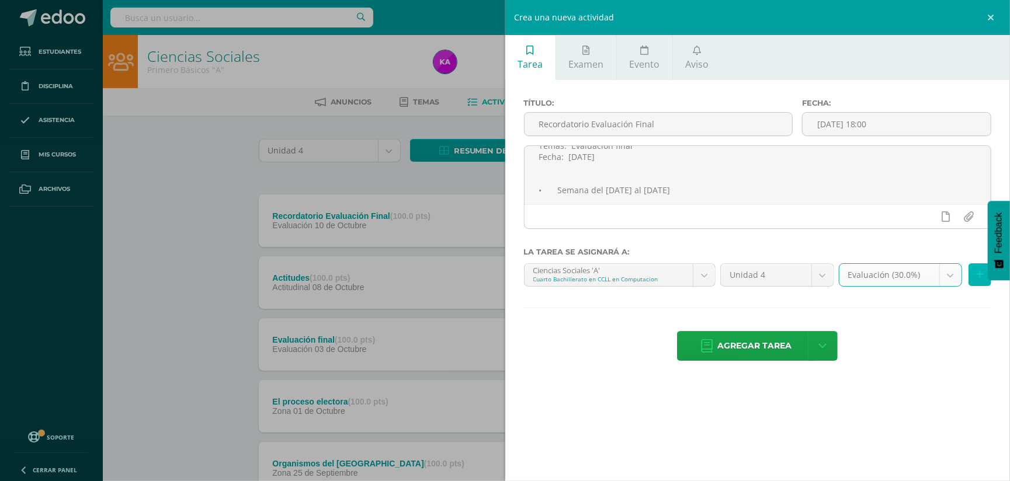
click at [975, 276] on button at bounding box center [979, 274] width 23 height 23
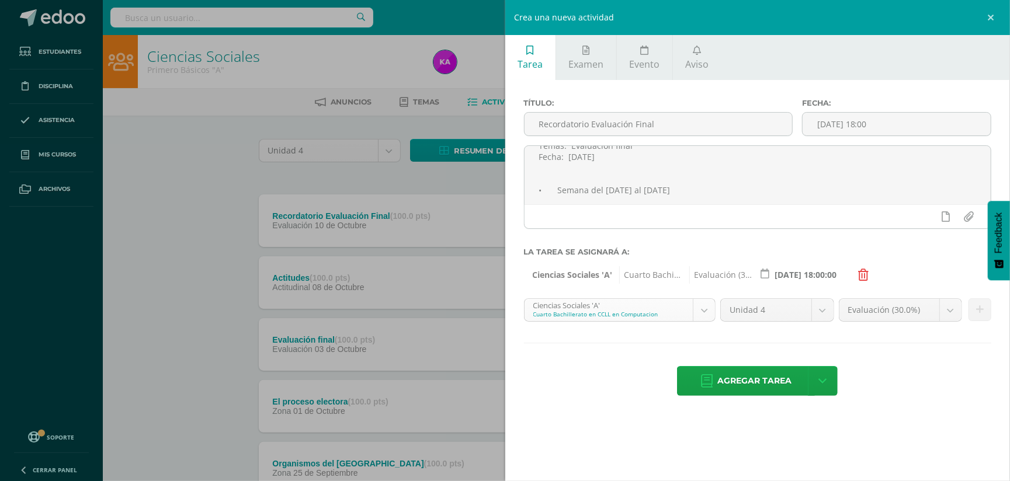
click at [706, 312] on body "Tarea asignada exitosamente Estudiantes Disciplina Asistencia Mis cursos Archiv…" at bounding box center [505, 439] width 1010 height 878
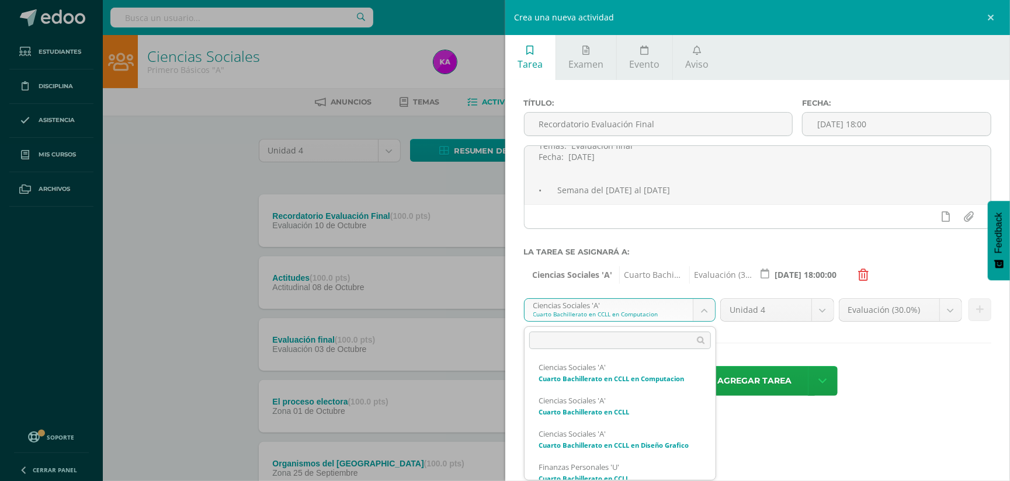
scroll to position [220, 0]
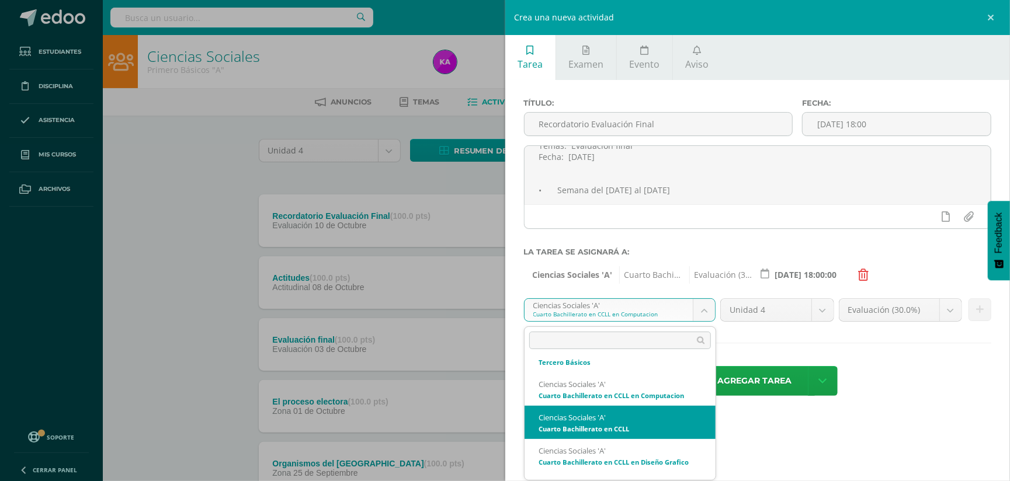
select select "158093"
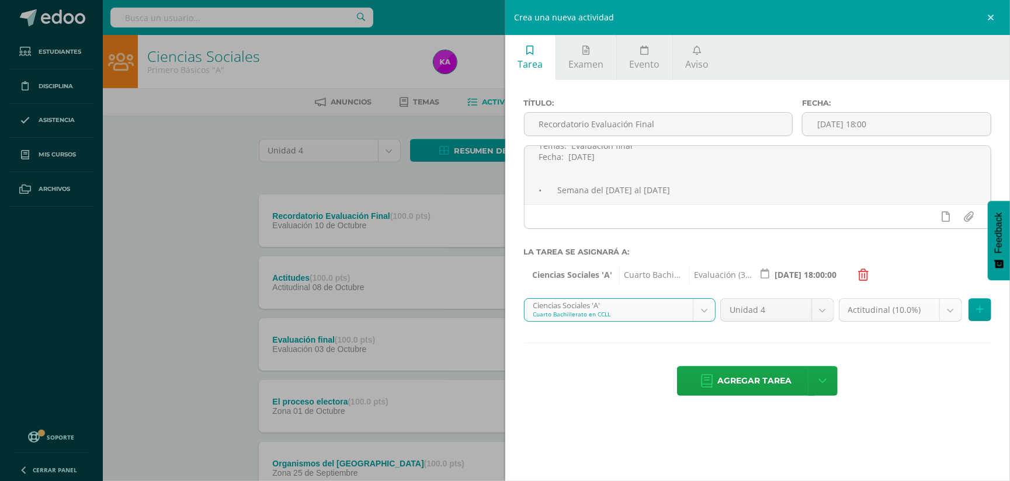
click at [952, 312] on body "Tarea asignada exitosamente Estudiantes Disciplina Asistencia Mis cursos Archiv…" at bounding box center [505, 439] width 1010 height 878
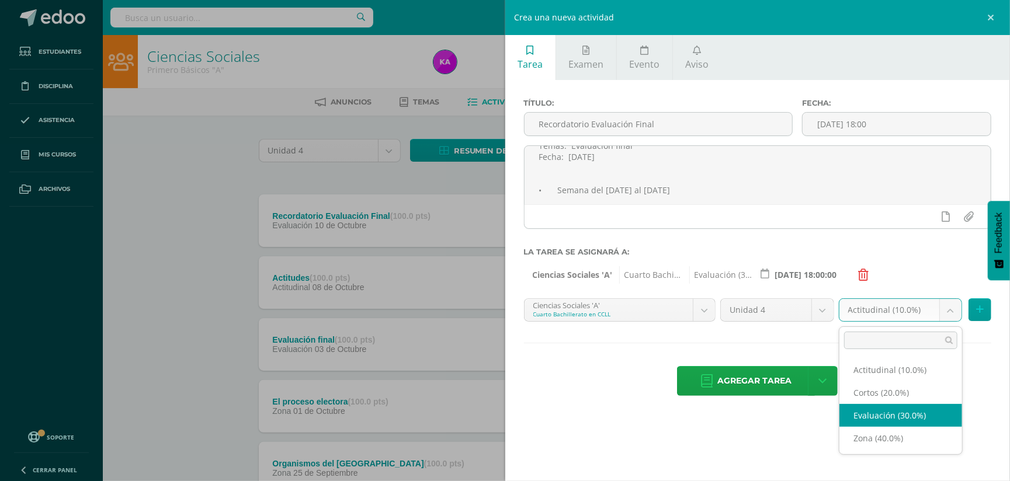
select select "169758"
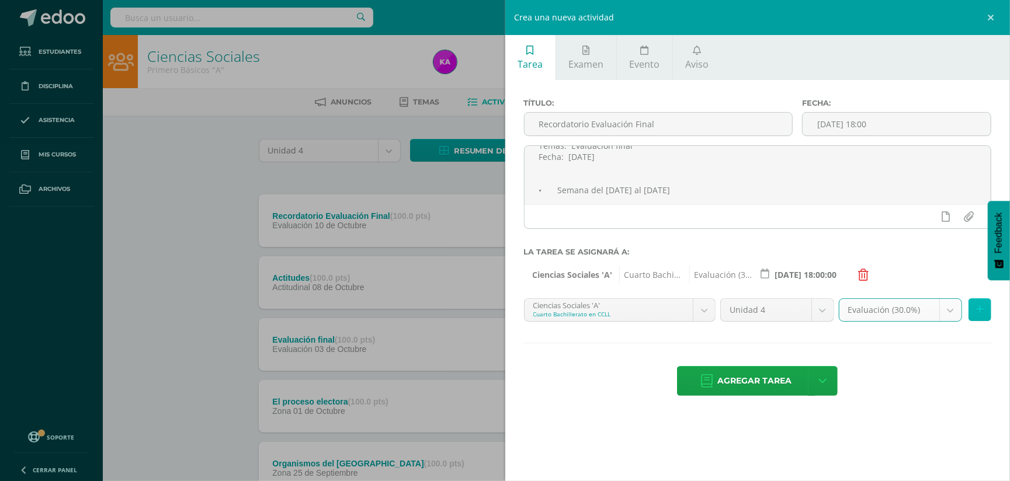
click at [980, 308] on icon at bounding box center [980, 310] width 8 height 10
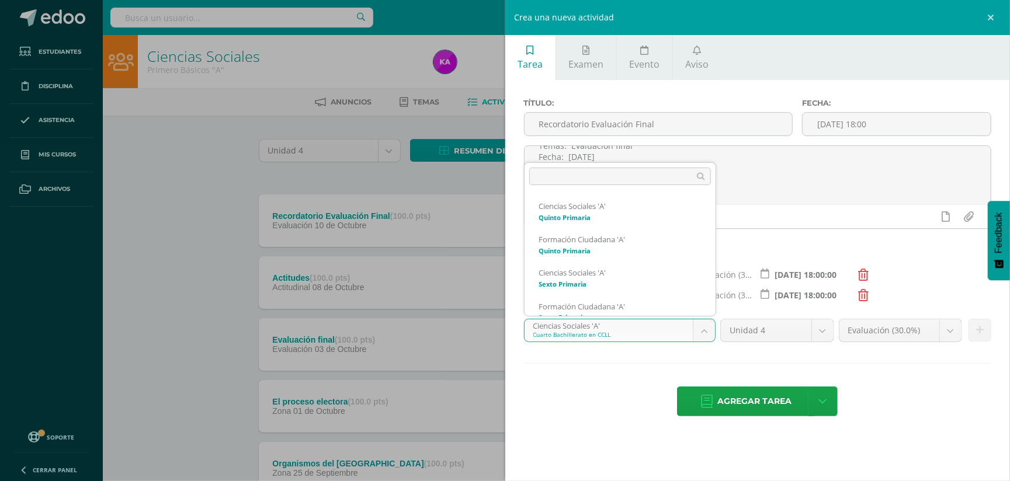
click at [706, 334] on body "Tarea asignada exitosamente Estudiantes Disciplina Asistencia Mis cursos Archiv…" at bounding box center [505, 439] width 1010 height 878
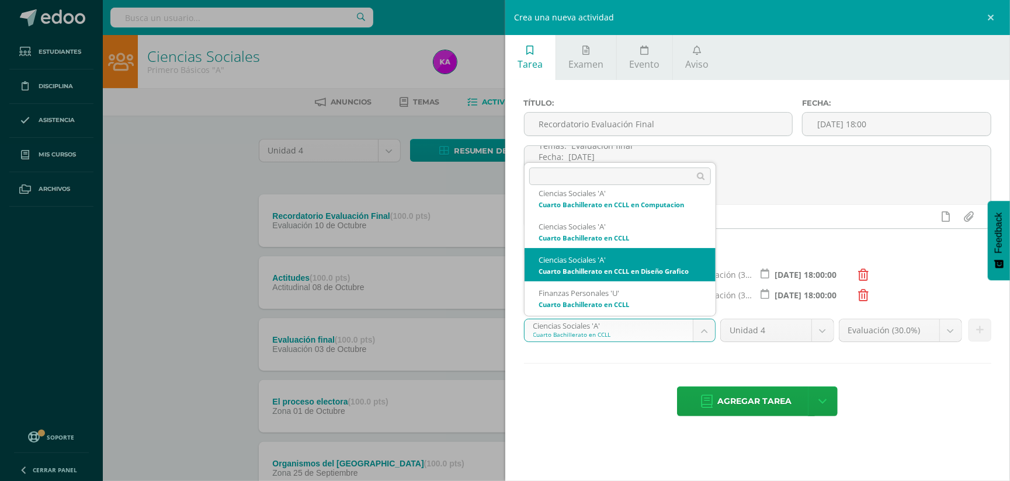
select select "158165"
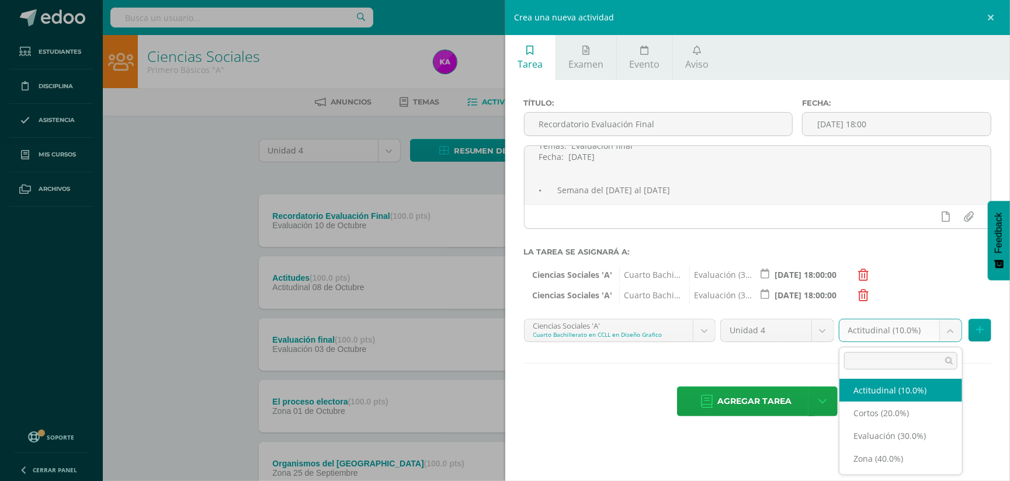
click at [949, 332] on body "Tarea asignada exitosamente Estudiantes Disciplina Asistencia Mis cursos Archiv…" at bounding box center [505, 439] width 1010 height 878
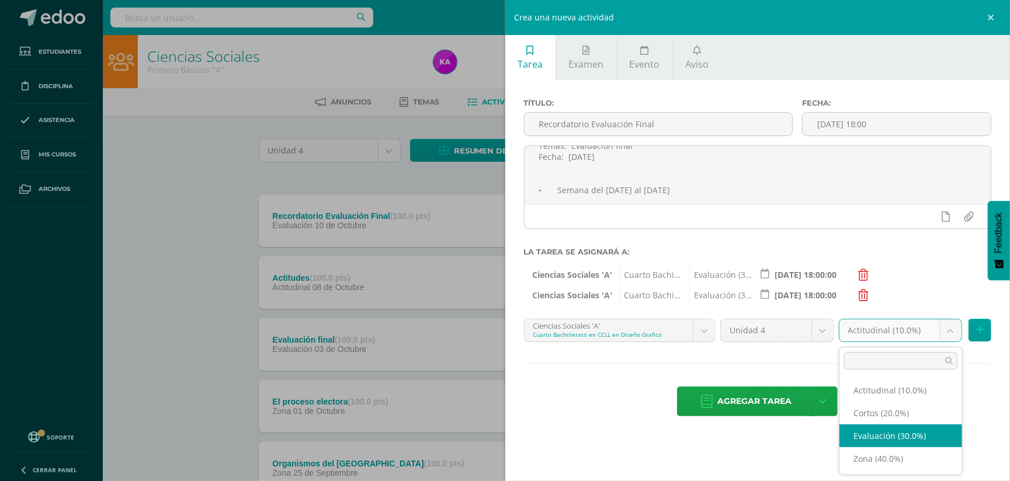
select select "169762"
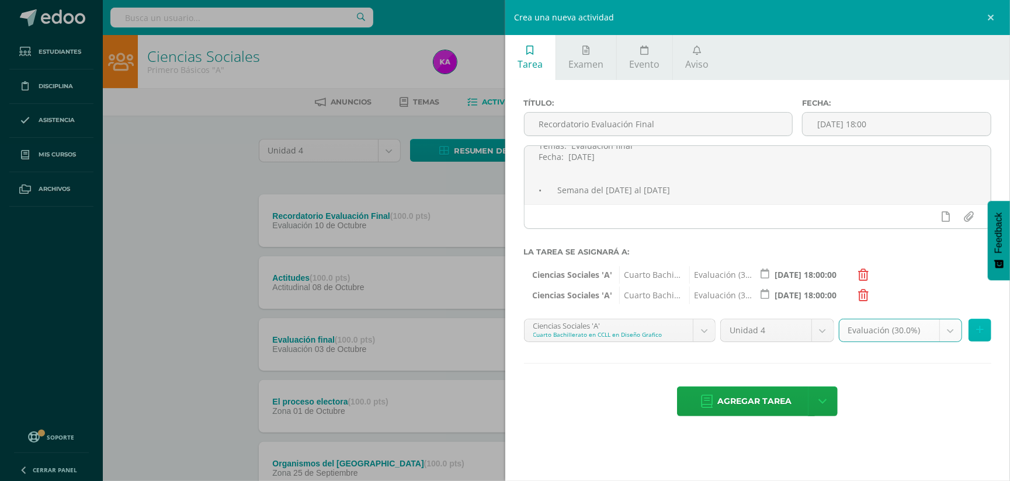
click at [980, 328] on icon at bounding box center [980, 330] width 8 height 10
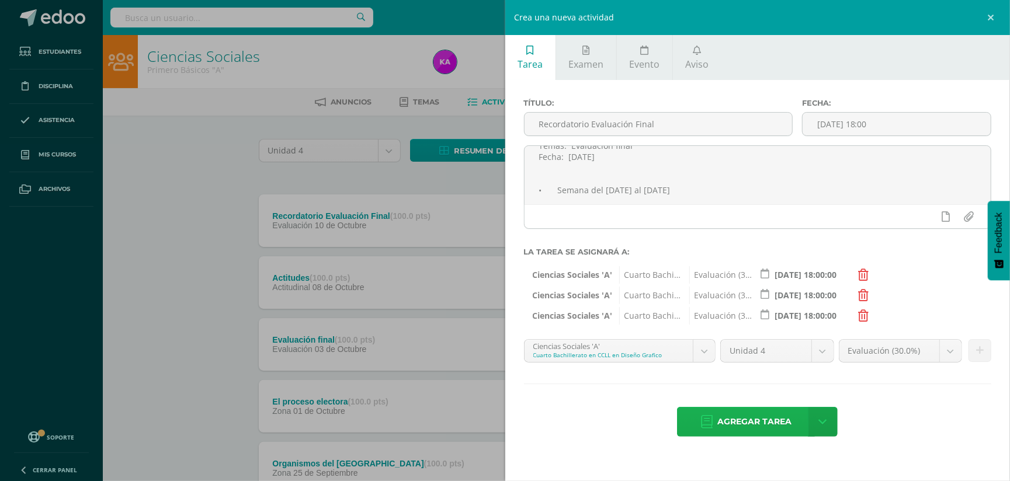
click at [782, 419] on span "Agregar tarea" at bounding box center [754, 422] width 74 height 29
